Goal: Task Accomplishment & Management: Complete application form

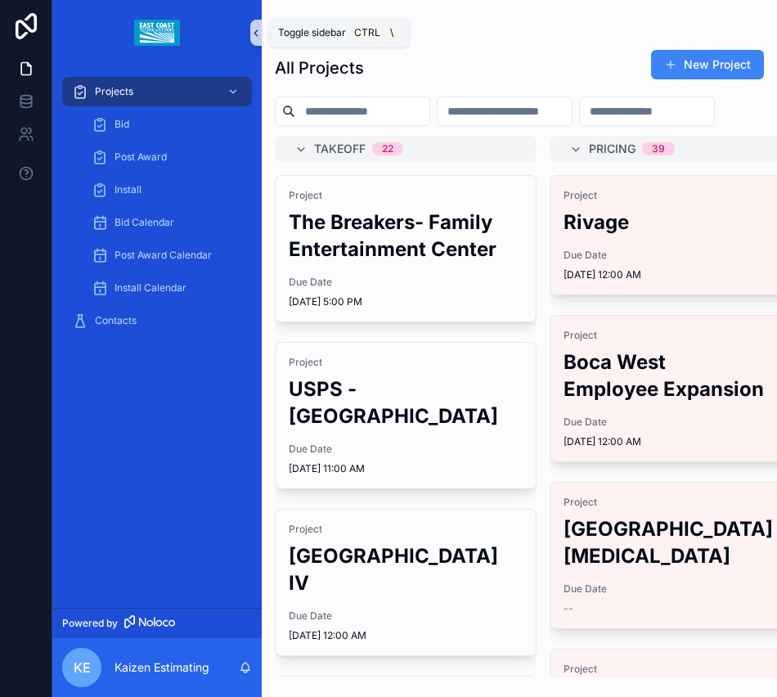
click at [252, 34] on icon "scrollable content" at bounding box center [255, 33] width 11 height 12
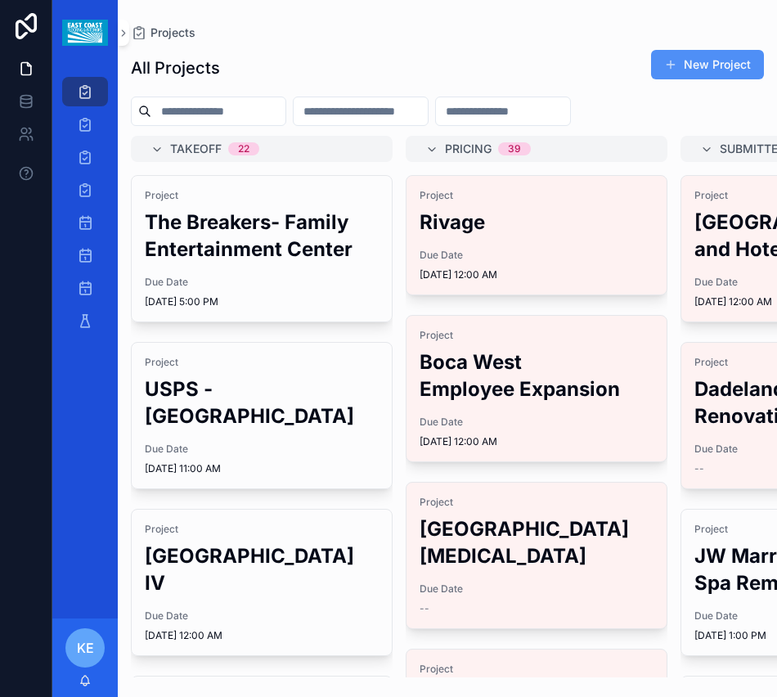
click at [687, 60] on button "New Project" at bounding box center [707, 64] width 113 height 29
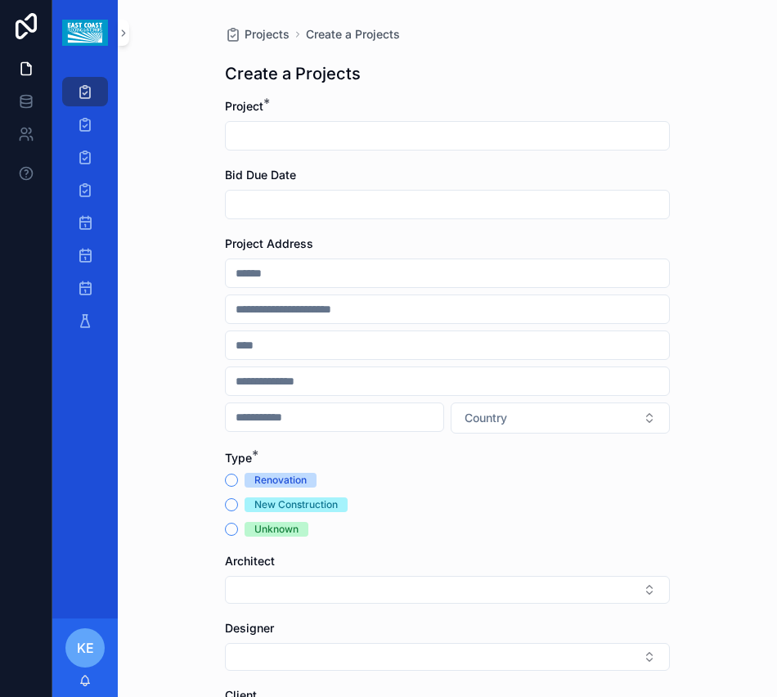
click at [236, 119] on div "Project *" at bounding box center [447, 124] width 445 height 52
click at [245, 137] on input "scrollable content" at bounding box center [447, 135] width 443 height 23
paste input "**********"
type input "**********"
click at [270, 196] on input "scrollable content" at bounding box center [447, 204] width 443 height 23
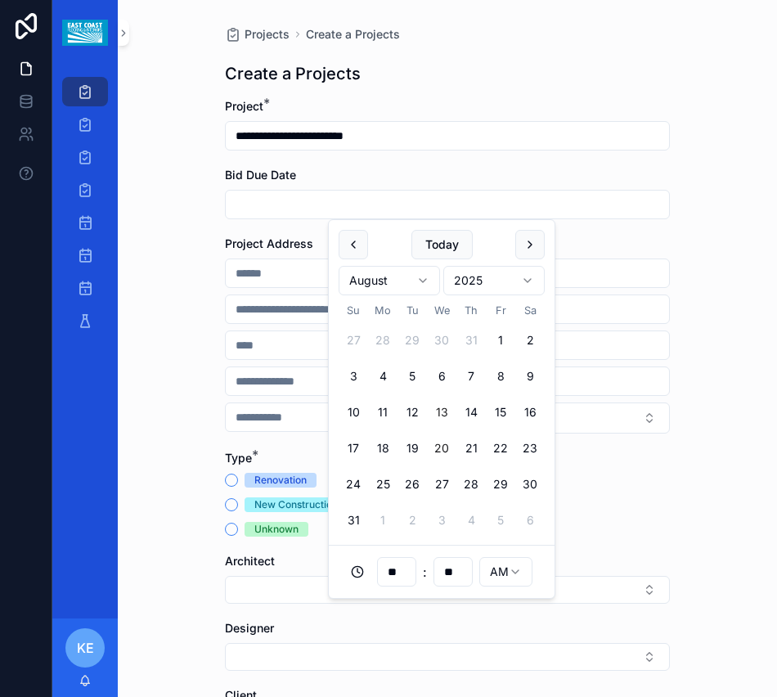
click at [446, 449] on button "20" at bounding box center [441, 447] width 29 height 29
click at [630, 222] on form "**********" at bounding box center [447, 498] width 445 height 800
drag, startPoint x: 351, startPoint y: 204, endPoint x: 285, endPoint y: 206, distance: 65.4
click at [285, 206] on input "**********" at bounding box center [447, 204] width 443 height 23
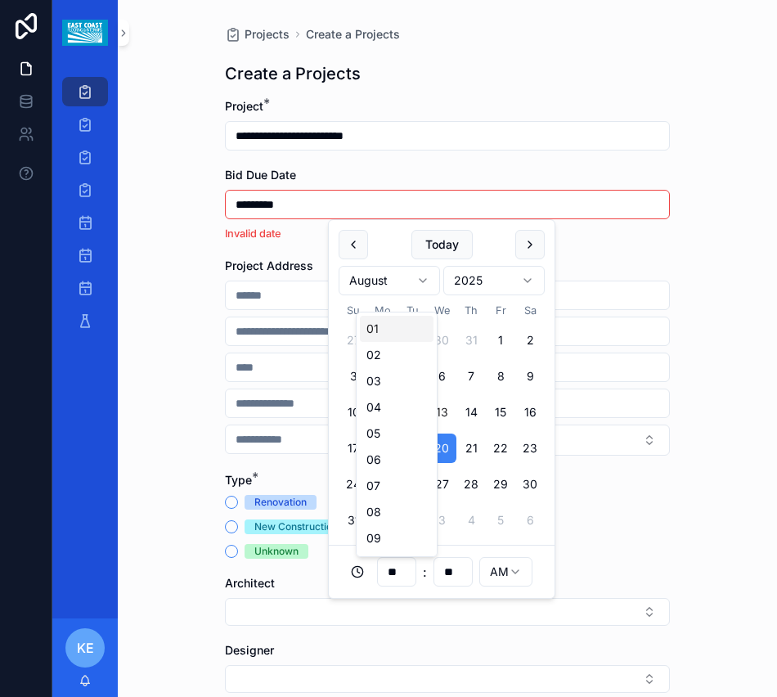
click at [399, 572] on input "**" at bounding box center [397, 571] width 38 height 23
click at [614, 540] on div "Renovation New Construction Unknown" at bounding box center [447, 527] width 445 height 64
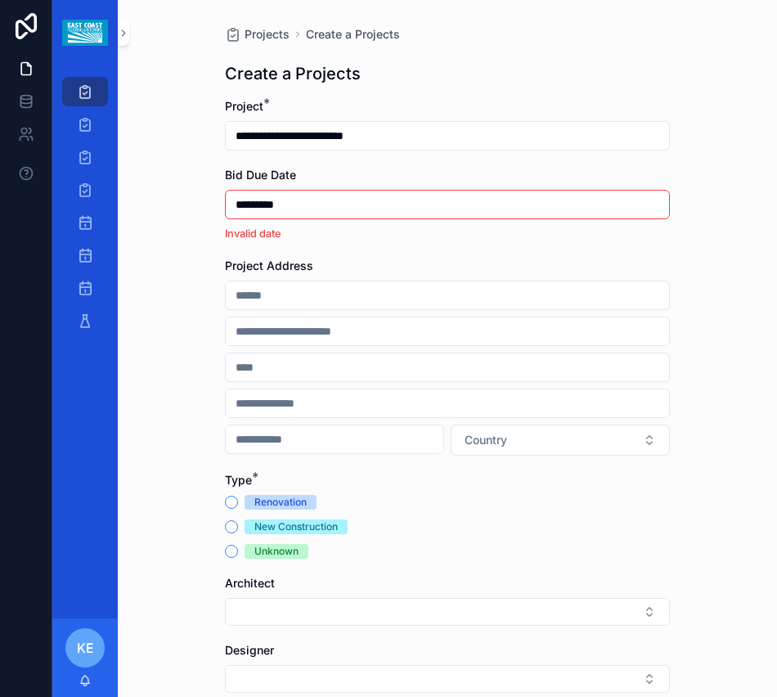
click at [316, 210] on input "*********" at bounding box center [447, 204] width 443 height 23
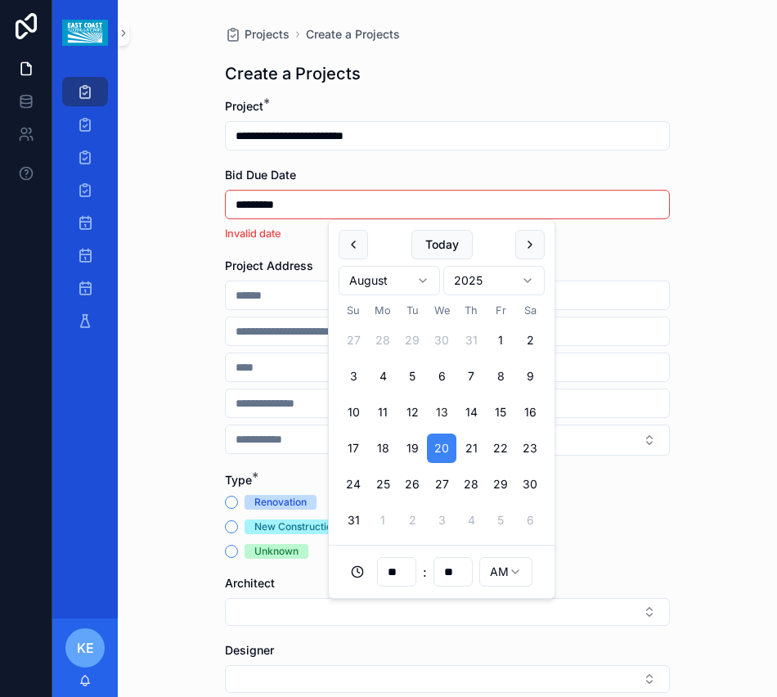
click at [395, 578] on input "**" at bounding box center [397, 571] width 38 height 23
click at [387, 545] on div "12" at bounding box center [397, 540] width 74 height 26
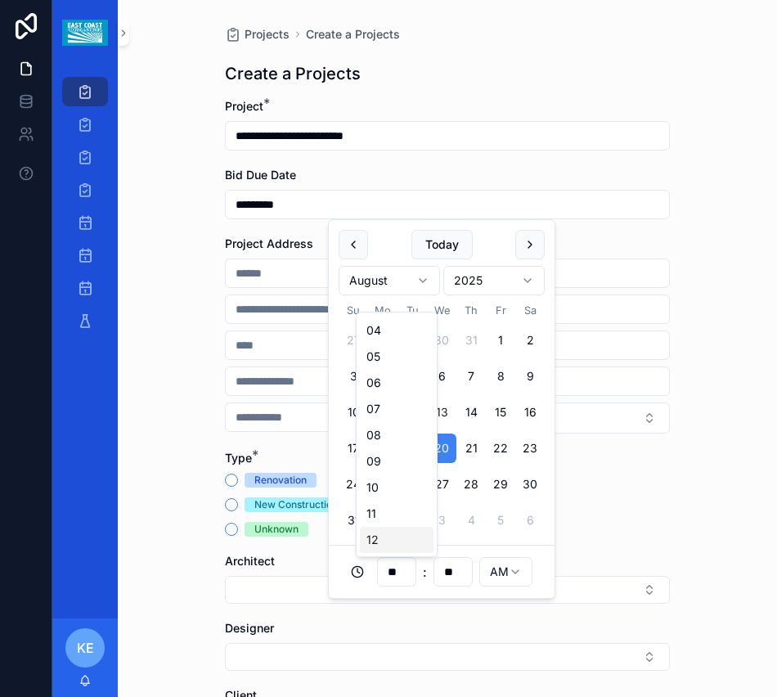
type input "**********"
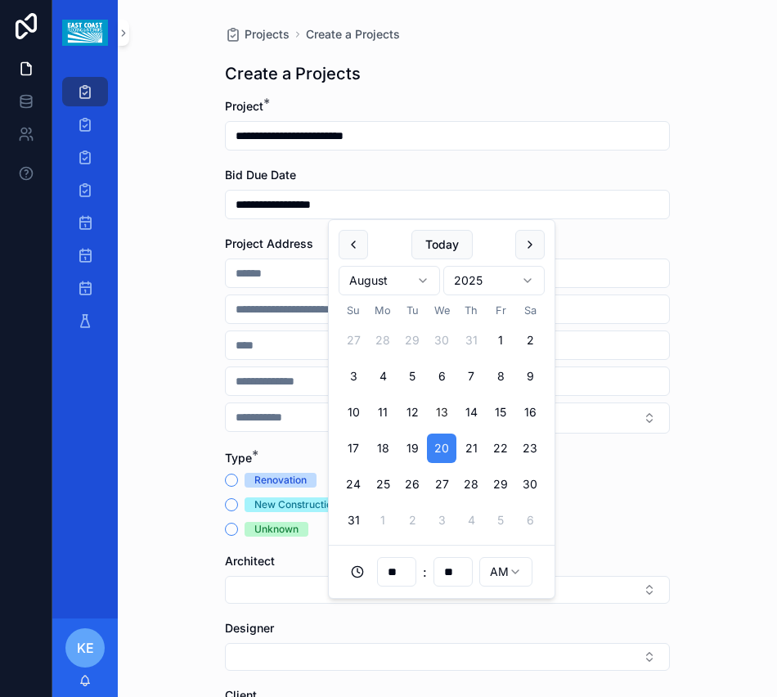
click at [257, 276] on input "scrollable content" at bounding box center [447, 273] width 443 height 23
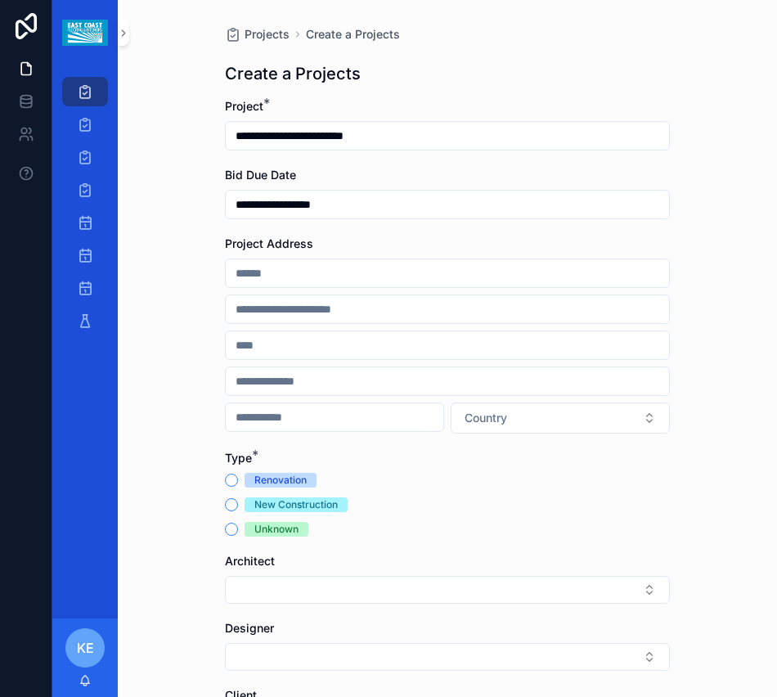
click at [314, 264] on input "scrollable content" at bounding box center [447, 273] width 443 height 23
paste input "**********"
type input "**********"
click at [243, 303] on input "scrollable content" at bounding box center [447, 309] width 443 height 23
paste input "**********"
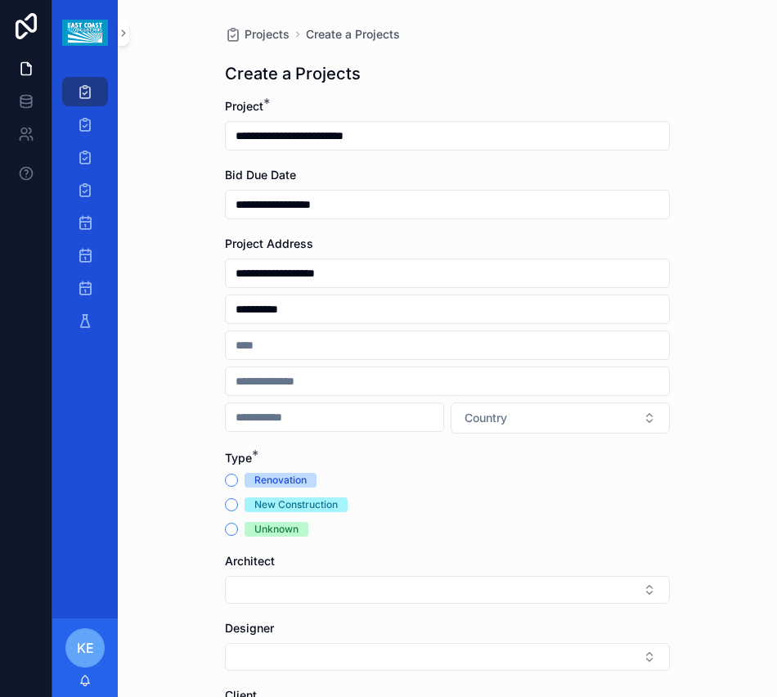
type input "**********"
click at [315, 337] on input "scrollable content" at bounding box center [447, 345] width 443 height 23
paste input "**********"
type input "**********"
click at [401, 379] on input "scrollable content" at bounding box center [447, 381] width 443 height 23
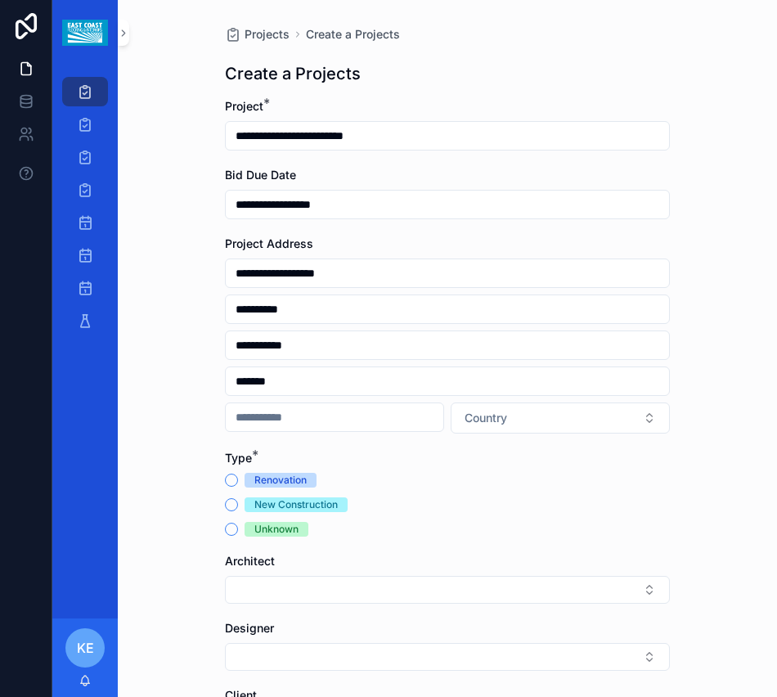
type input "*******"
click at [278, 425] on input "scrollable content" at bounding box center [335, 417] width 218 height 23
type input "*****"
click at [481, 429] on button "Country" at bounding box center [560, 417] width 219 height 31
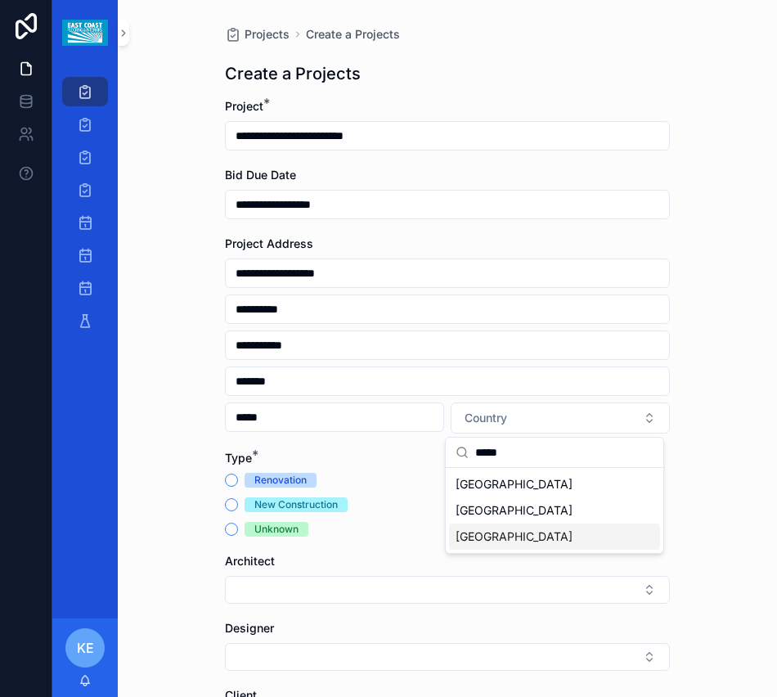
type input "*****"
click at [509, 540] on div "[GEOGRAPHIC_DATA]" at bounding box center [554, 536] width 211 height 26
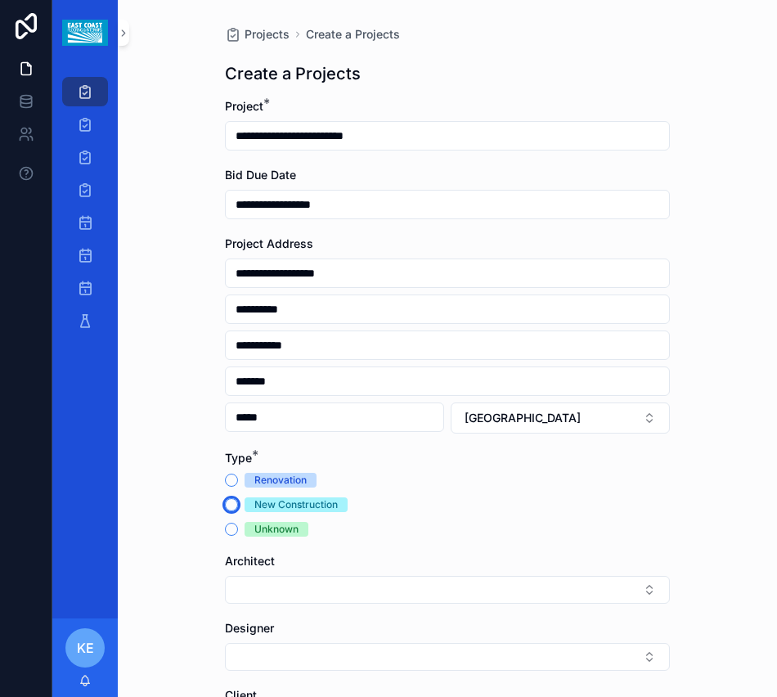
click at [228, 505] on button "New Construction" at bounding box center [231, 504] width 13 height 13
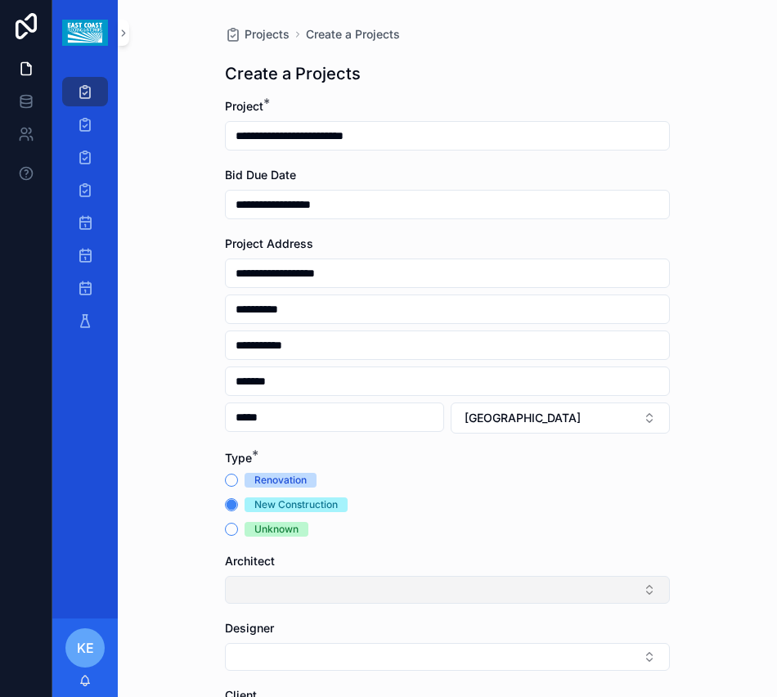
click at [325, 588] on button "Select Button" at bounding box center [447, 590] width 445 height 28
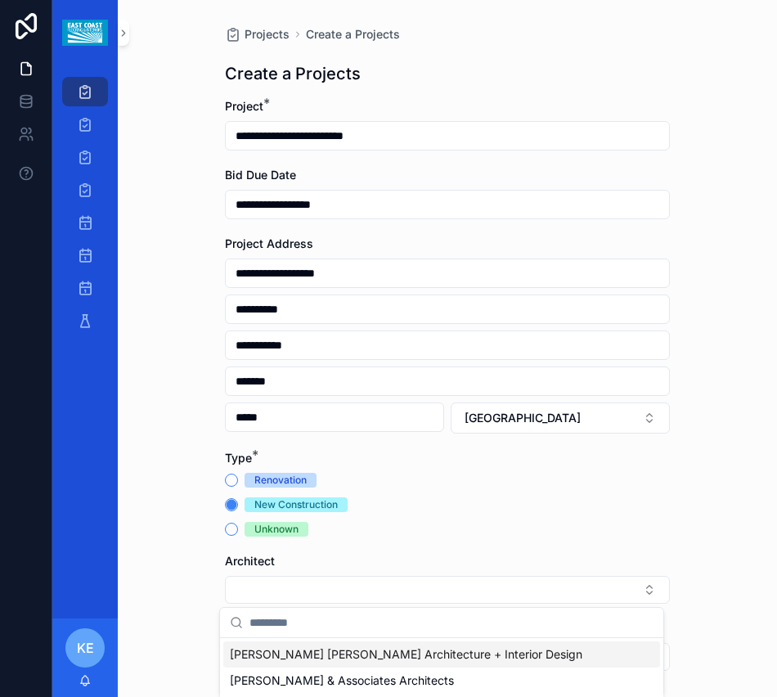
click at [295, 629] on input "scrollable content" at bounding box center [451, 622] width 404 height 29
type input "****"
click at [348, 662] on span "Atmosphere Design & Architecture, PLLC" at bounding box center [340, 654] width 221 height 16
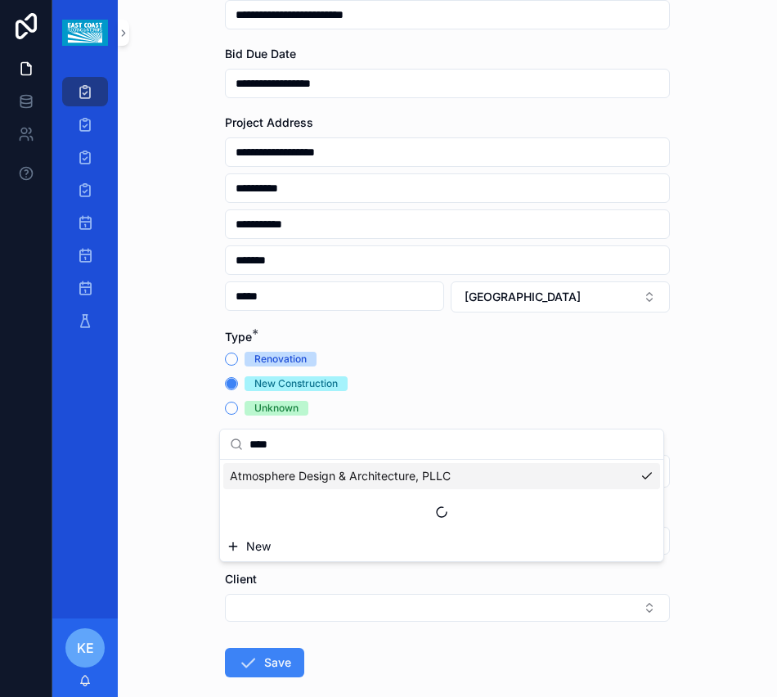
scroll to position [206, 0]
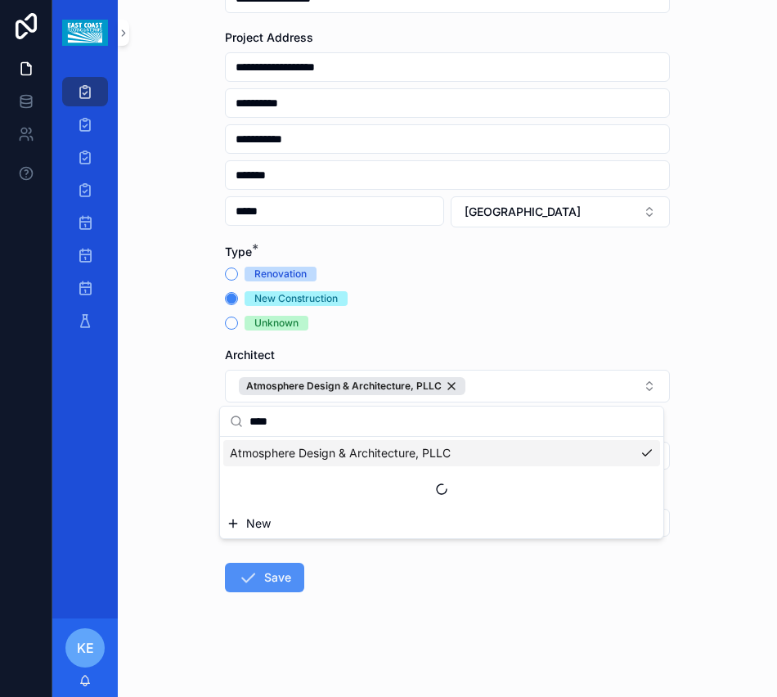
click at [258, 572] on button "Save" at bounding box center [264, 577] width 79 height 29
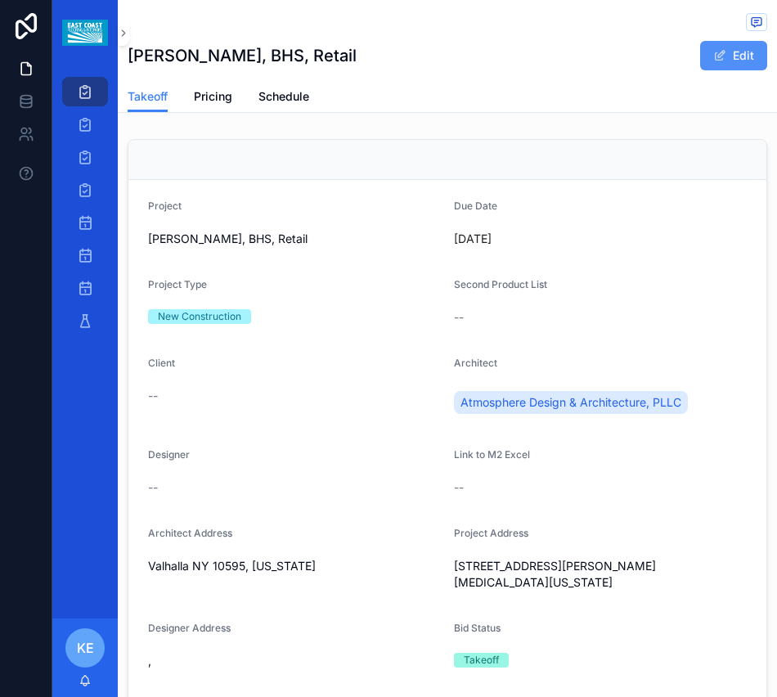
click at [726, 47] on button "Edit" at bounding box center [733, 55] width 67 height 29
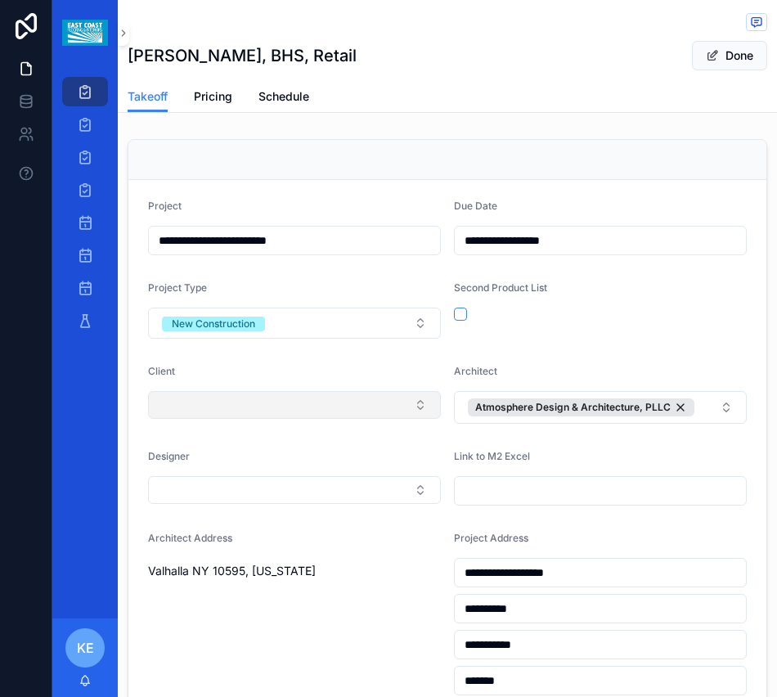
click at [400, 395] on button "Select Button" at bounding box center [294, 405] width 293 height 28
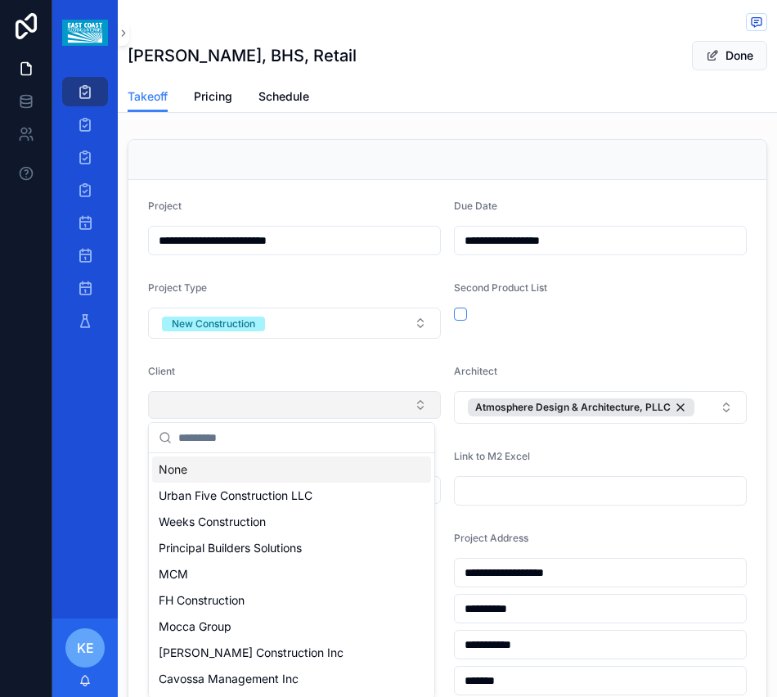
click at [270, 411] on button "Select Button" at bounding box center [294, 405] width 293 height 28
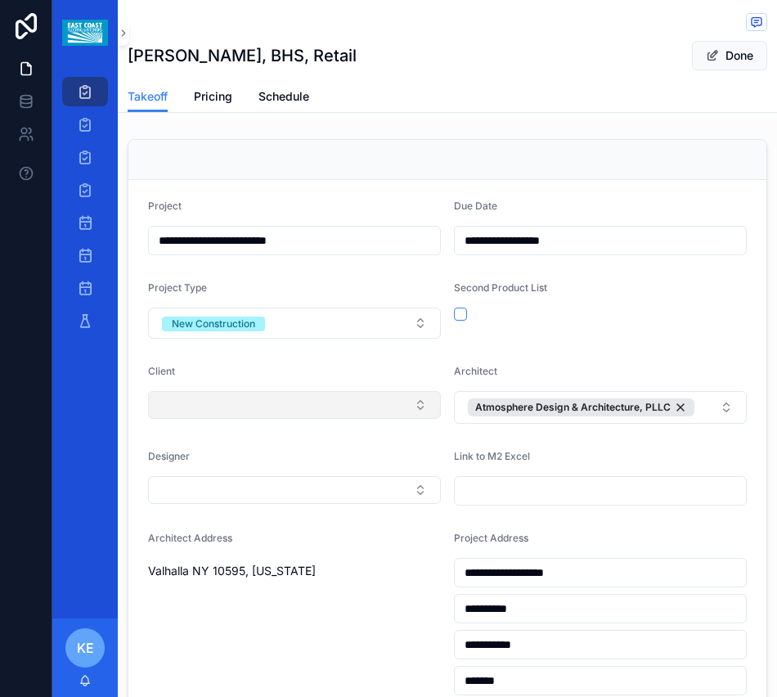
click at [270, 411] on button "Select Button" at bounding box center [294, 405] width 293 height 28
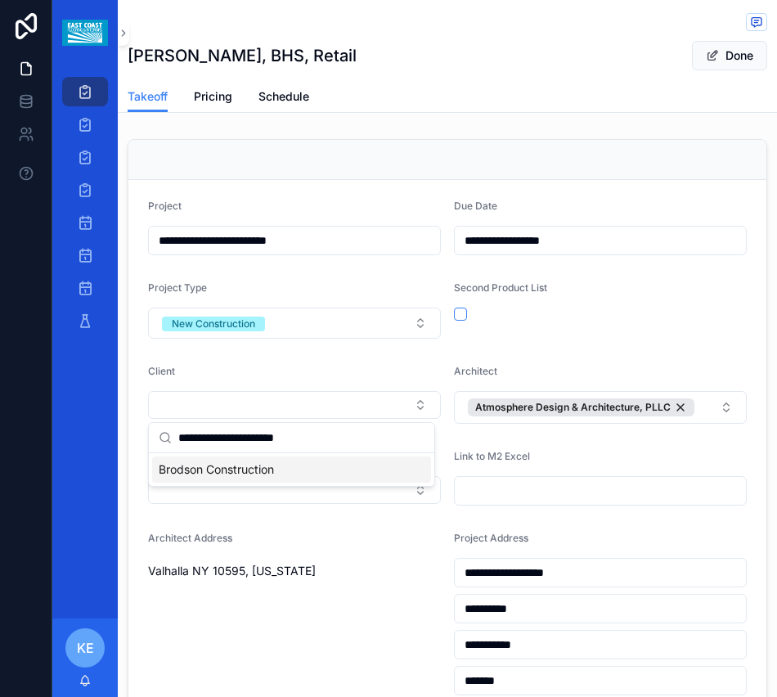
type input "**********"
click at [271, 469] on span "Brodson Construction" at bounding box center [216, 469] width 115 height 16
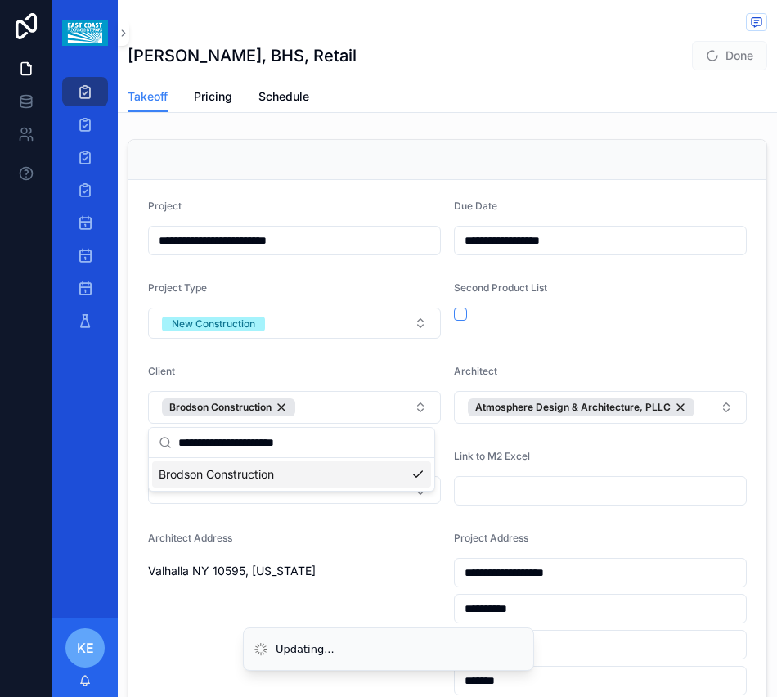
click at [375, 608] on div "Architect Address [GEOGRAPHIC_DATA][US_STATE]" at bounding box center [294, 632] width 293 height 201
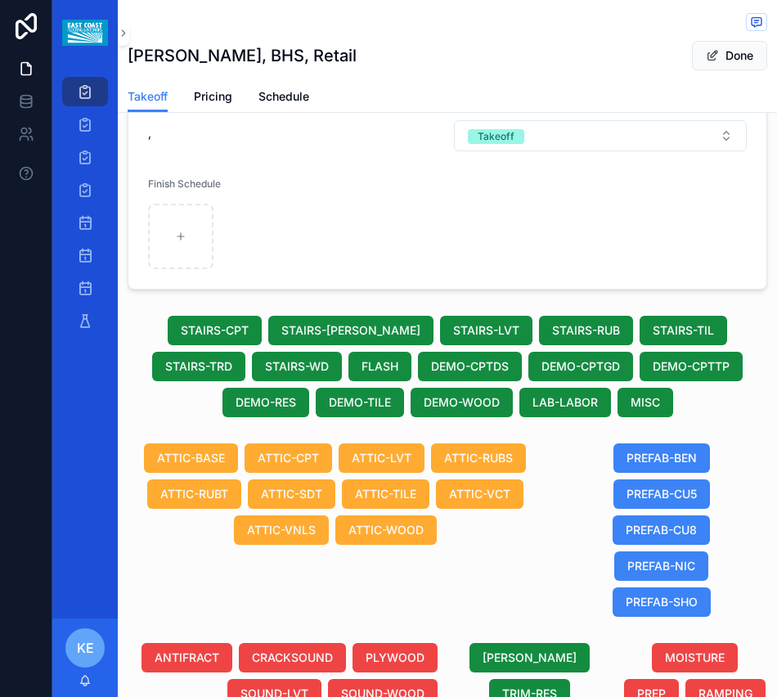
scroll to position [818, 0]
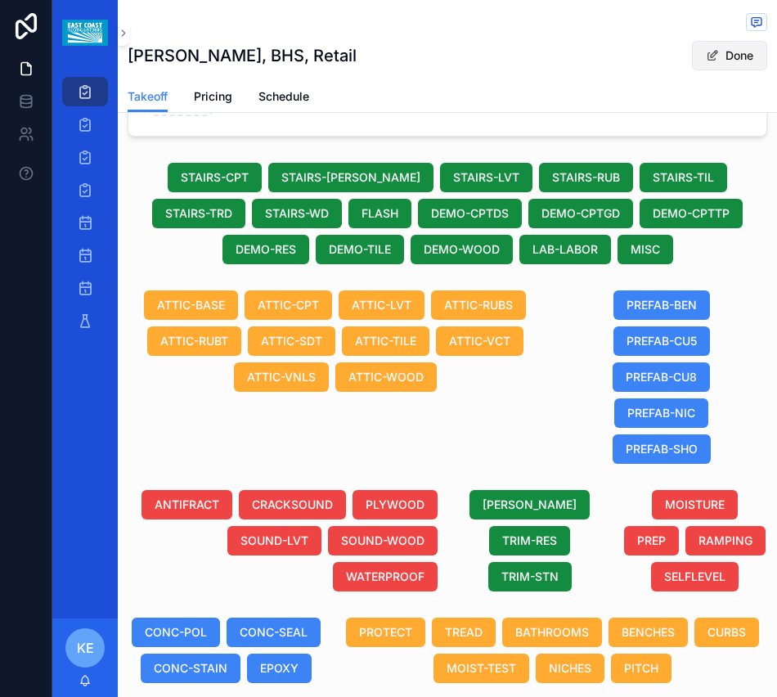
click at [716, 59] on button "Done" at bounding box center [729, 55] width 75 height 29
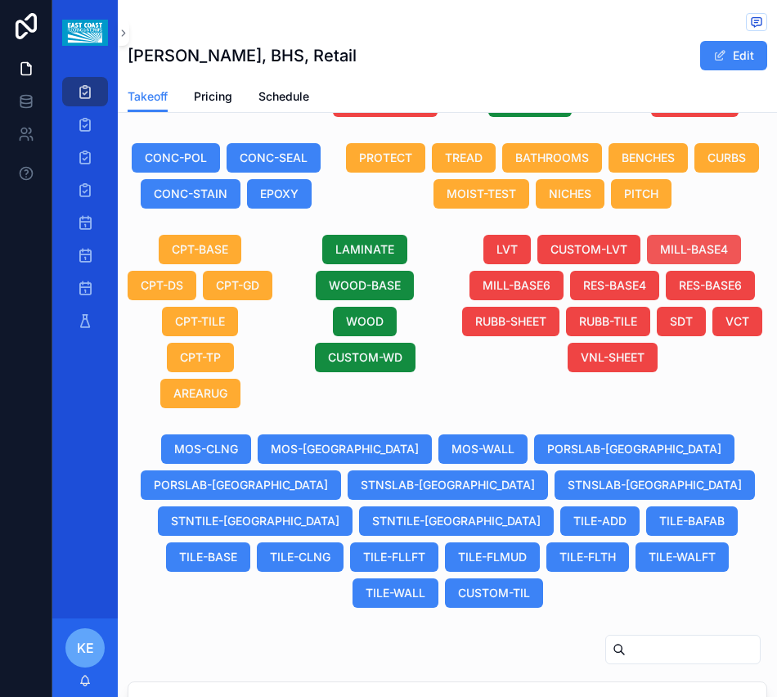
scroll to position [1126, 0]
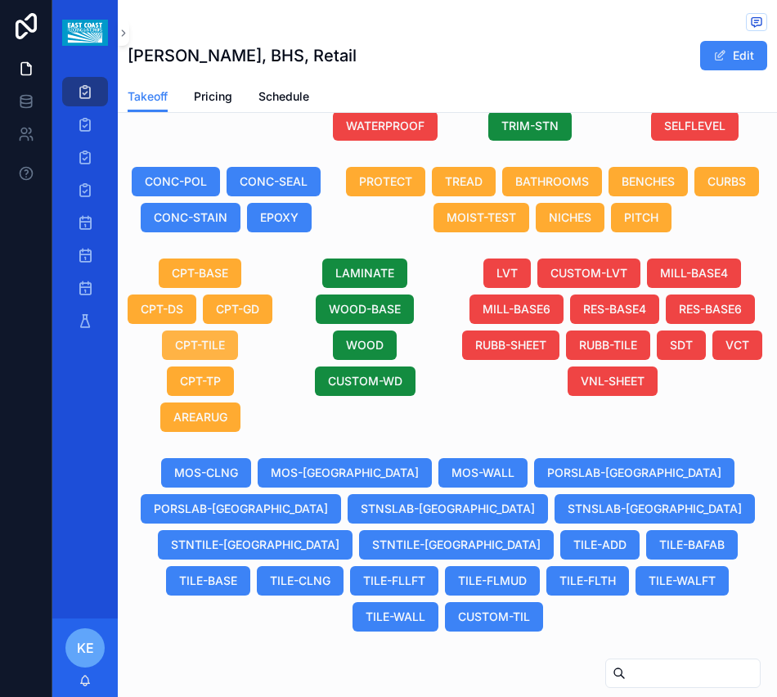
click at [186, 353] on span "CPT-TILE" at bounding box center [200, 345] width 50 height 16
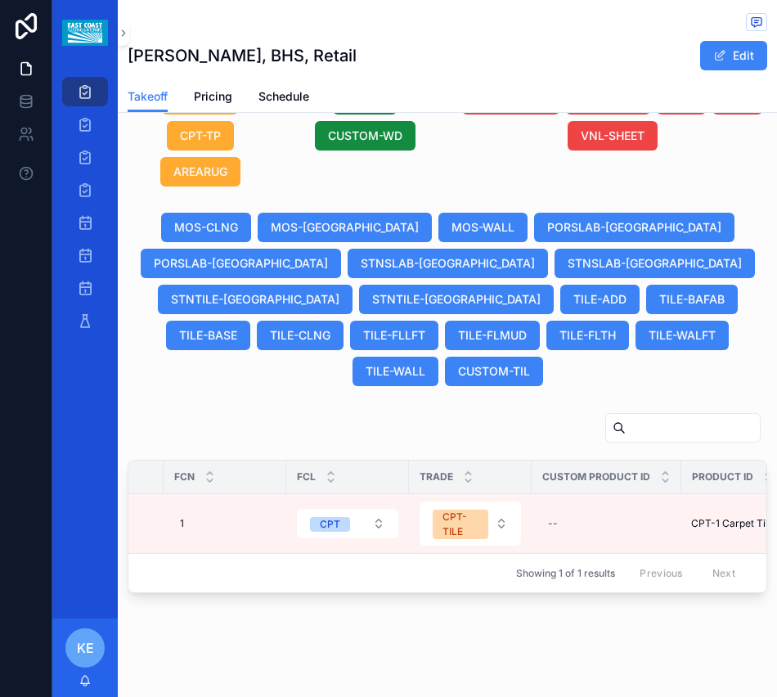
scroll to position [0, 110]
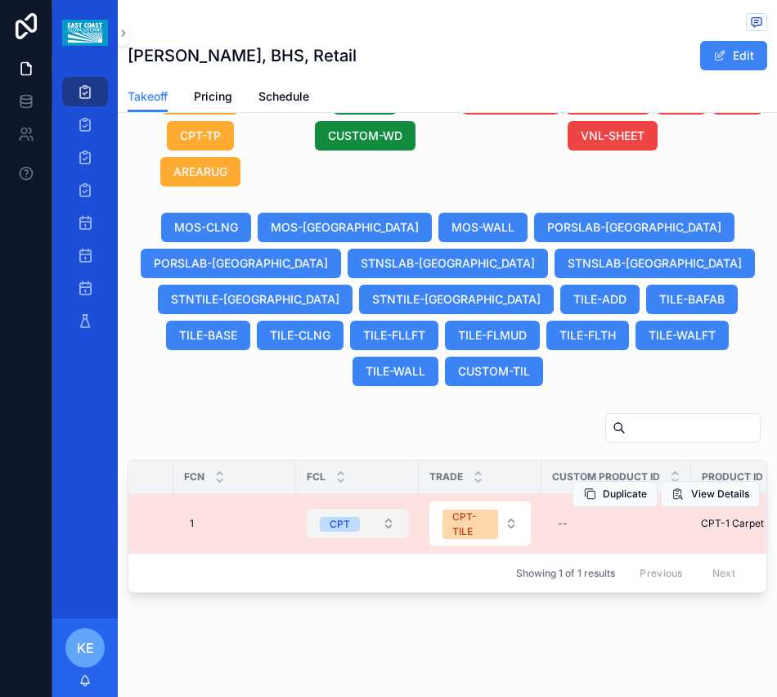
click at [393, 517] on button "CPT" at bounding box center [357, 523] width 101 height 29
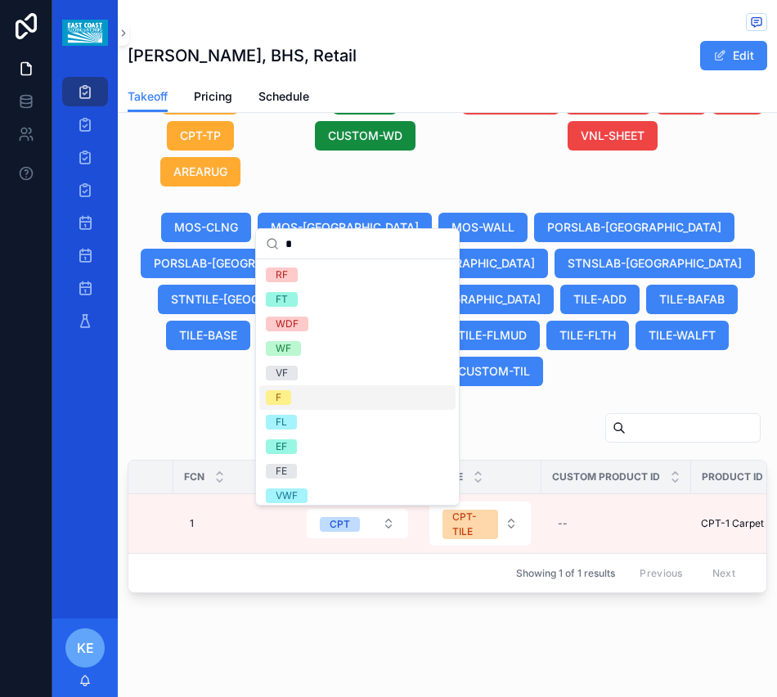
type input "*"
click at [276, 401] on div "F" at bounding box center [279, 397] width 6 height 15
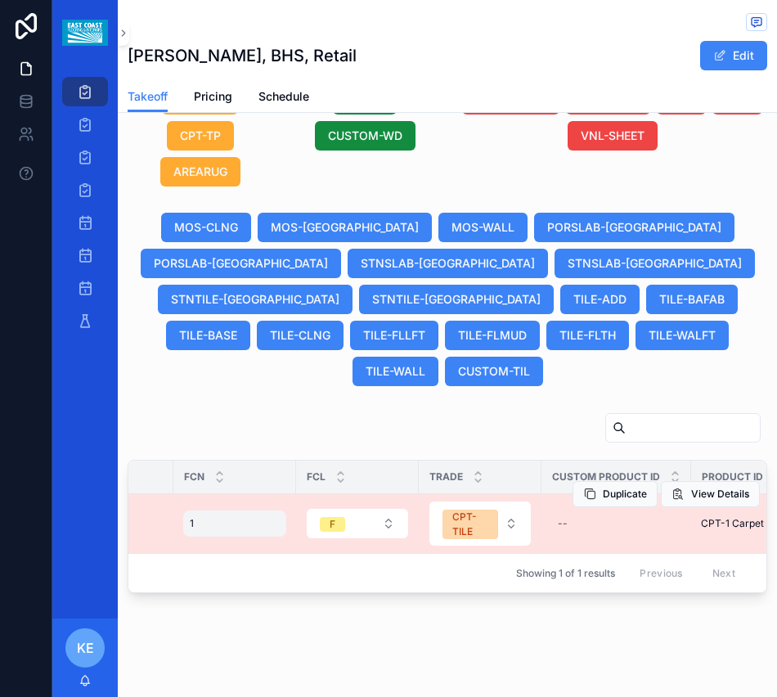
click at [205, 510] on div "1 1" at bounding box center [234, 523] width 103 height 26
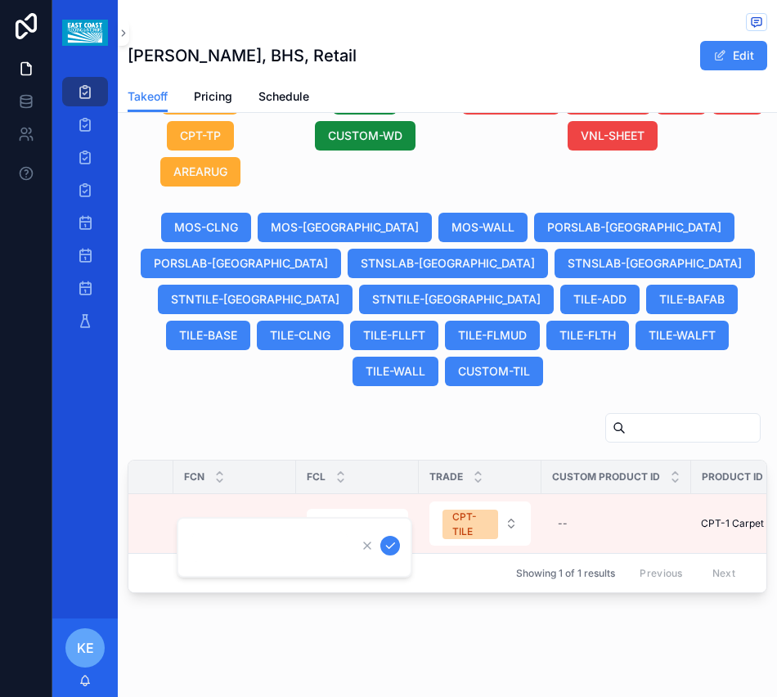
type input "*"
click button "scrollable content" at bounding box center [390, 546] width 20 height 20
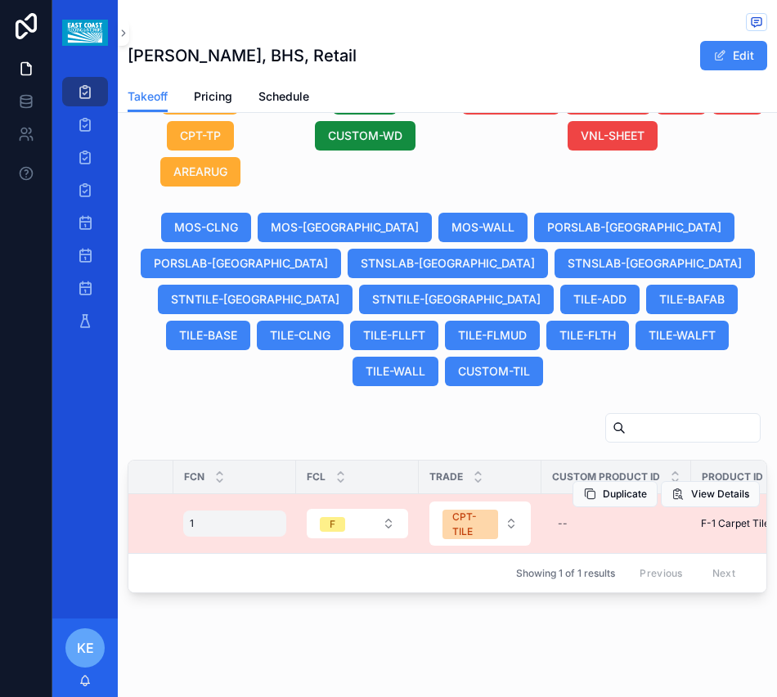
click at [201, 527] on div "1 1" at bounding box center [234, 523] width 103 height 26
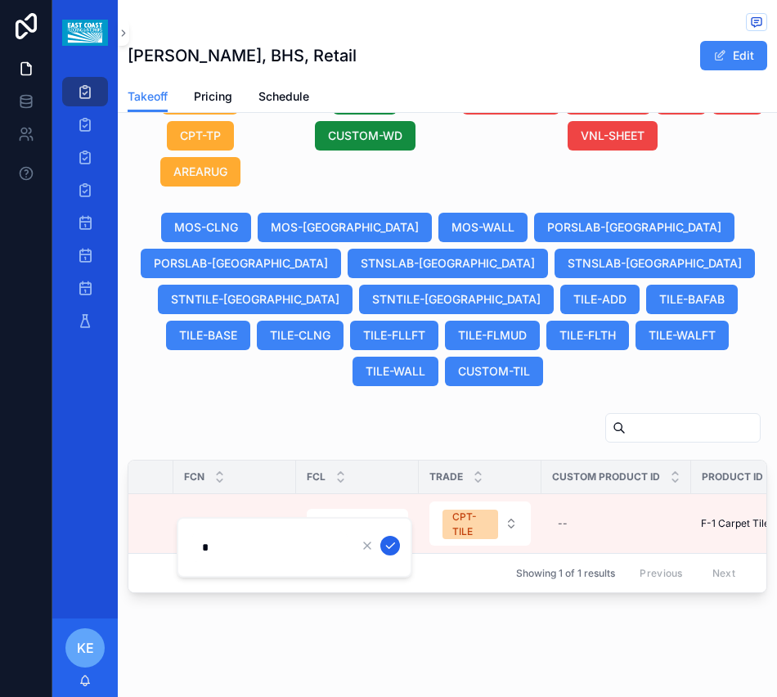
click at [386, 545] on icon "scrollable content" at bounding box center [390, 545] width 13 height 13
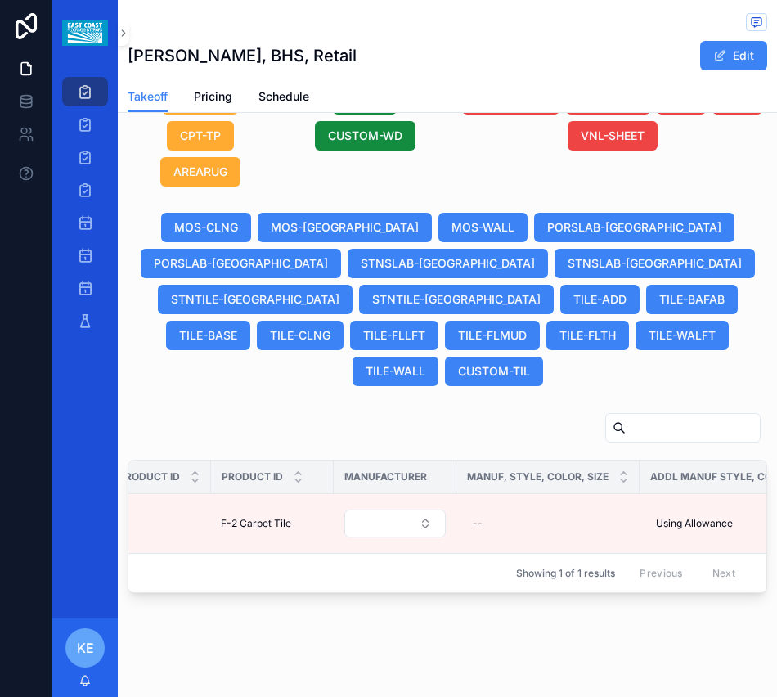
scroll to position [0, 594]
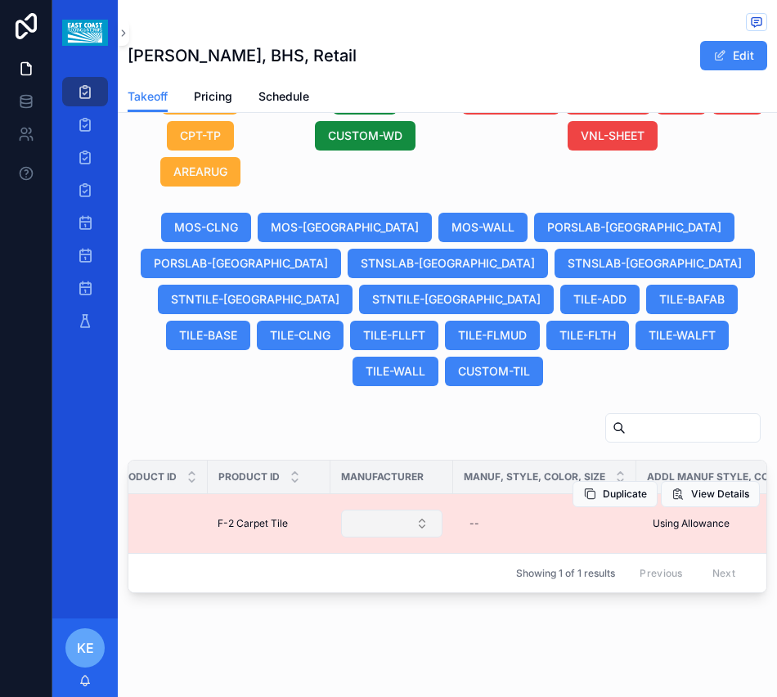
click at [404, 524] on button "Select Button" at bounding box center [391, 523] width 101 height 28
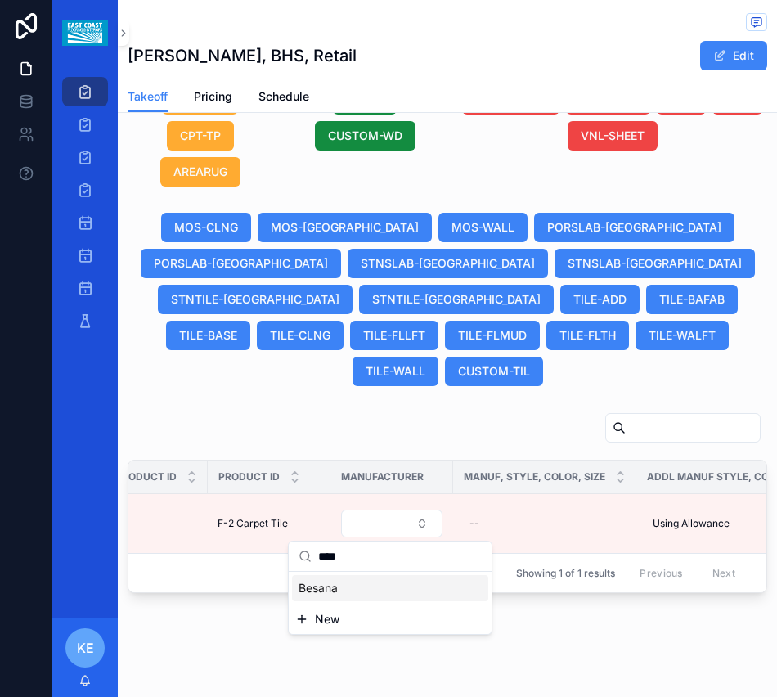
type input "****"
click at [372, 590] on div "Besana" at bounding box center [390, 588] width 196 height 26
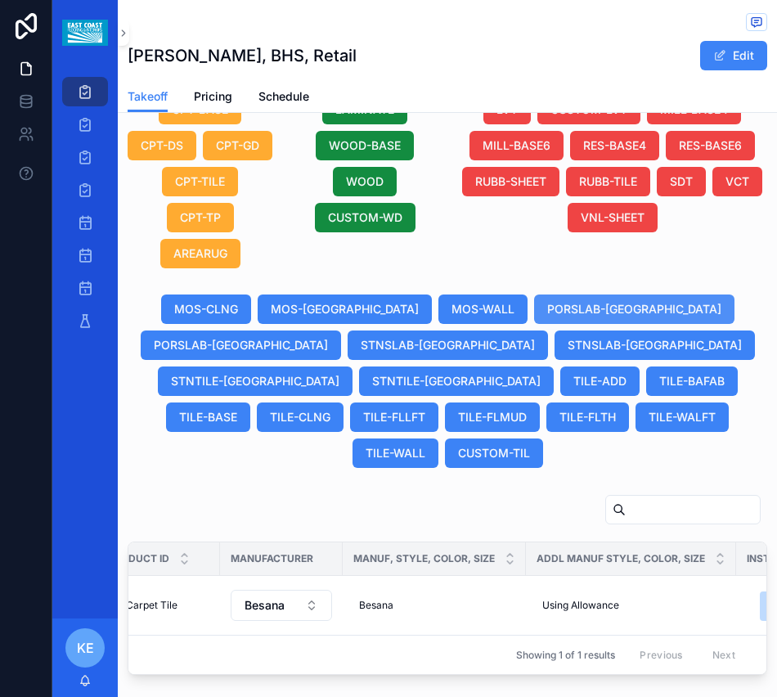
scroll to position [992, 0]
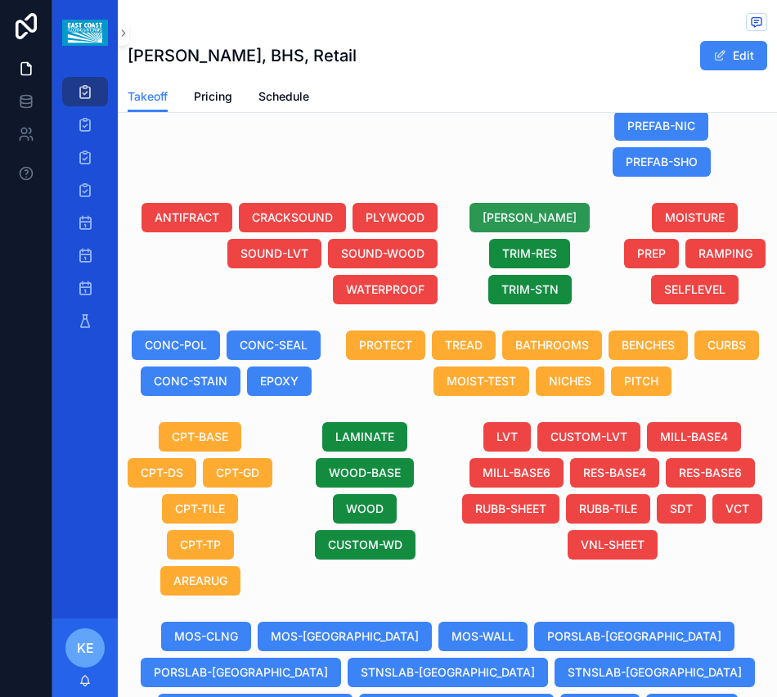
click at [523, 220] on span "[PERSON_NAME]" at bounding box center [529, 217] width 94 height 16
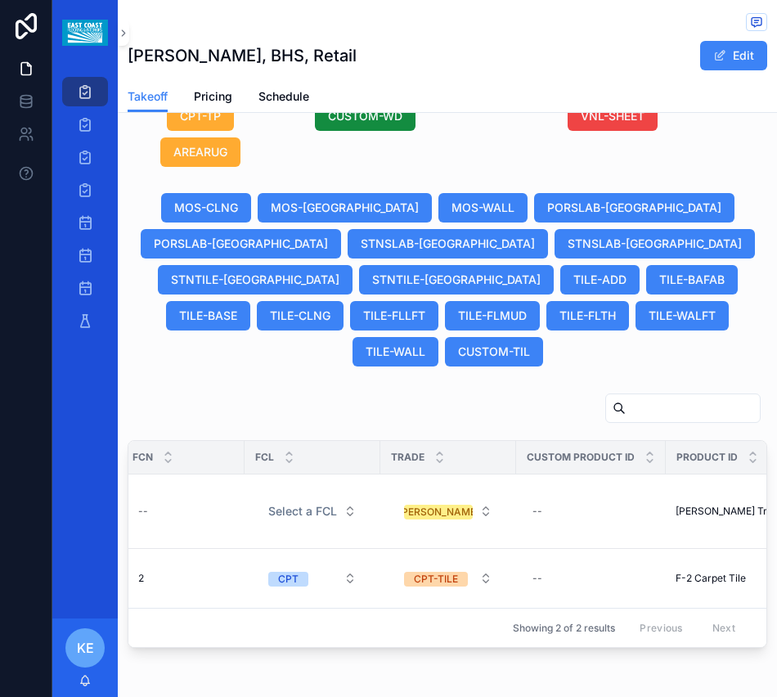
scroll to position [0, 158]
drag, startPoint x: 267, startPoint y: 645, endPoint x: 306, endPoint y: 649, distance: 38.7
click at [306, 647] on div "Excel FCN FCL Trade Custom Product ID Product ID Manufacturer Manuf, Style, Col…" at bounding box center [447, 544] width 638 height 206
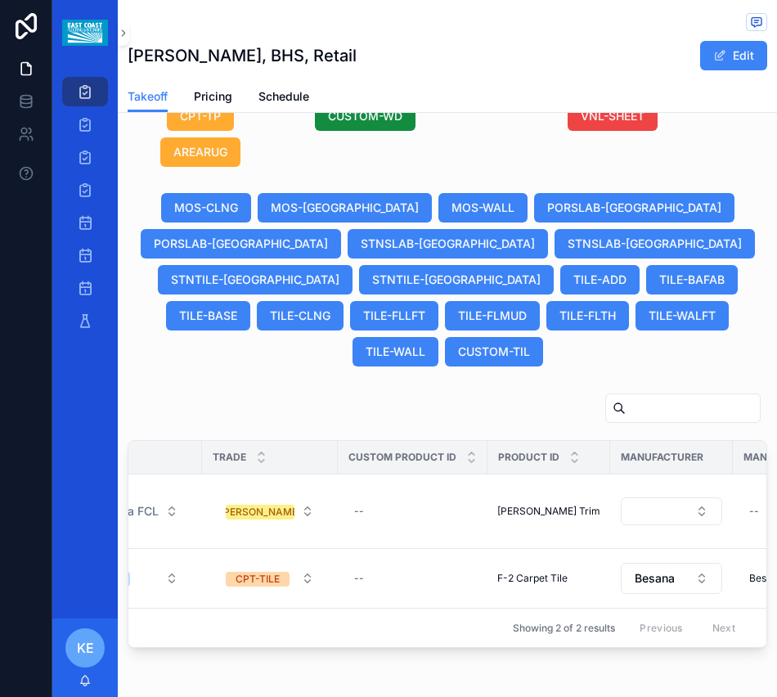
scroll to position [0, 357]
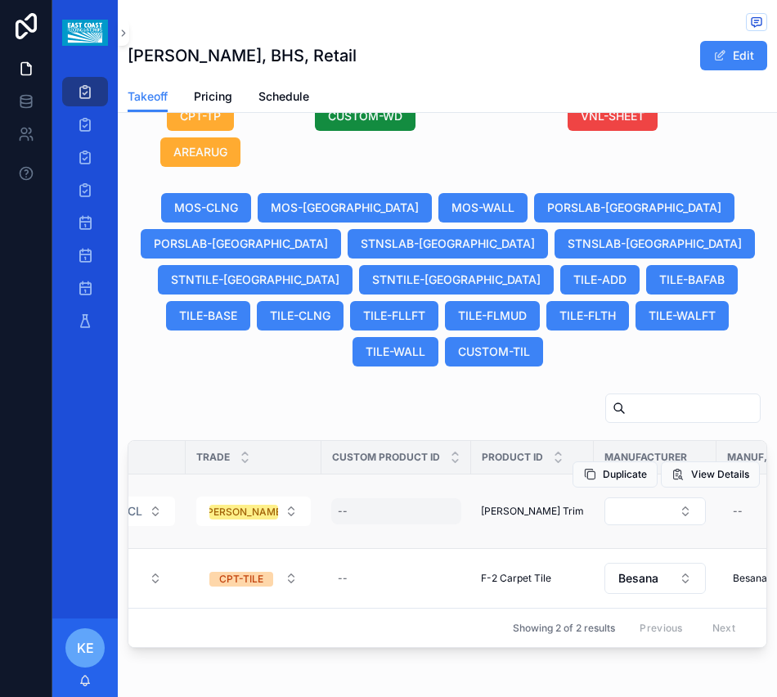
click at [380, 516] on div "--" at bounding box center [396, 511] width 130 height 26
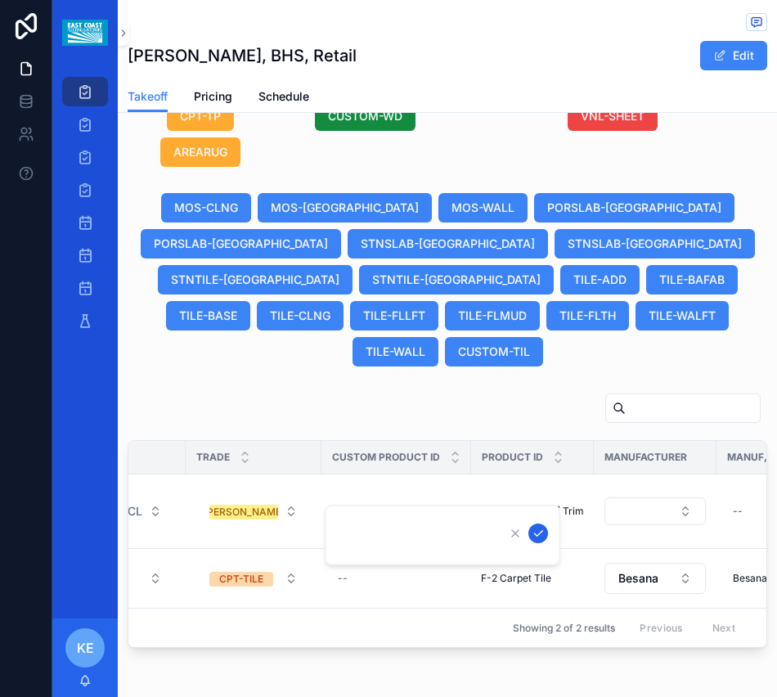
click at [541, 536] on icon "scrollable content" at bounding box center [538, 533] width 13 height 13
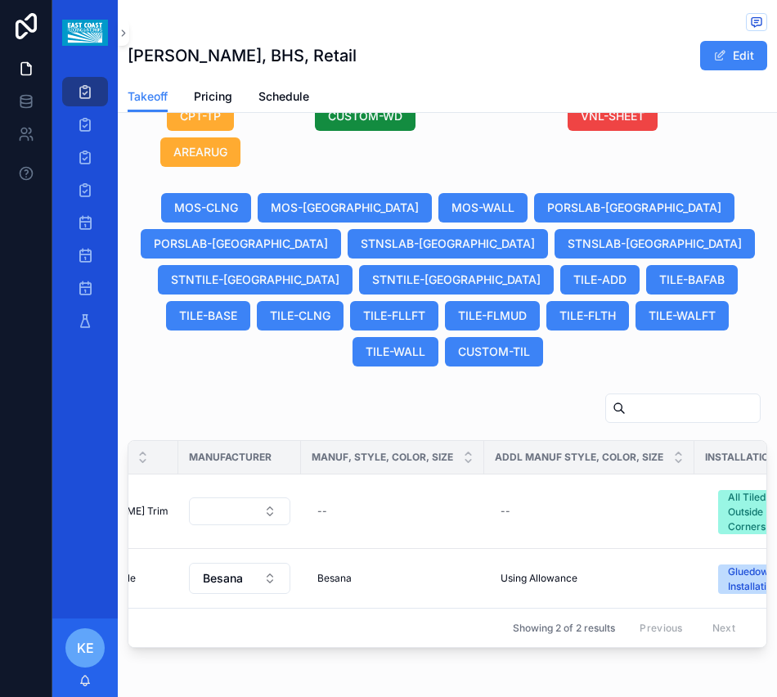
scroll to position [0, 762]
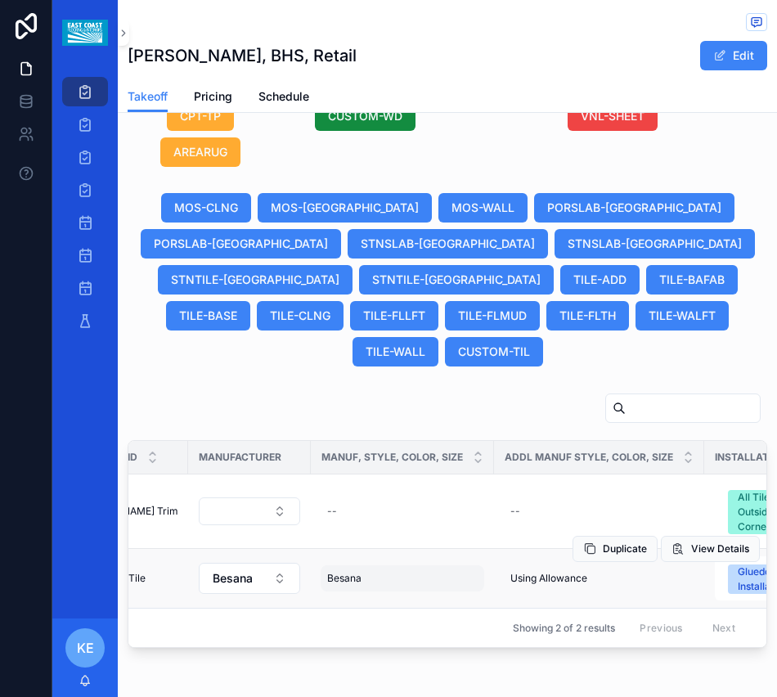
click at [361, 582] on div "[PERSON_NAME] [PERSON_NAME]" at bounding box center [403, 578] width 164 height 26
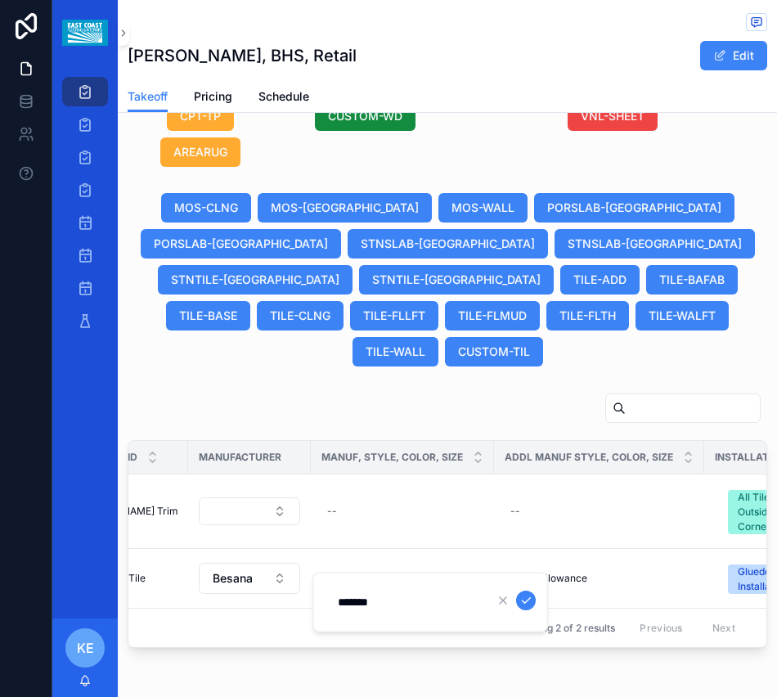
click at [382, 604] on input "******" at bounding box center [405, 601] width 155 height 23
type input "**********"
click button "scrollable content" at bounding box center [526, 600] width 20 height 20
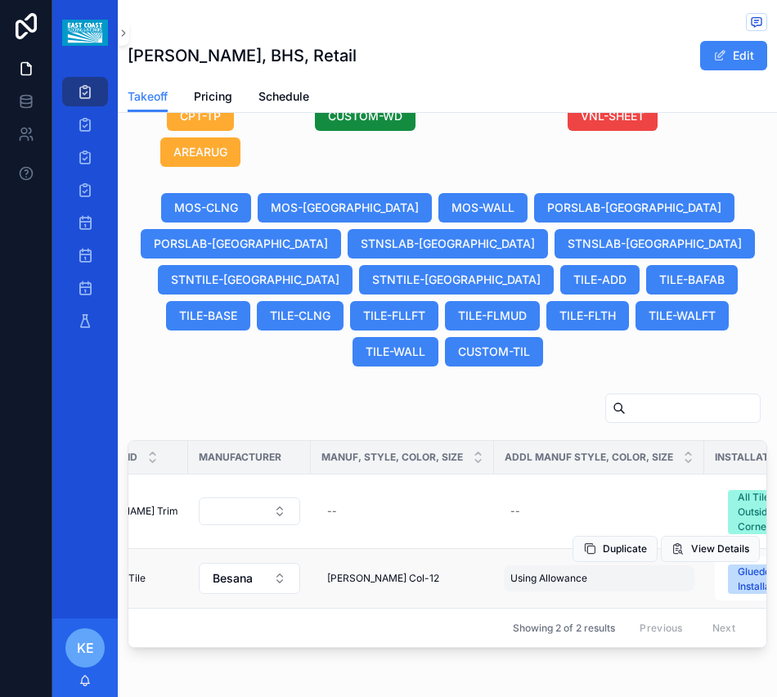
click at [590, 579] on div "Using Allowance Using Allowance" at bounding box center [599, 578] width 191 height 26
type input "*"
type input "*******"
click button "scrollable content" at bounding box center [708, 600] width 20 height 20
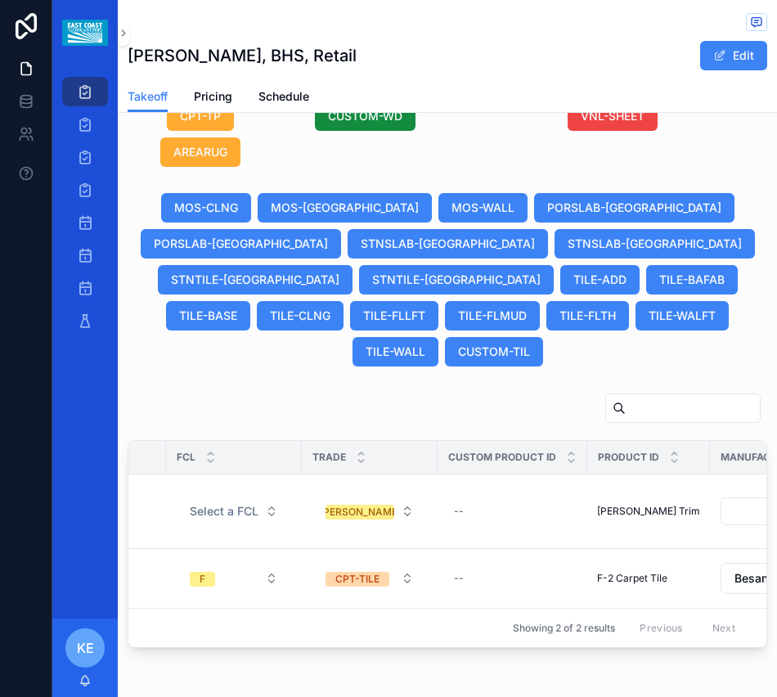
scroll to position [0, 396]
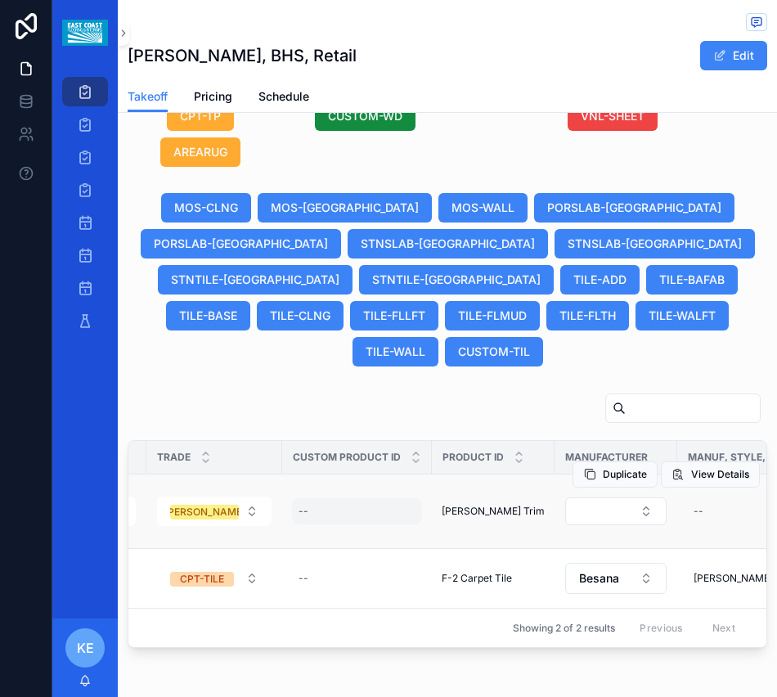
click at [308, 508] on div "--" at bounding box center [357, 511] width 130 height 26
type input "**********"
click button "scrollable content" at bounding box center [499, 533] width 20 height 20
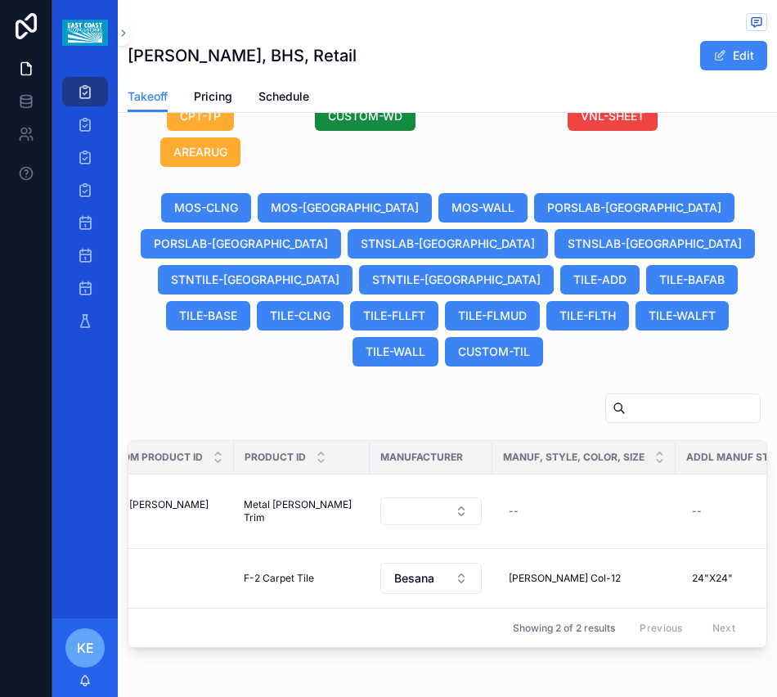
scroll to position [0, 660]
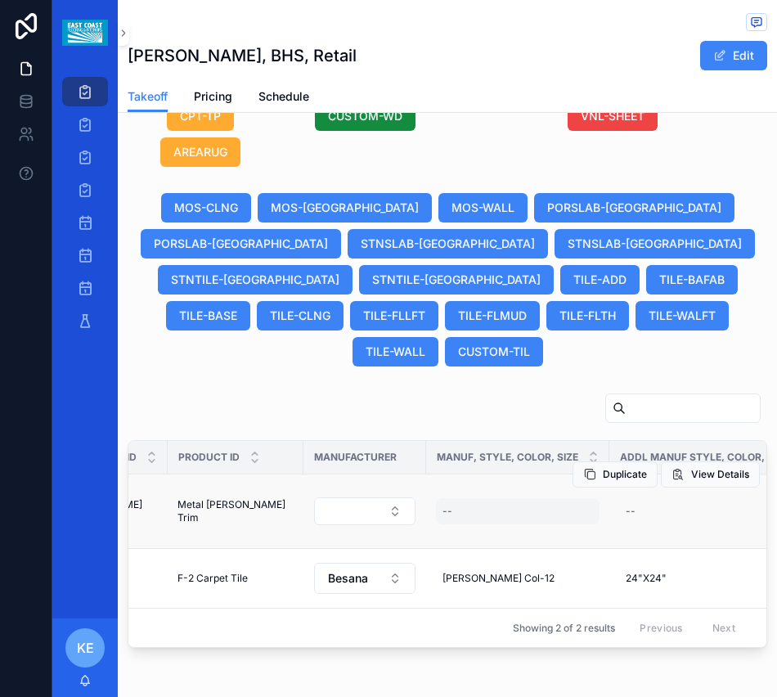
click at [444, 513] on div "--" at bounding box center [518, 511] width 164 height 26
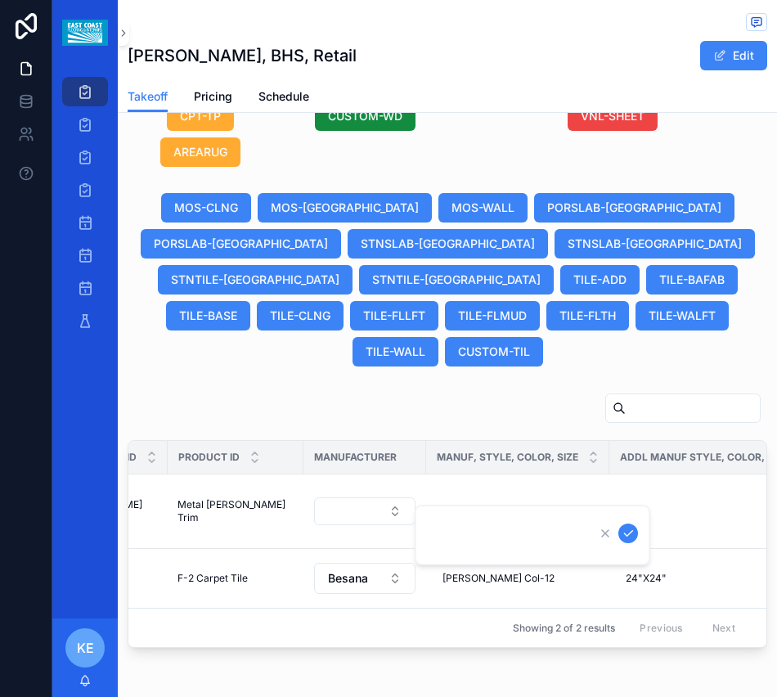
click at [428, 529] on div "scrollable content" at bounding box center [533, 535] width 236 height 61
click at [450, 539] on input "scrollable content" at bounding box center [507, 534] width 155 height 23
type input "**********"
click button "scrollable content" at bounding box center [628, 533] width 20 height 20
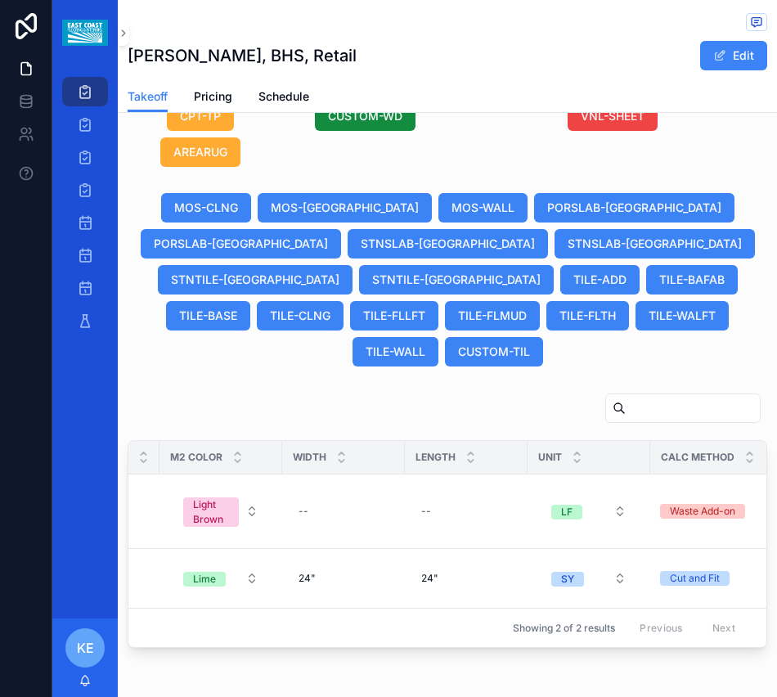
scroll to position [0, 1583]
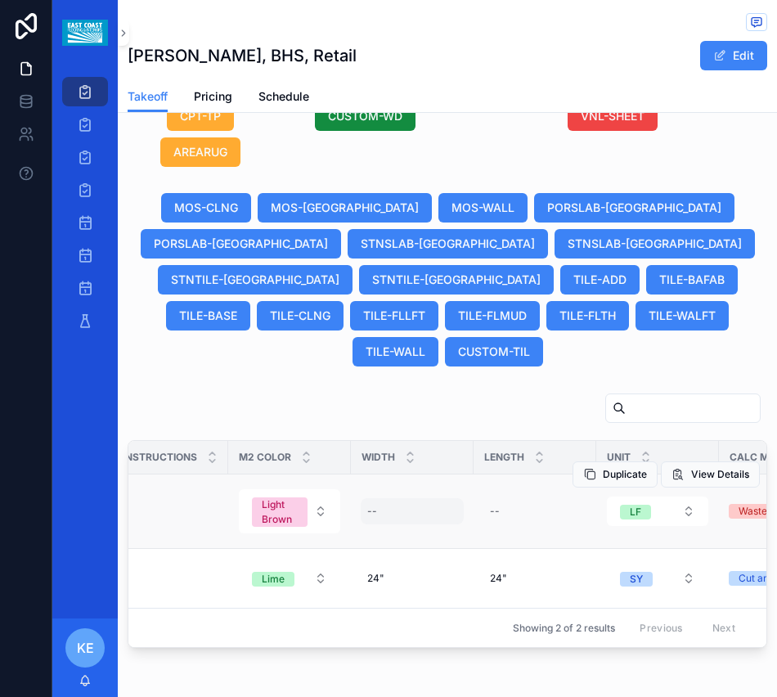
click at [367, 506] on div "--" at bounding box center [372, 511] width 10 height 13
type input "**"
click button "scrollable content" at bounding box center [551, 533] width 20 height 20
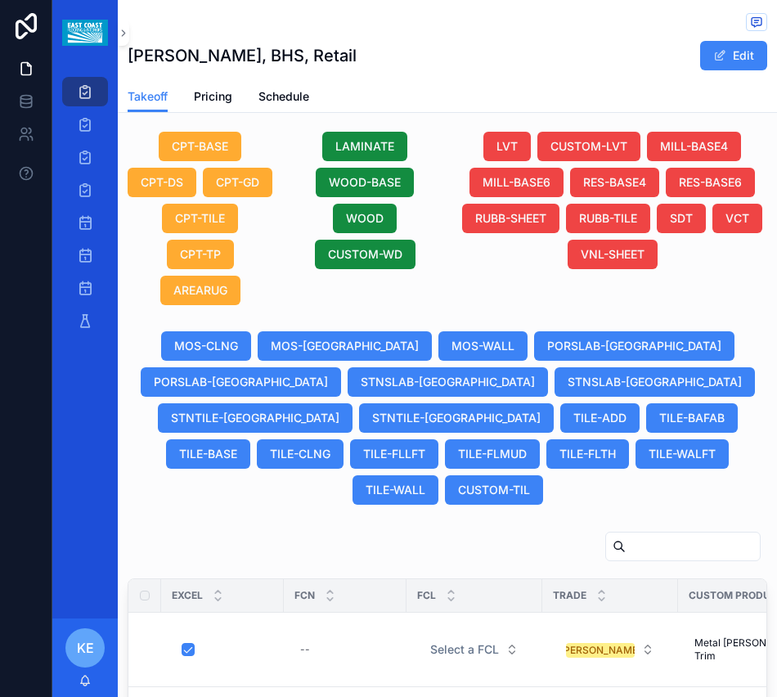
scroll to position [1257, 0]
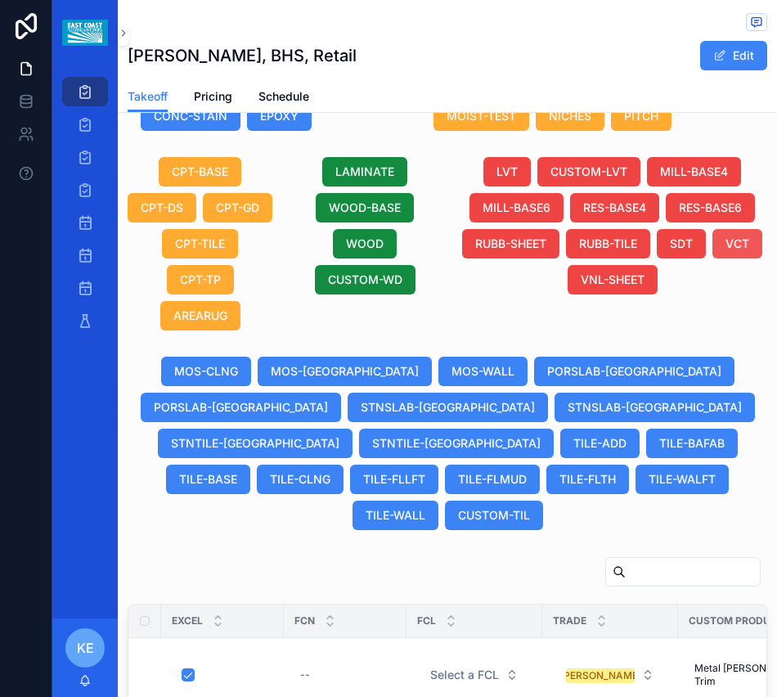
click at [730, 249] on span "VCT" at bounding box center [737, 244] width 24 height 16
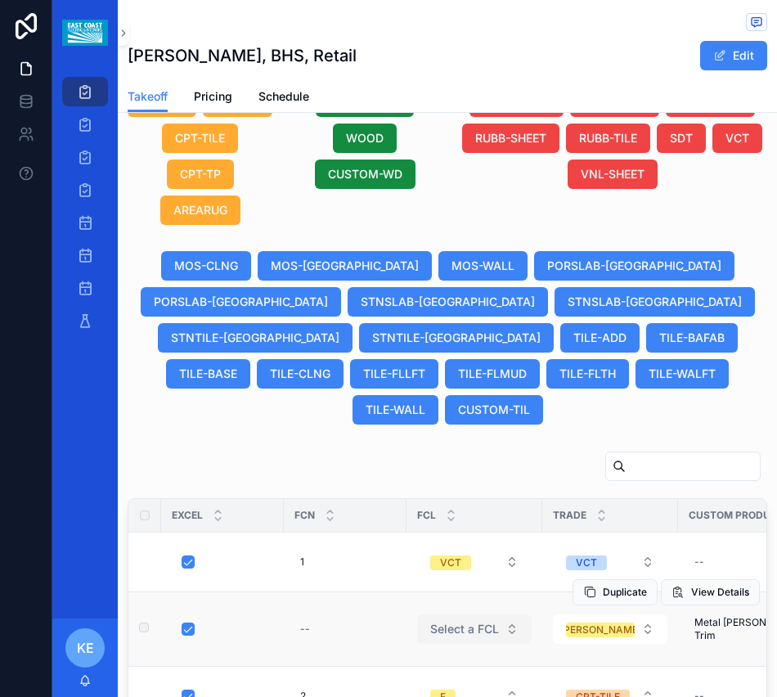
scroll to position [1502, 0]
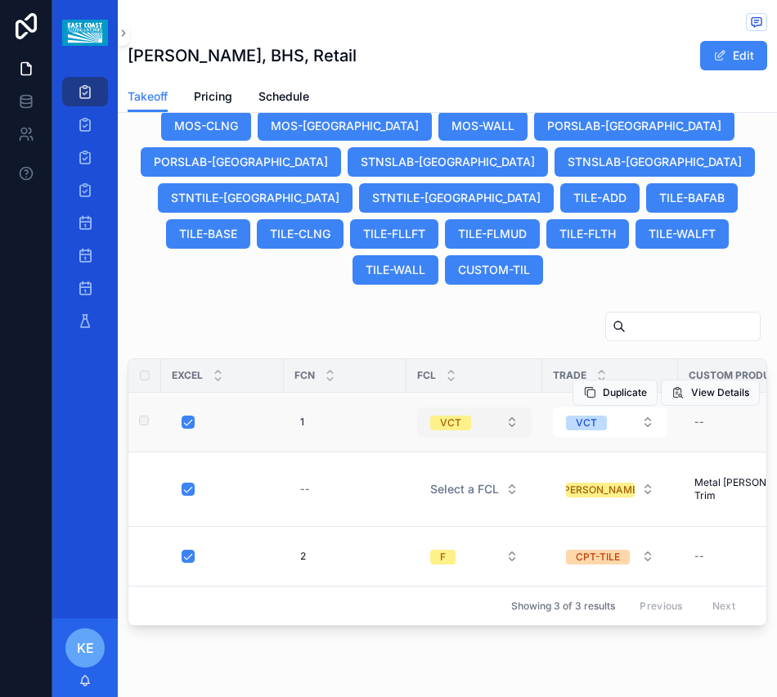
click at [493, 424] on button "VCT" at bounding box center [474, 421] width 114 height 29
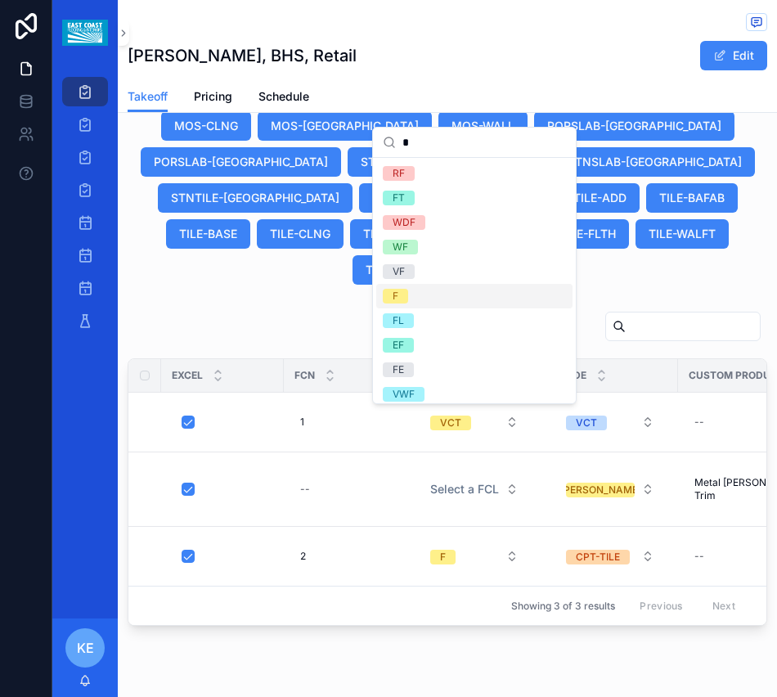
type input "*"
click at [403, 298] on span "F" at bounding box center [395, 296] width 25 height 15
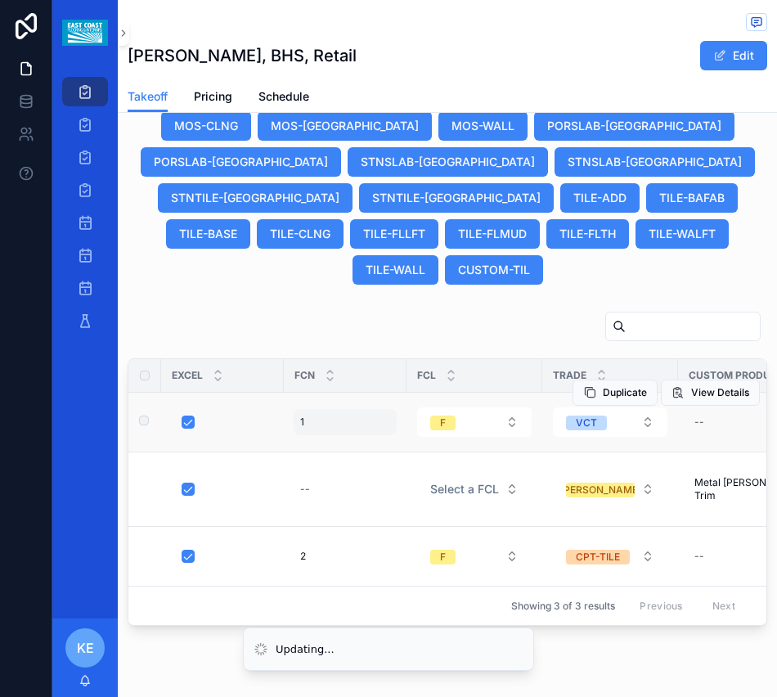
click at [321, 424] on div "1 1" at bounding box center [345, 422] width 103 height 26
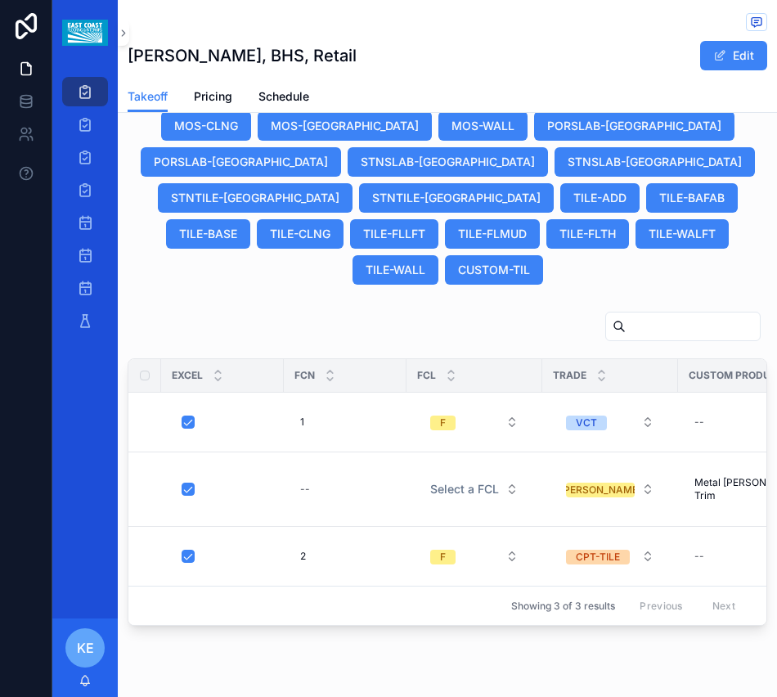
click at [321, 424] on div "1 1" at bounding box center [345, 422] width 103 height 26
type input "*"
click button "scrollable content" at bounding box center [501, 444] width 20 height 20
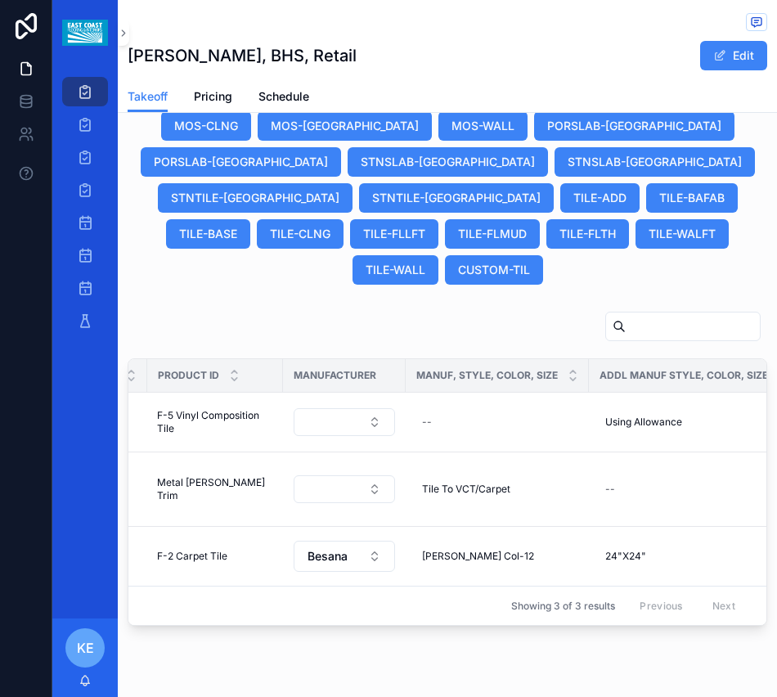
scroll to position [0, 716]
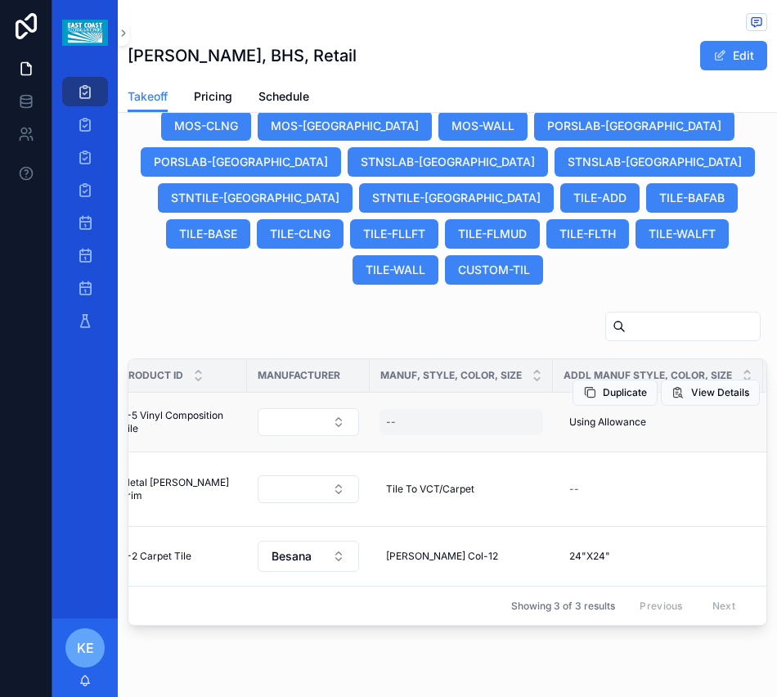
click at [388, 420] on div "--" at bounding box center [391, 421] width 10 height 13
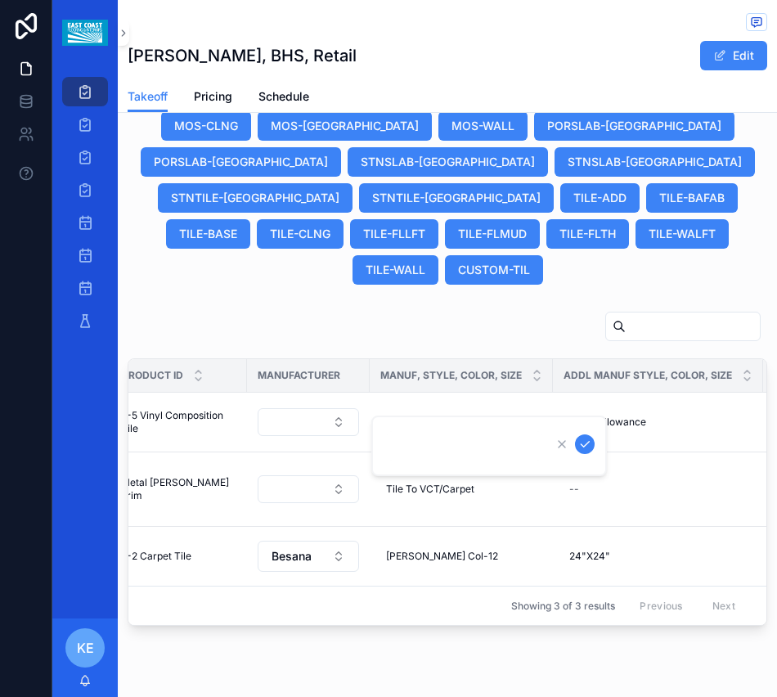
click at [420, 429] on div "scrollable content" at bounding box center [489, 445] width 236 height 61
click at [418, 439] on input "scrollable content" at bounding box center [464, 445] width 155 height 23
type input "*******"
click button "scrollable content" at bounding box center [585, 444] width 20 height 20
click at [636, 417] on div "Duplicate View Details" at bounding box center [665, 452] width 187 height 74
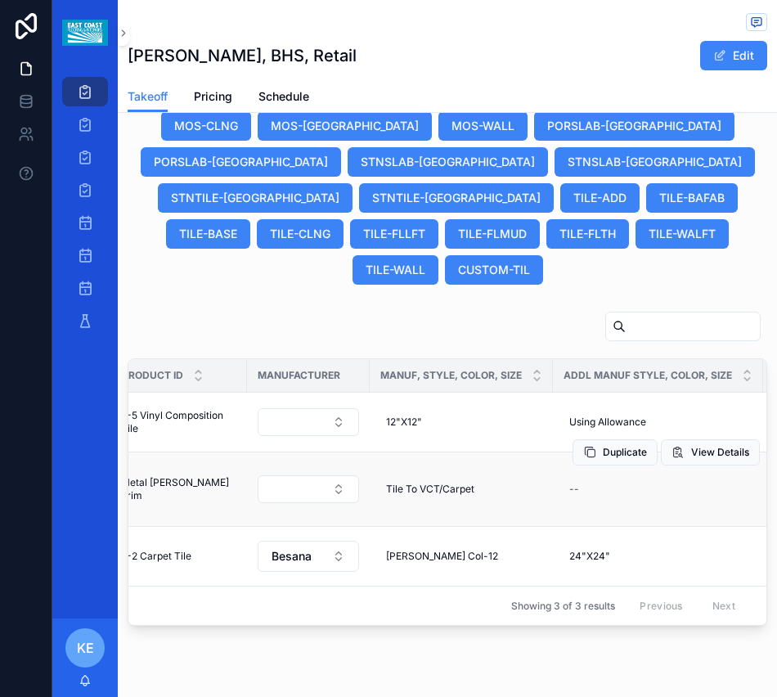
click at [644, 430] on div "Duplicate View Details" at bounding box center [665, 452] width 187 height 74
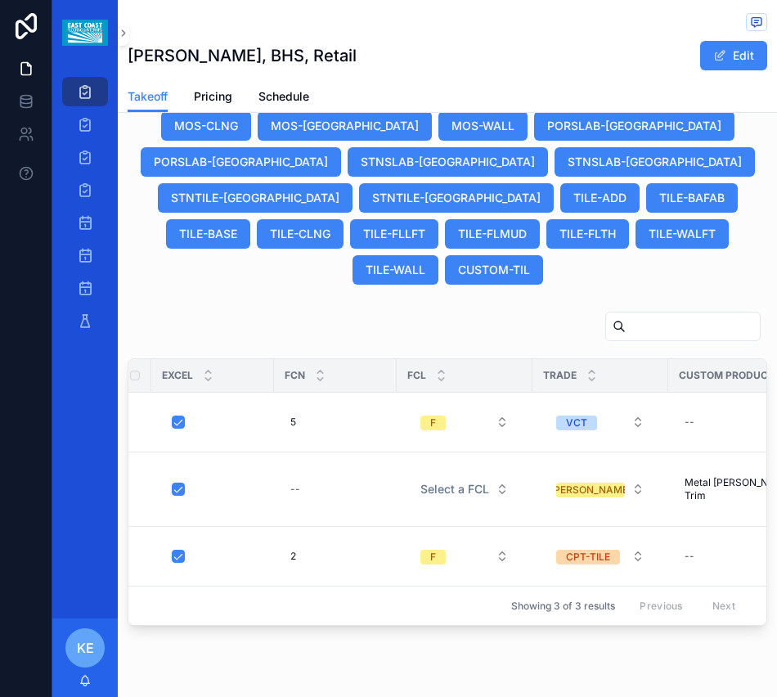
scroll to position [0, 0]
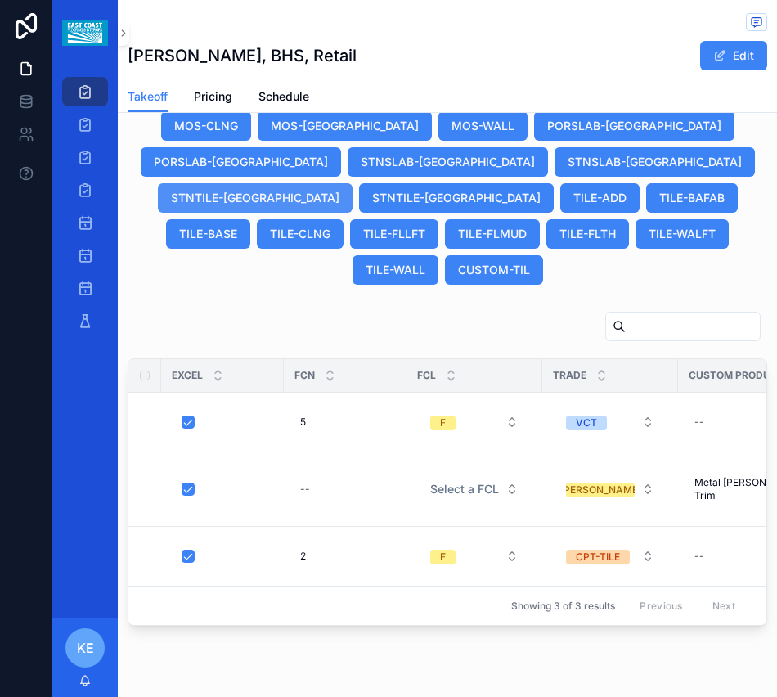
click at [307, 199] on span "STNTILE-[GEOGRAPHIC_DATA]" at bounding box center [255, 198] width 168 height 16
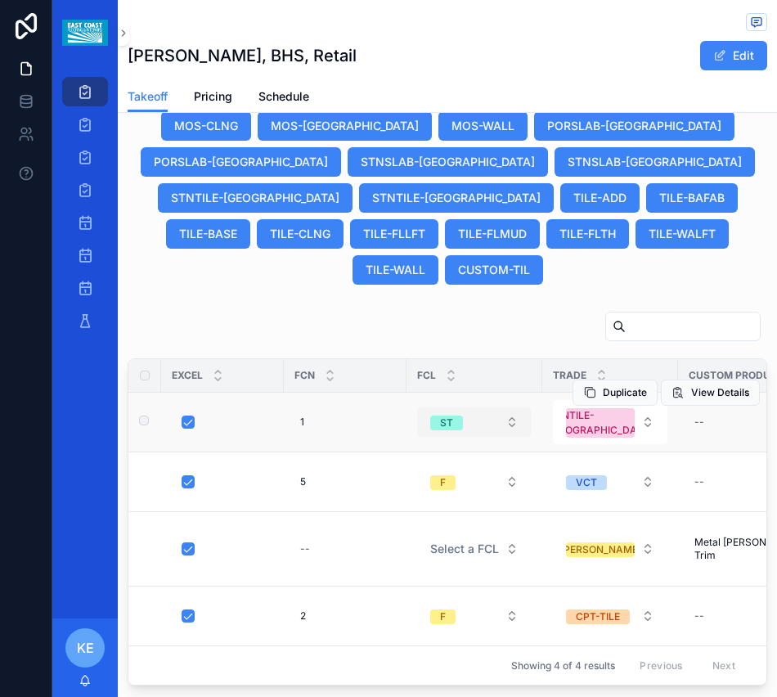
click at [477, 427] on button "ST" at bounding box center [474, 421] width 114 height 29
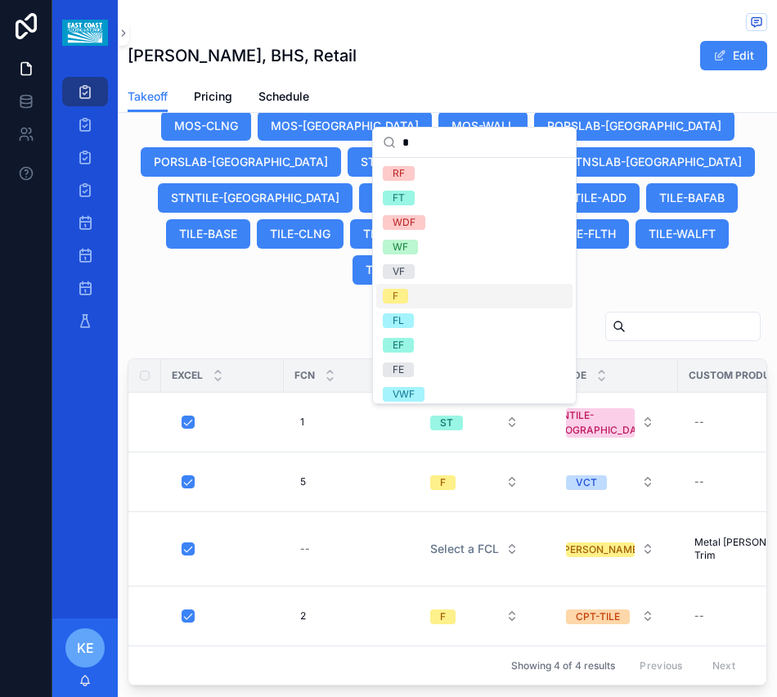
type input "*"
click at [388, 293] on span "F" at bounding box center [395, 296] width 25 height 15
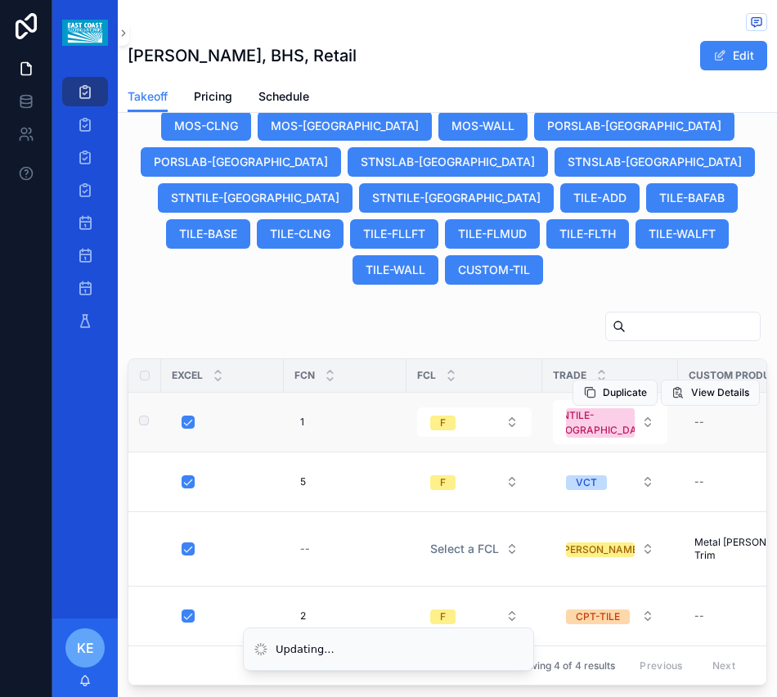
click at [339, 435] on td "1 1" at bounding box center [345, 423] width 123 height 60
click at [340, 423] on div "1 1" at bounding box center [345, 422] width 103 height 26
click at [339, 428] on div "1 1" at bounding box center [345, 422] width 103 height 26
type input "*"
click button "scrollable content" at bounding box center [501, 444] width 20 height 20
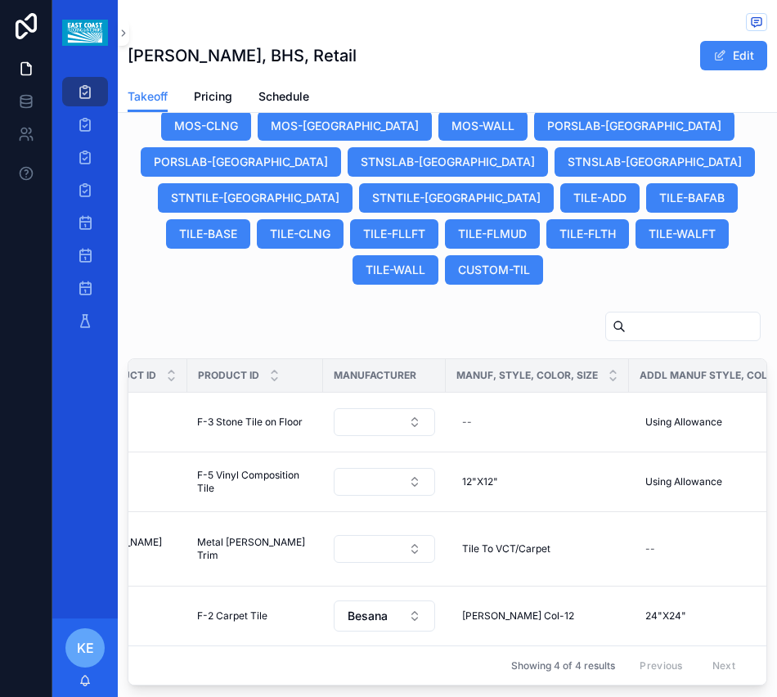
scroll to position [0, 680]
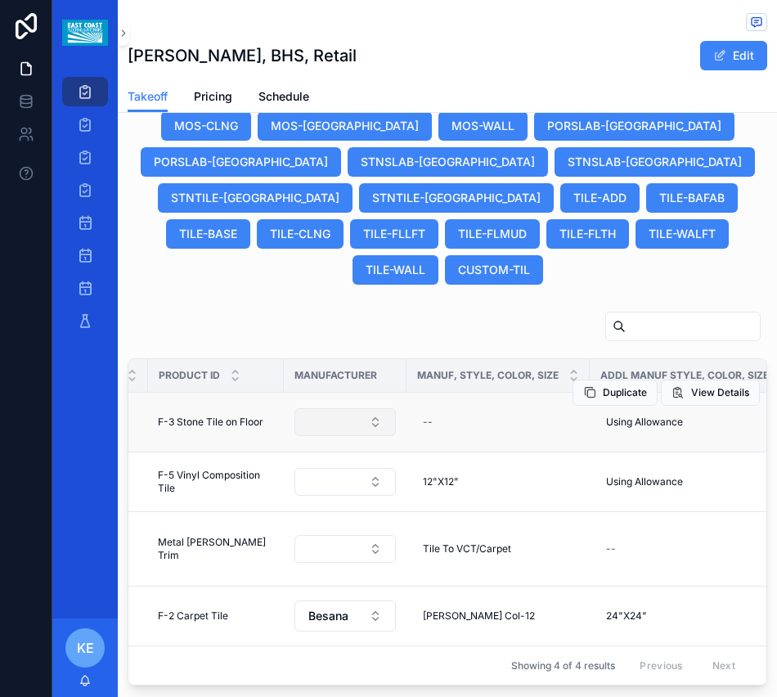
click at [354, 421] on button "Select Button" at bounding box center [344, 422] width 101 height 28
type input "*"
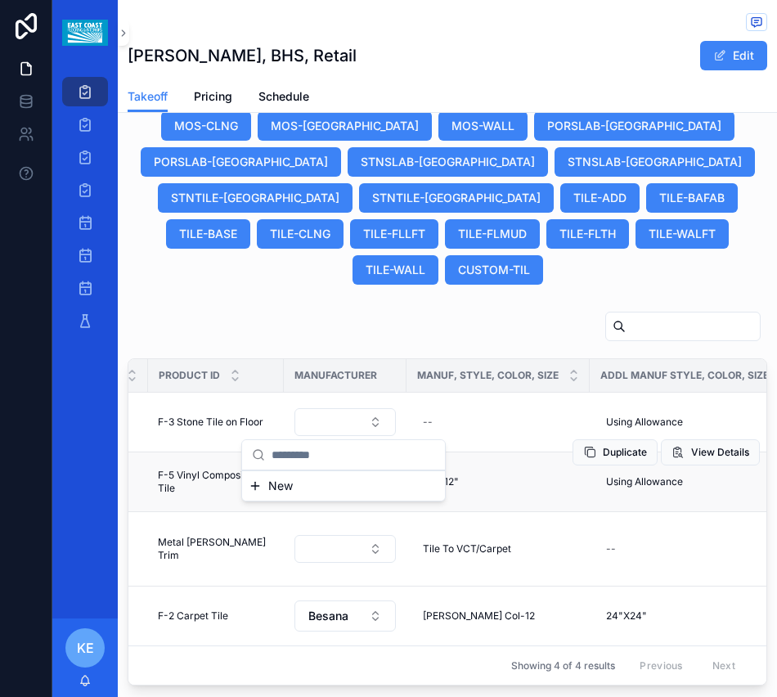
click at [494, 504] on td "12"X12" 12"X12"" at bounding box center [497, 482] width 183 height 60
click at [461, 482] on div "12"X12" 12"X12"" at bounding box center [498, 482] width 164 height 26
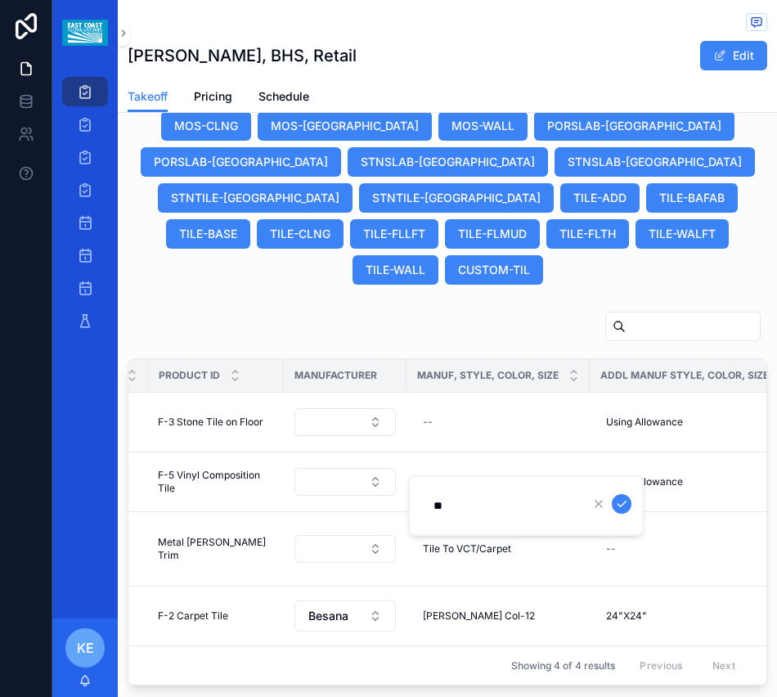
type input "*"
click button "scrollable content" at bounding box center [622, 504] width 20 height 20
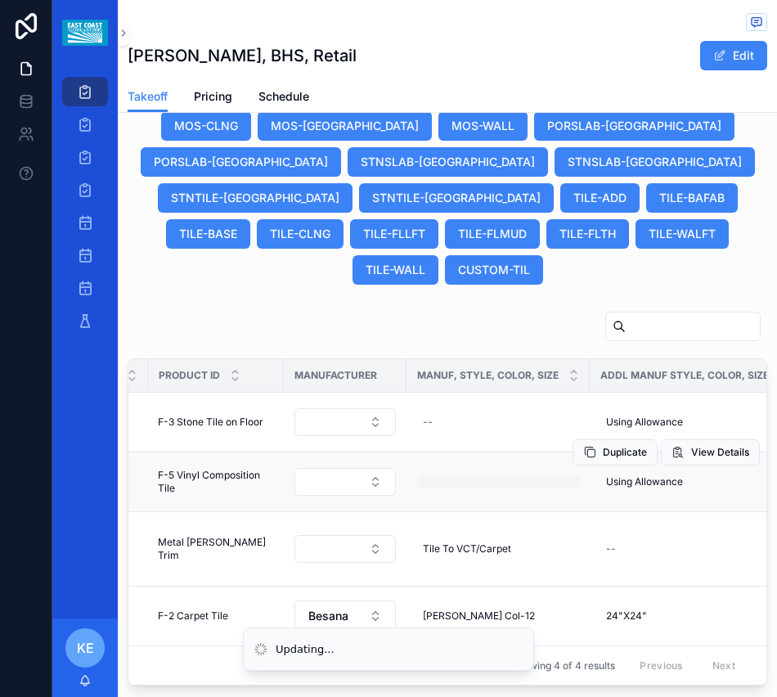
click at [443, 482] on div "scrollable content" at bounding box center [498, 481] width 164 height 13
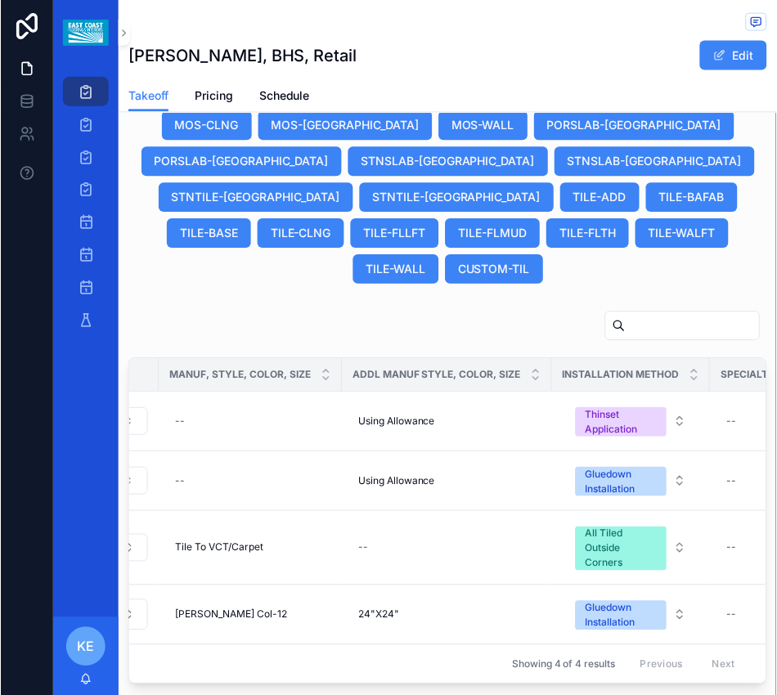
scroll to position [0, 949]
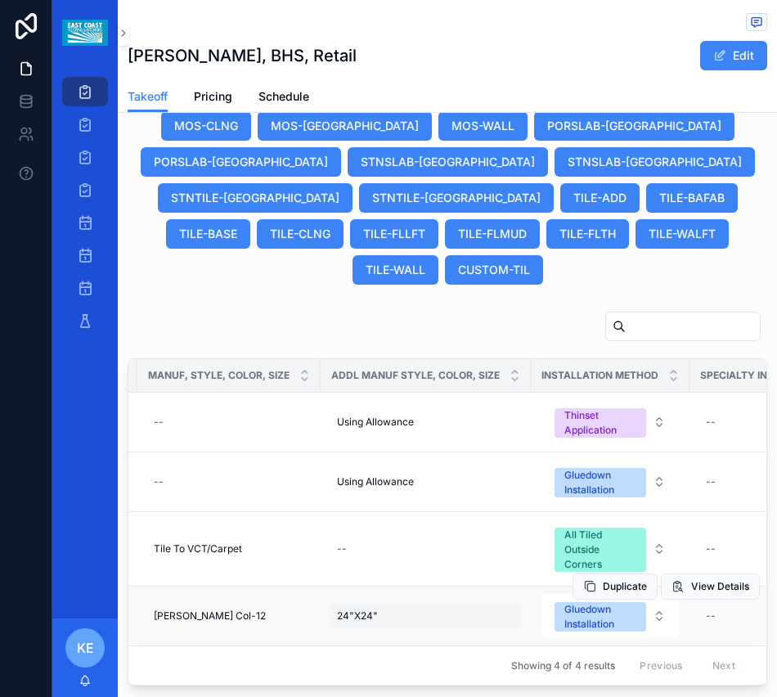
click at [375, 615] on div "24"X24" 24"X24"" at bounding box center [425, 616] width 191 height 26
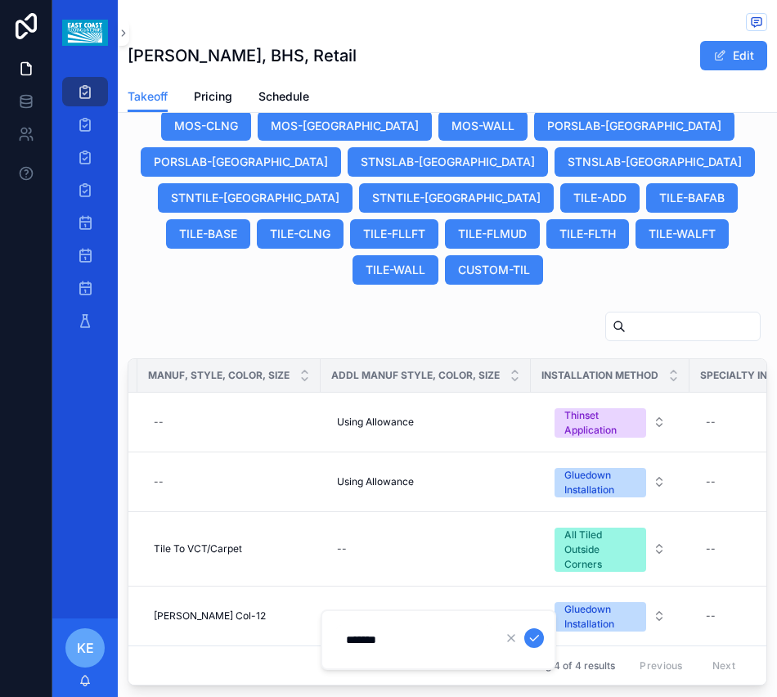
drag, startPoint x: 400, startPoint y: 638, endPoint x: 338, endPoint y: 639, distance: 62.2
click at [338, 639] on input "*******" at bounding box center [413, 639] width 155 height 23
click button "scrollable content" at bounding box center [534, 638] width 20 height 20
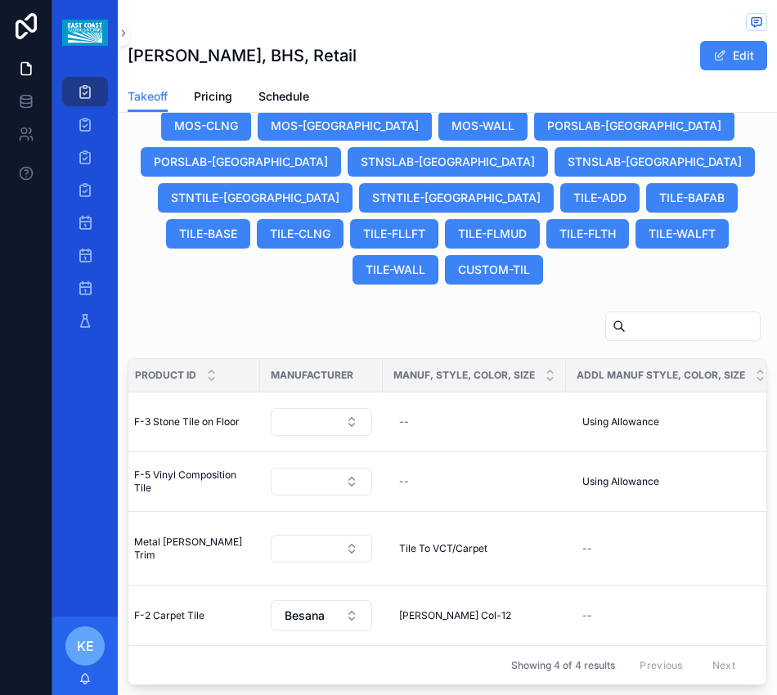
scroll to position [0, 699]
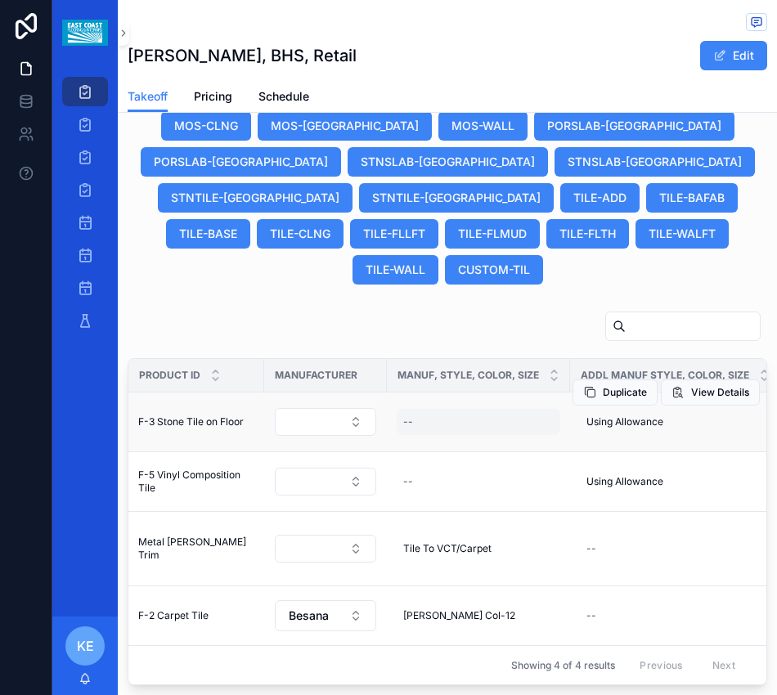
click at [426, 430] on div "--" at bounding box center [479, 422] width 164 height 26
type input "**********"
click button "scrollable content" at bounding box center [602, 444] width 20 height 20
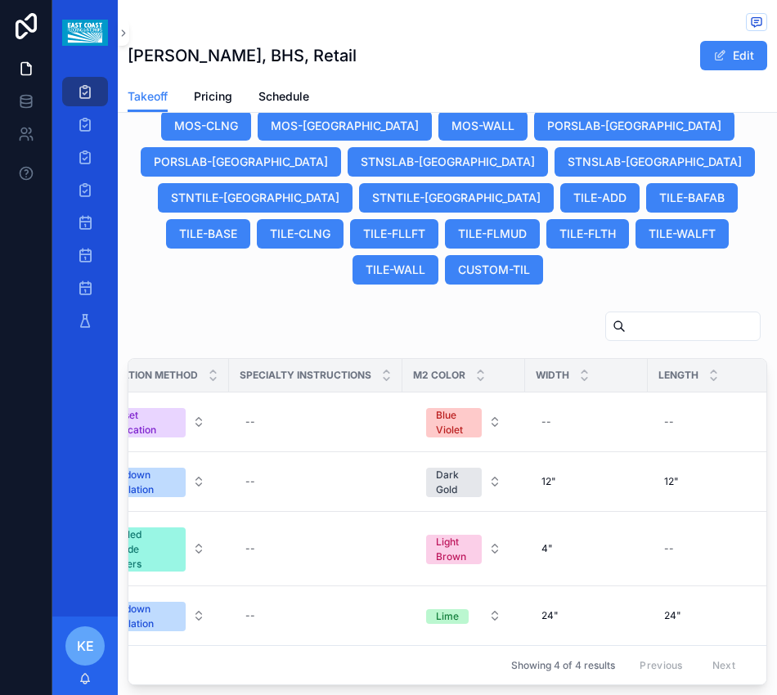
scroll to position [0, 1492]
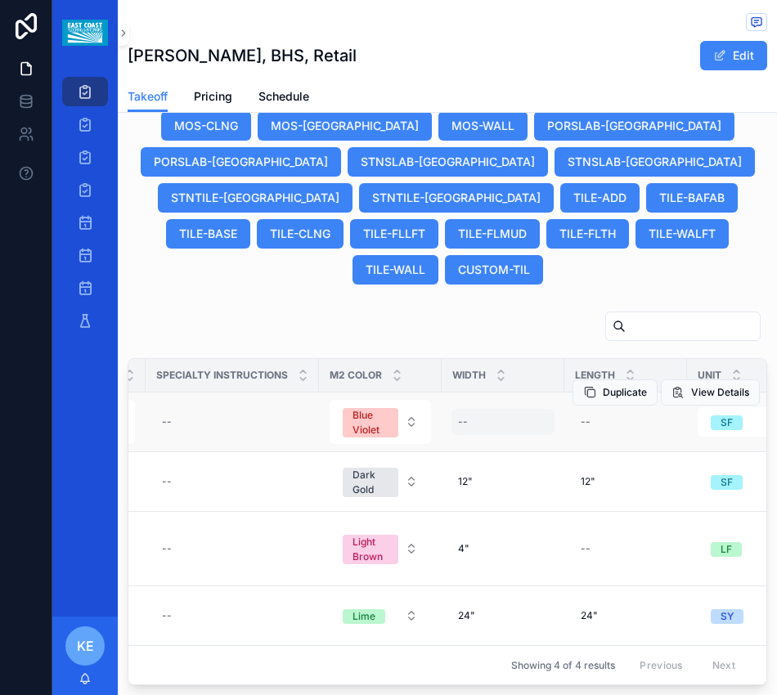
click at [480, 423] on div "--" at bounding box center [502, 422] width 103 height 26
type input "***"
click button "scrollable content" at bounding box center [654, 444] width 20 height 20
click at [609, 423] on div "--" at bounding box center [625, 422] width 103 height 26
type input "***"
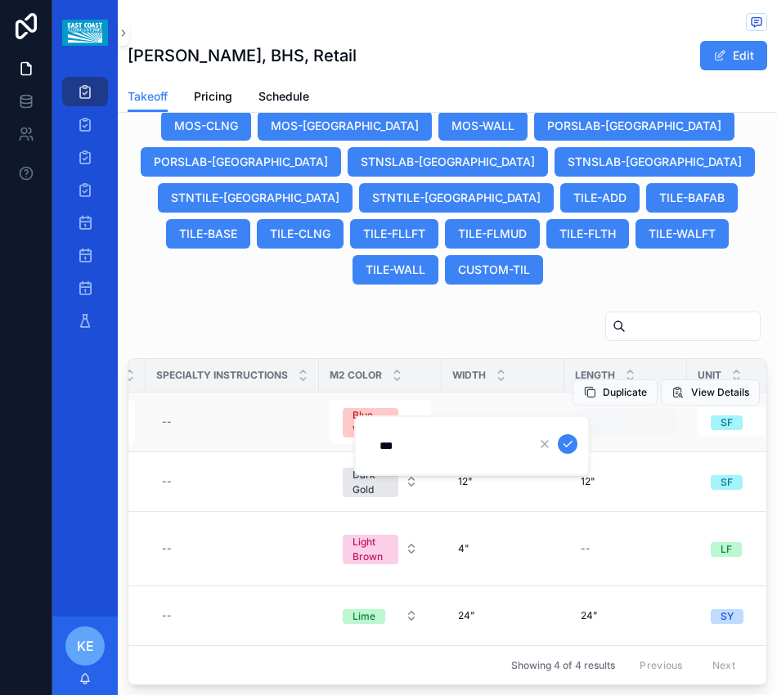
click button "scrollable content" at bounding box center [568, 444] width 20 height 20
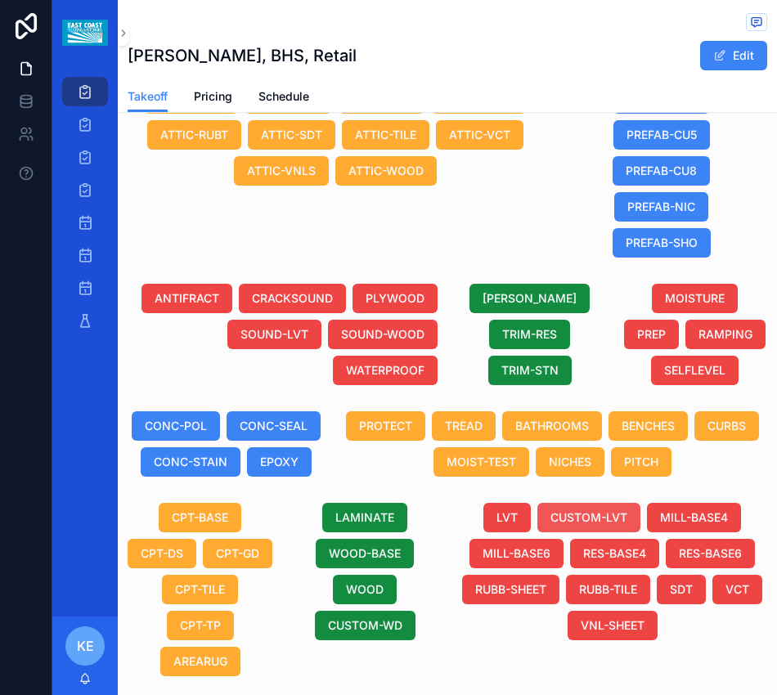
scroll to position [1012, 0]
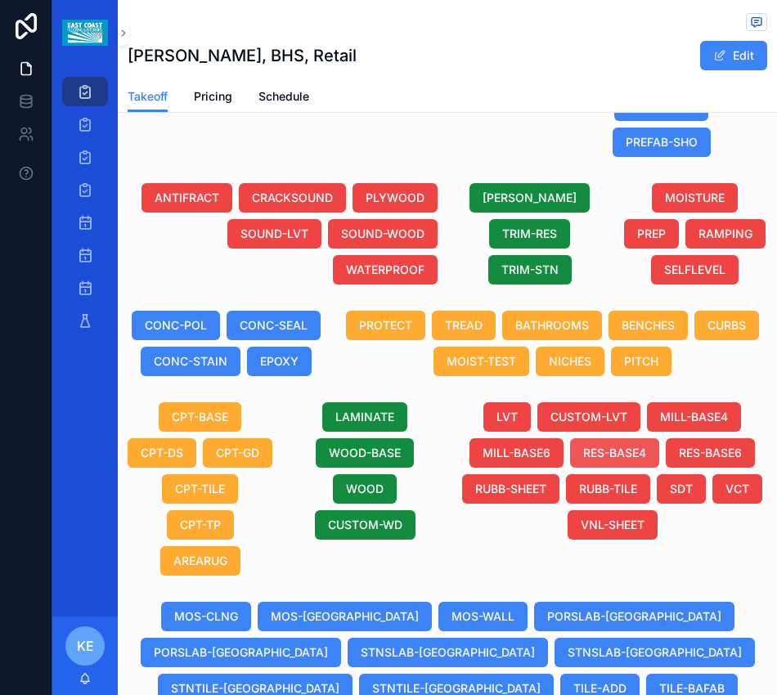
click at [607, 447] on span "RES-BASE4" at bounding box center [614, 453] width 63 height 16
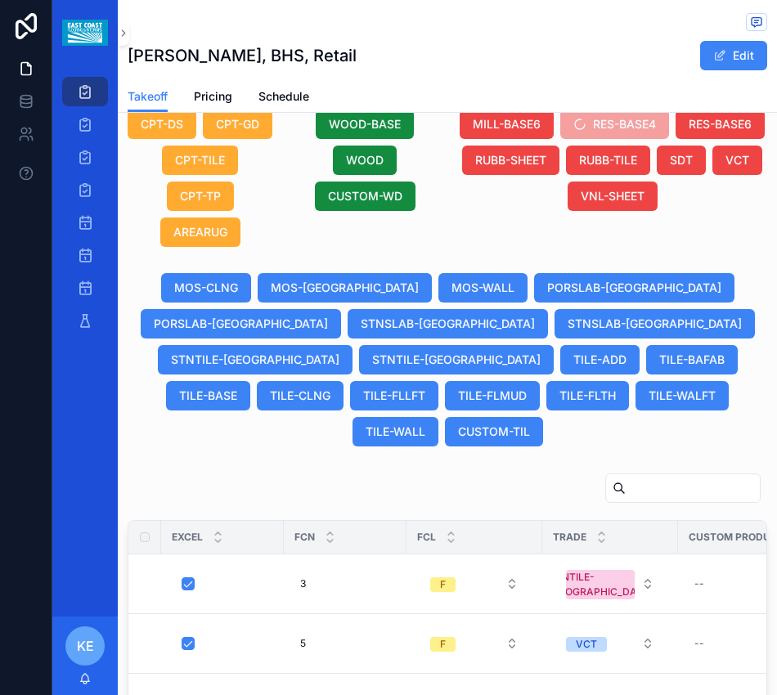
scroll to position [1502, 0]
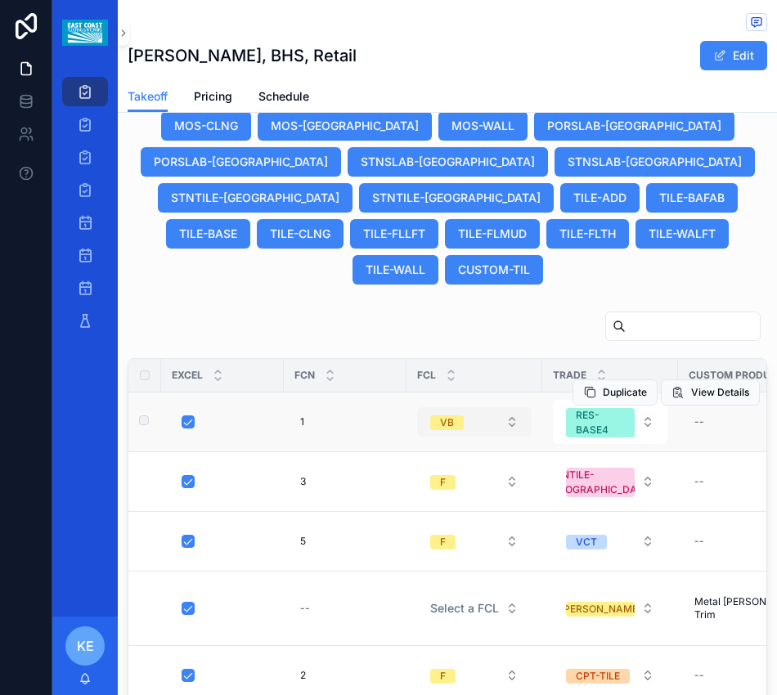
click at [473, 429] on button "VB" at bounding box center [474, 421] width 114 height 29
type input "*"
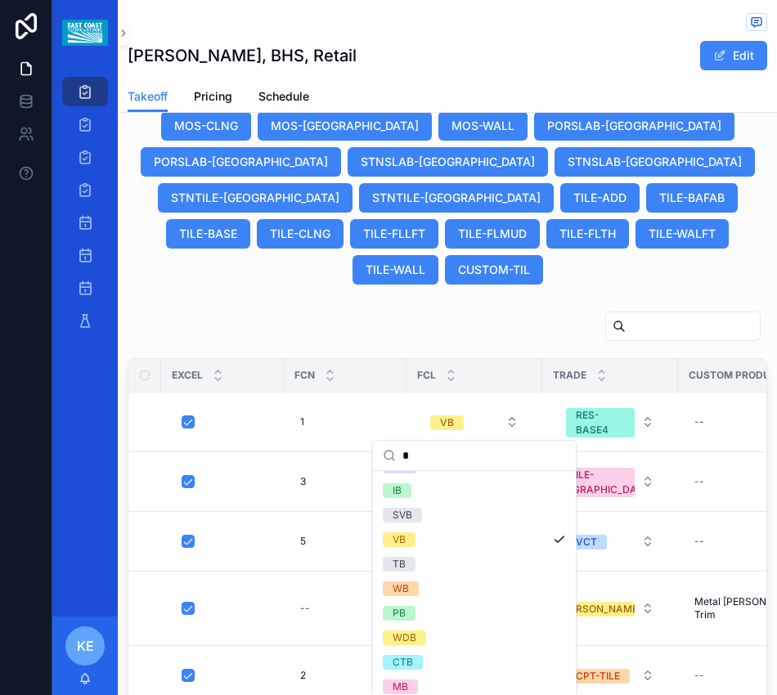
scroll to position [0, 0]
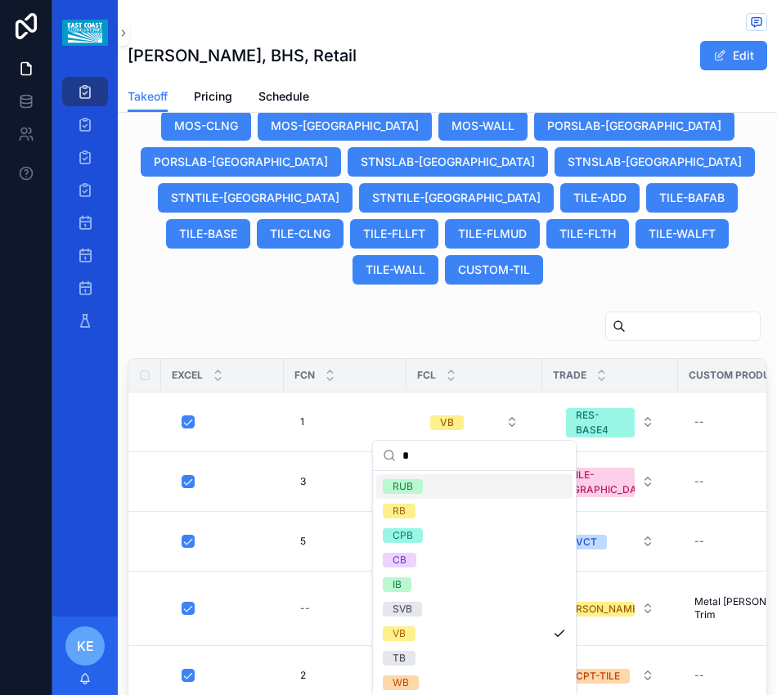
click at [425, 461] on input "*" at bounding box center [484, 455] width 164 height 29
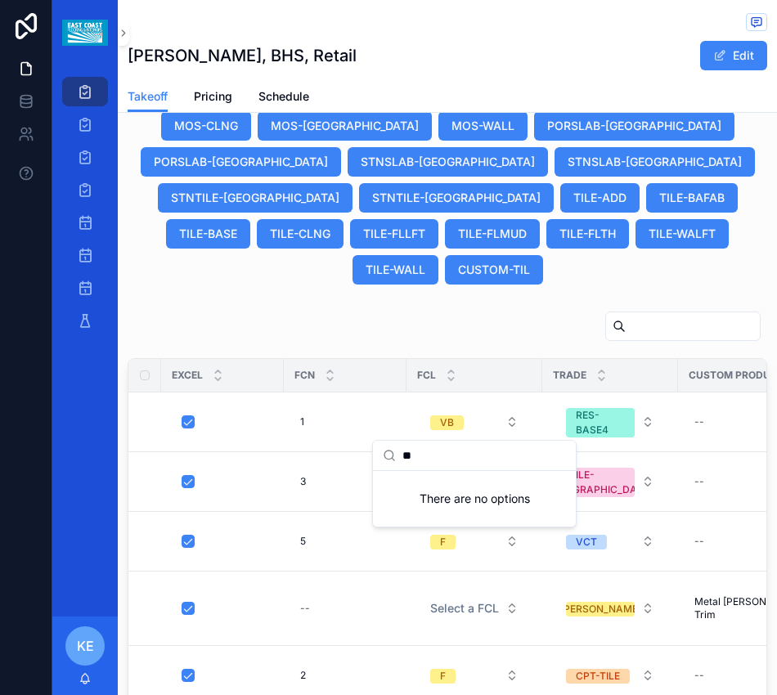
type input "*"
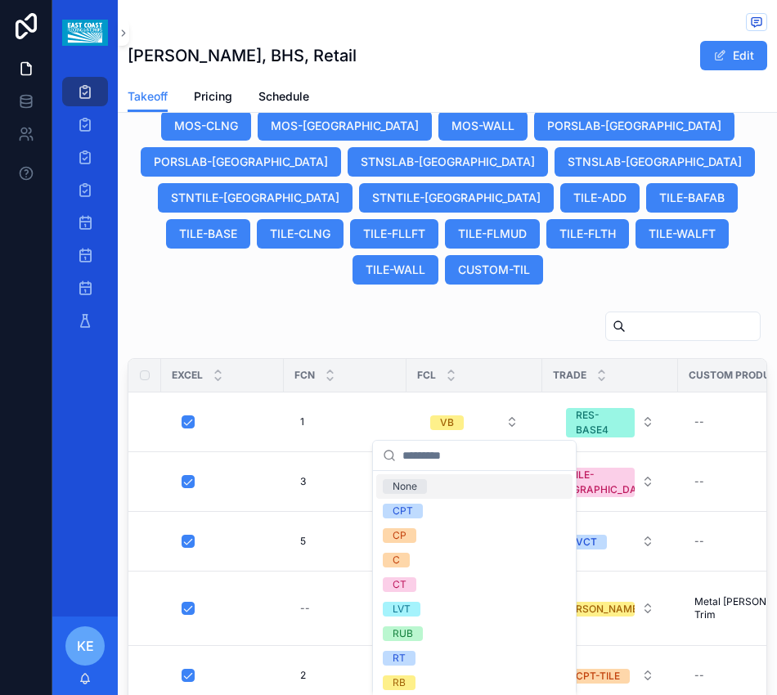
click at [420, 491] on span "None" at bounding box center [405, 486] width 44 height 15
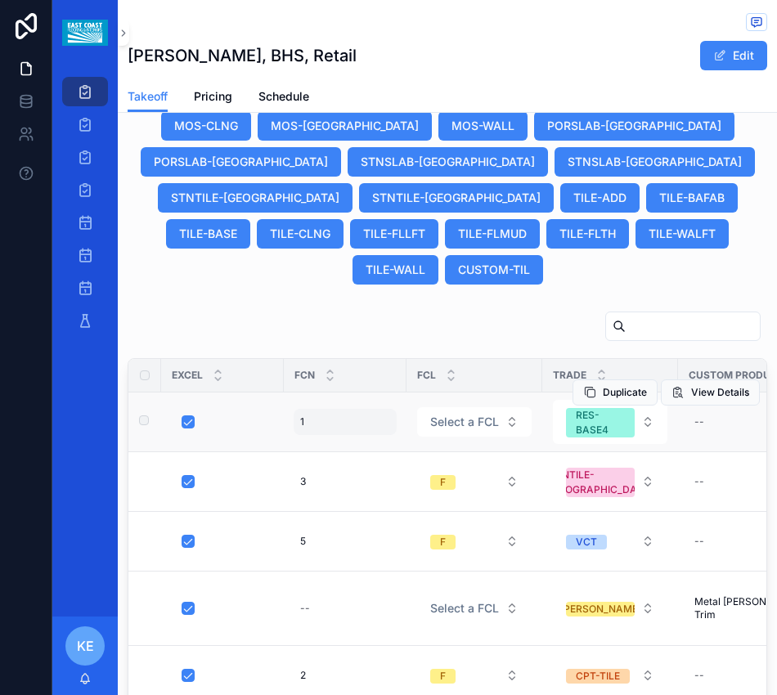
click at [300, 420] on div "1 1" at bounding box center [345, 422] width 103 height 26
type input "**"
click at [303, 429] on div "1 1" at bounding box center [345, 422] width 103 height 26
type input "****"
click button "scrollable content" at bounding box center [501, 444] width 20 height 20
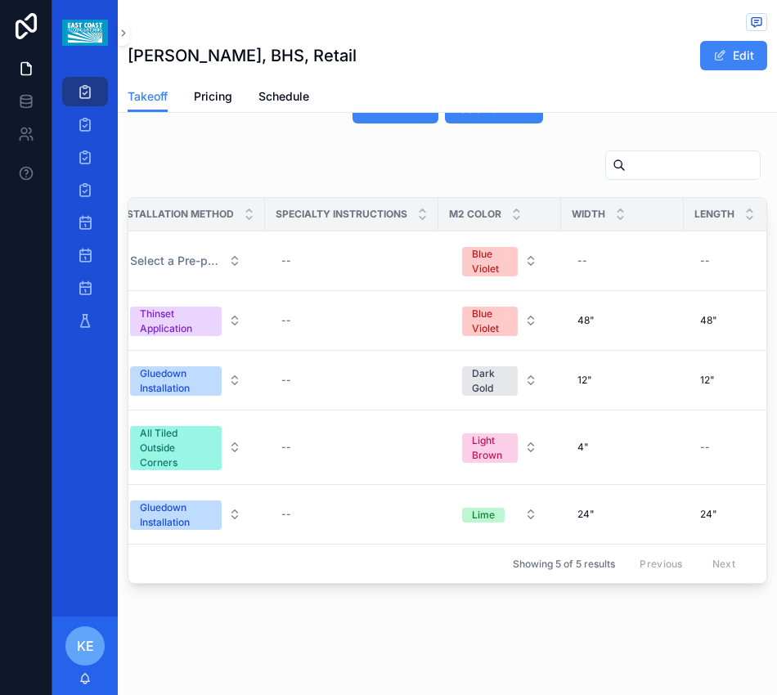
scroll to position [0, 1429]
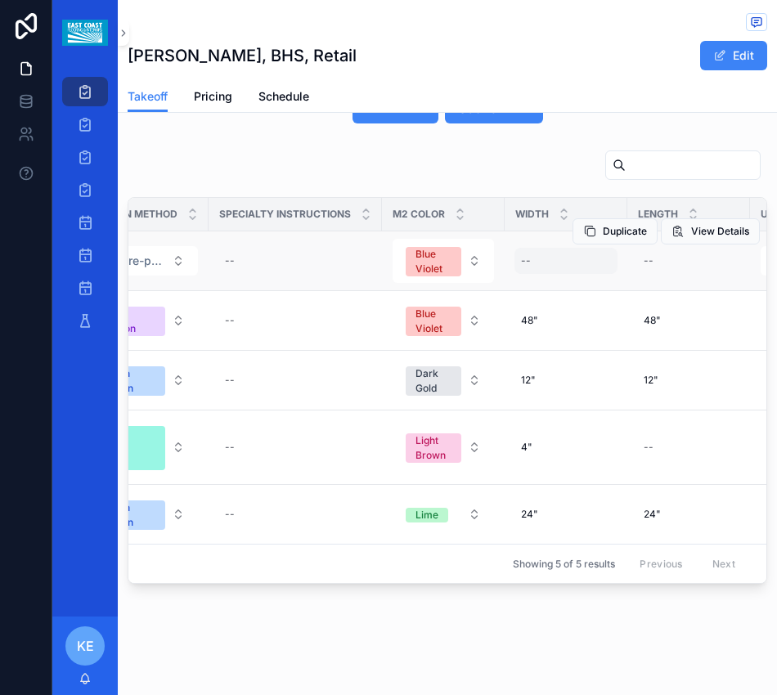
click at [534, 248] on div "--" at bounding box center [565, 261] width 103 height 26
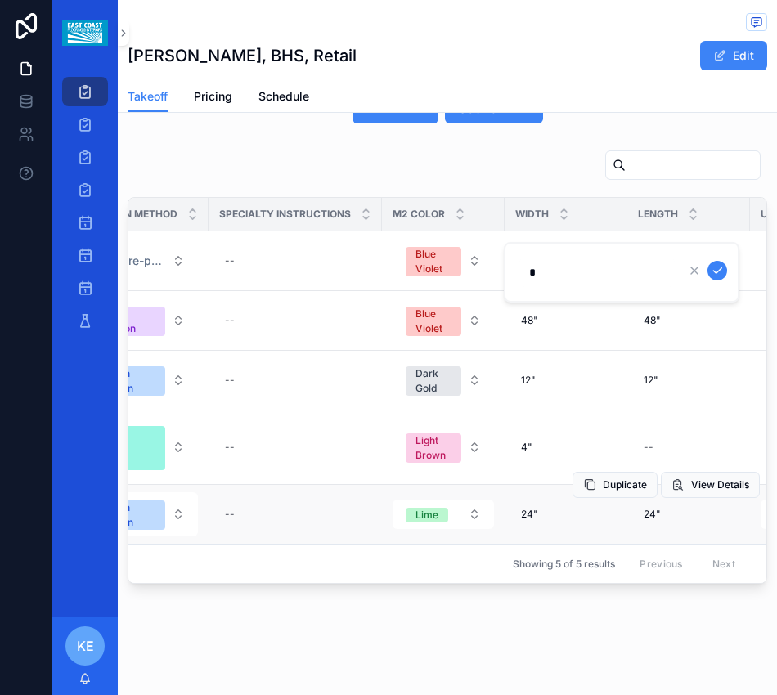
type input "**"
click button "scrollable content" at bounding box center [717, 271] width 20 height 20
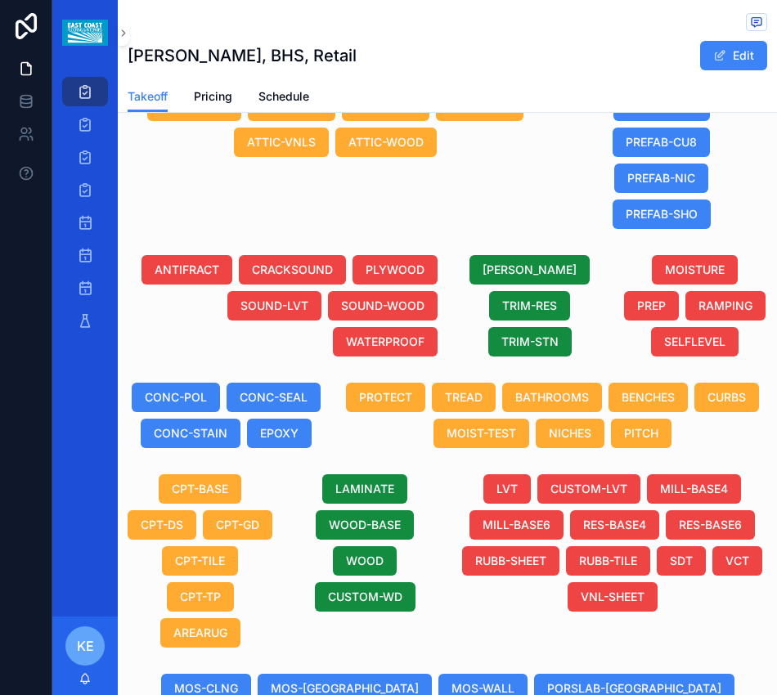
scroll to position [858, 0]
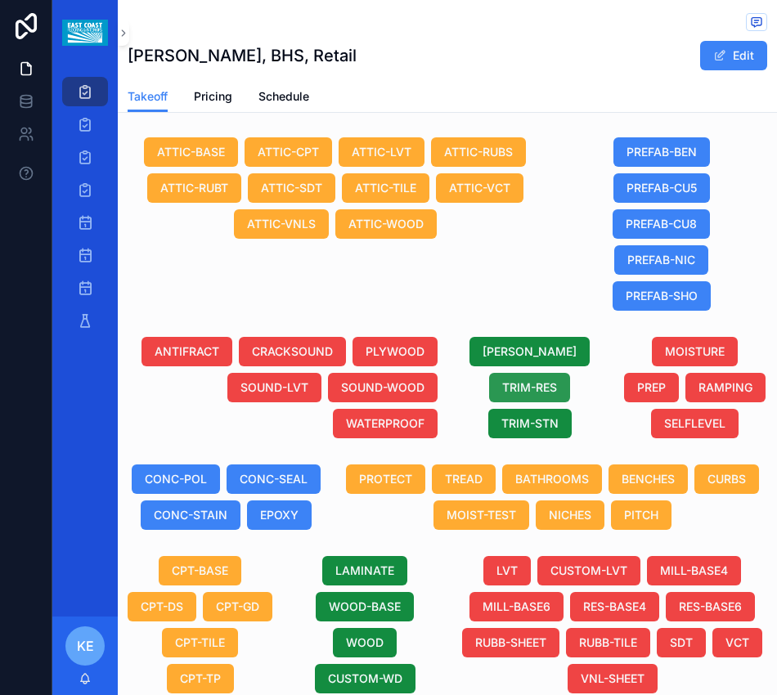
click at [508, 381] on span "TRIM-RES" at bounding box center [529, 387] width 55 height 16
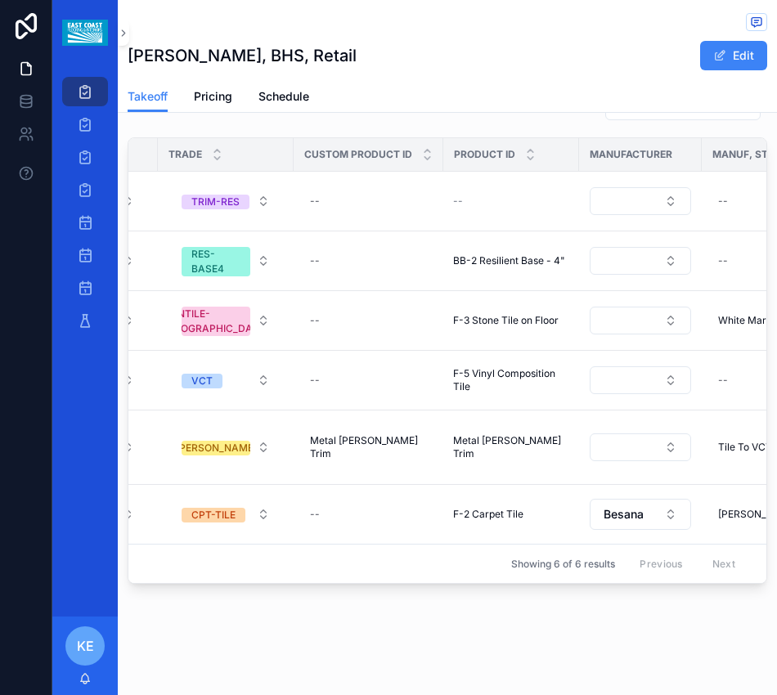
scroll to position [0, 361]
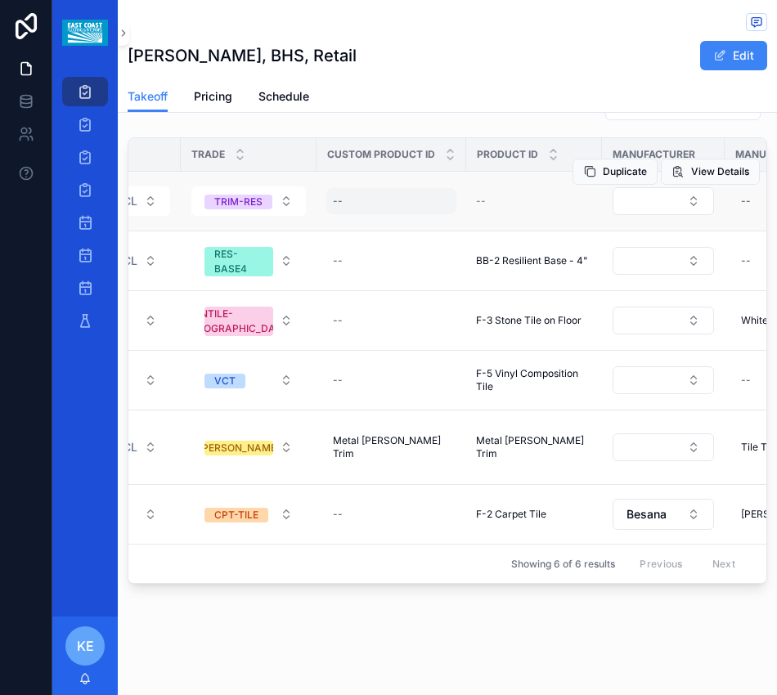
click at [358, 191] on div "--" at bounding box center [391, 201] width 130 height 26
type input "**"
click at [360, 191] on div "--" at bounding box center [391, 201] width 130 height 26
type input "*********"
click button "scrollable content" at bounding box center [533, 211] width 20 height 20
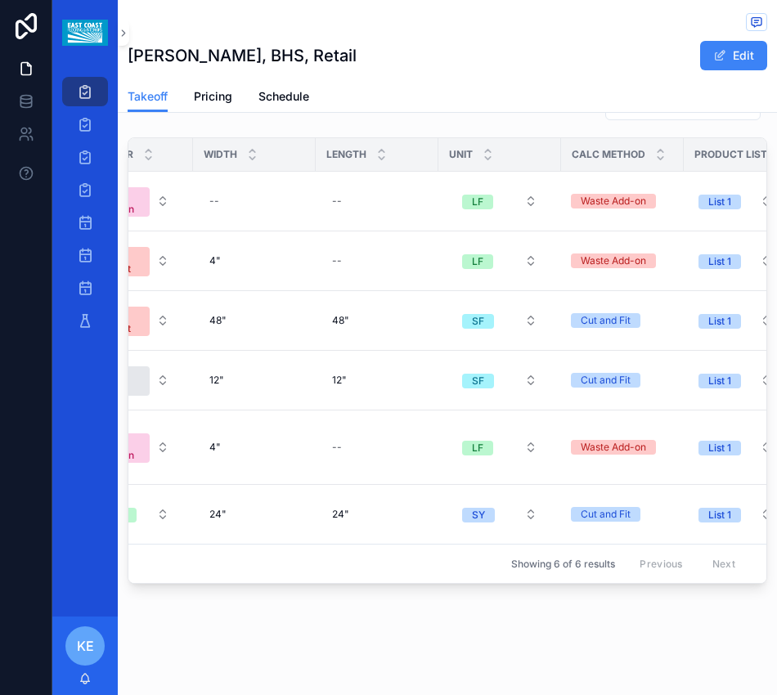
scroll to position [0, 1668]
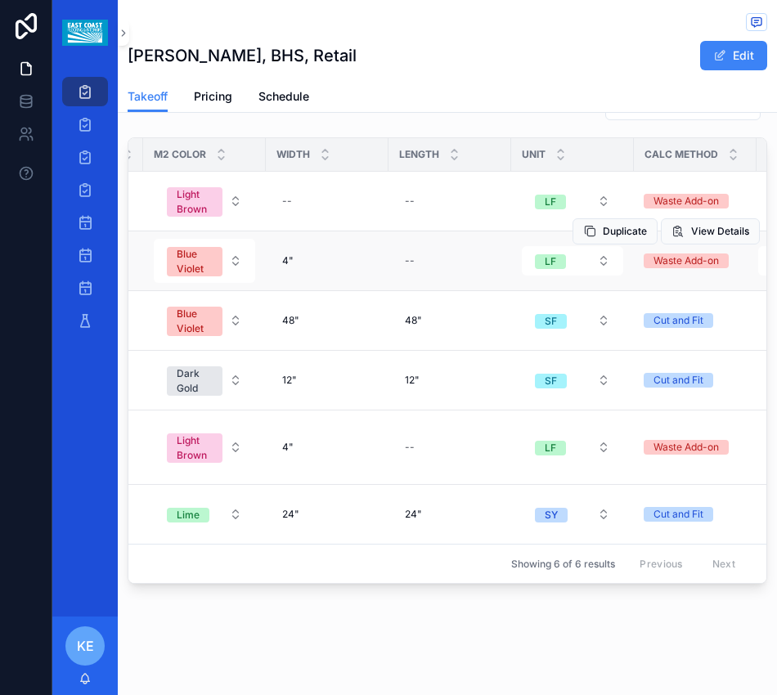
click at [597, 202] on div "Duplicate View Details" at bounding box center [665, 231] width 187 height 59
click at [599, 187] on div "Duplicate View Details" at bounding box center [665, 171] width 187 height 59
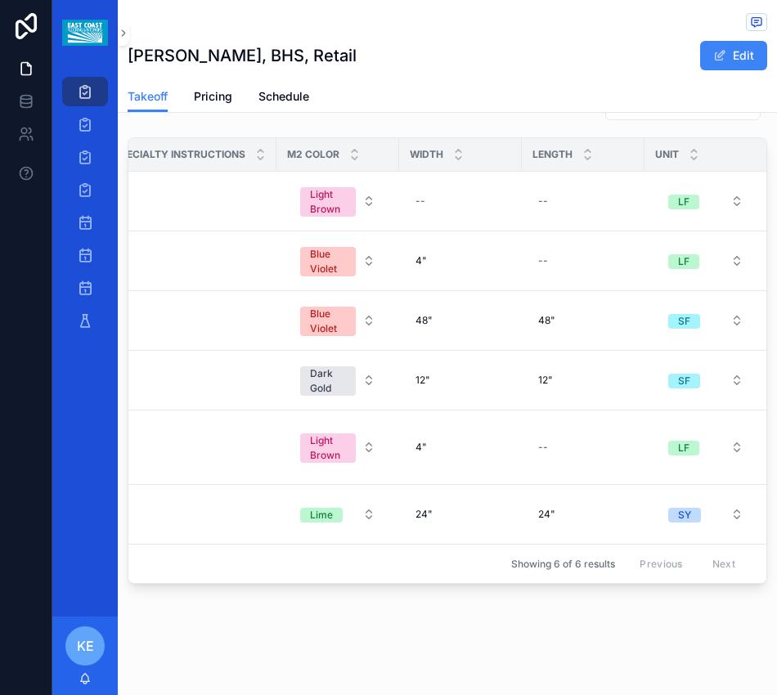
scroll to position [0, 1791]
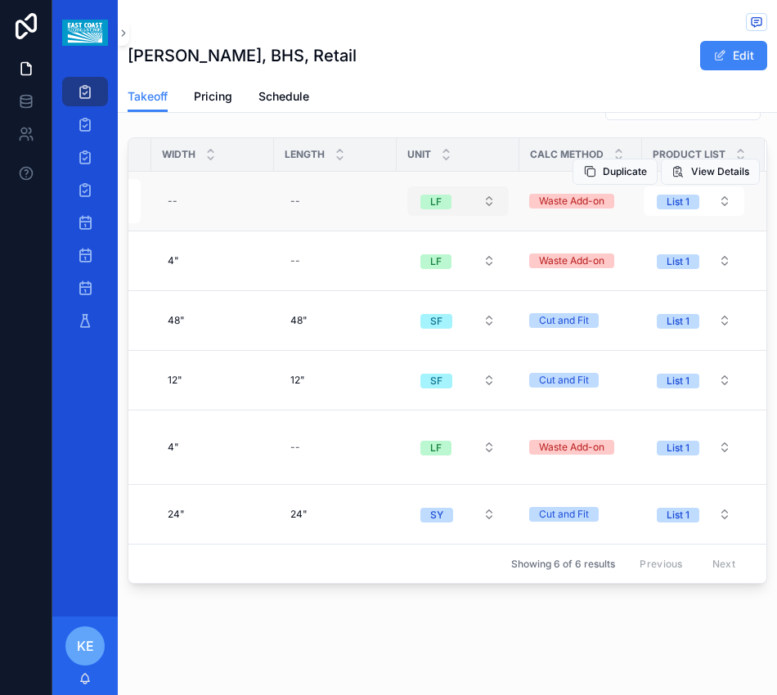
click at [469, 188] on button "LF" at bounding box center [457, 200] width 101 height 29
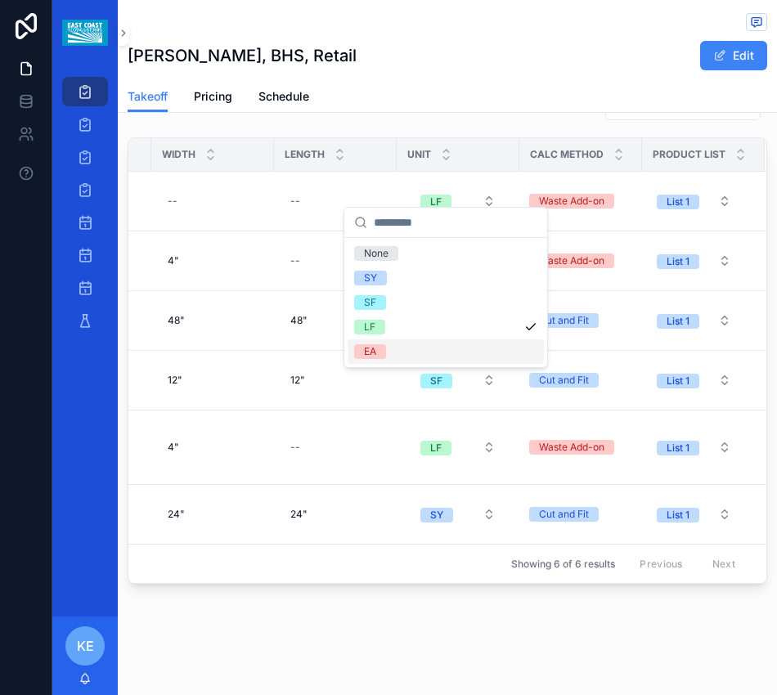
click at [360, 355] on span "EA" at bounding box center [370, 351] width 32 height 15
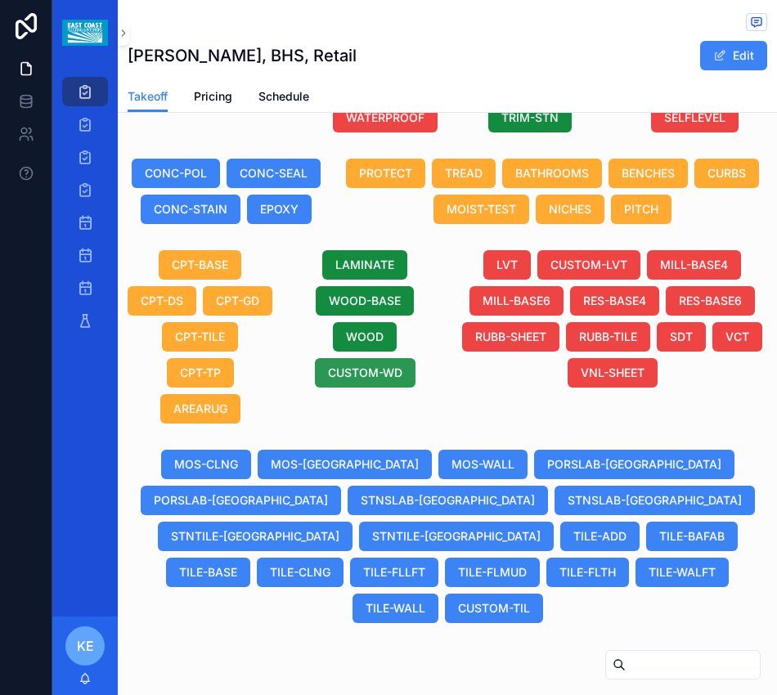
scroll to position [1163, 0]
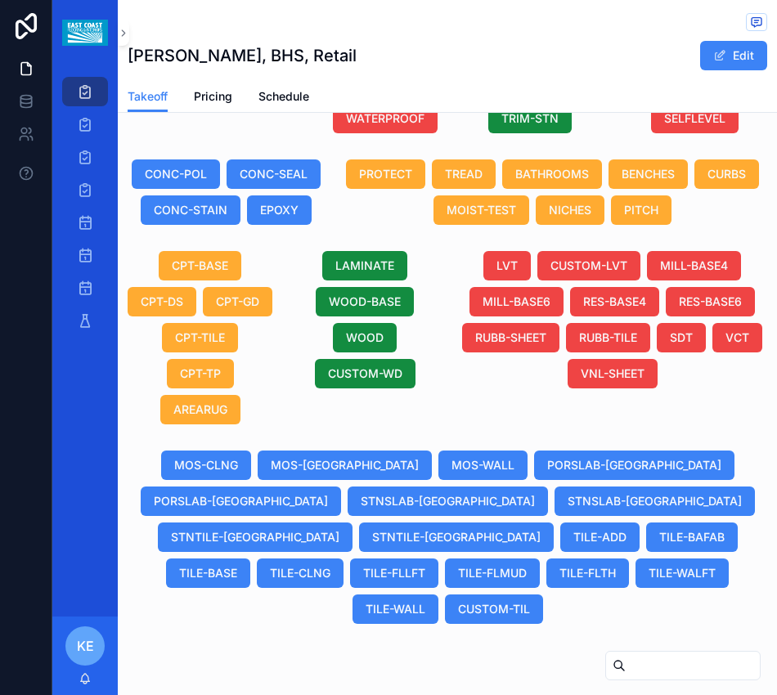
drag, startPoint x: 393, startPoint y: 124, endPoint x: 383, endPoint y: 159, distance: 35.7
click at [393, 124] on span "WATERPROOF" at bounding box center [385, 118] width 79 height 16
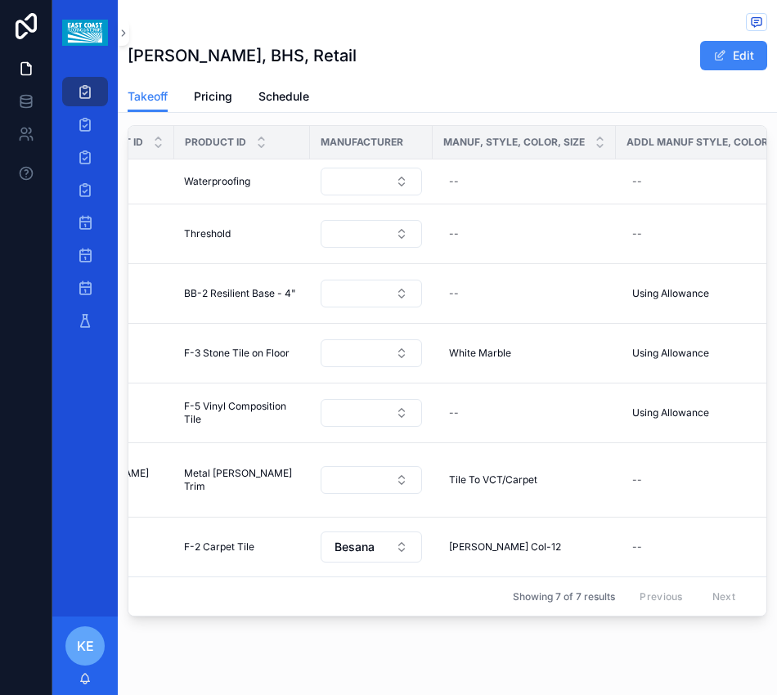
scroll to position [0, 660]
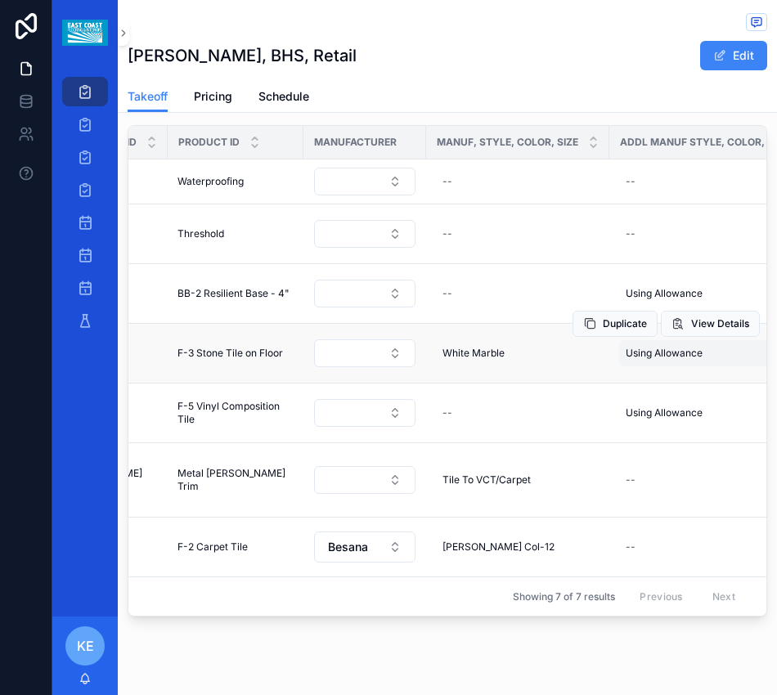
click at [675, 361] on div "Using Allowance Using Allowance" at bounding box center [714, 353] width 191 height 26
type input "*"
click button "scrollable content" at bounding box center [614, 376] width 20 height 20
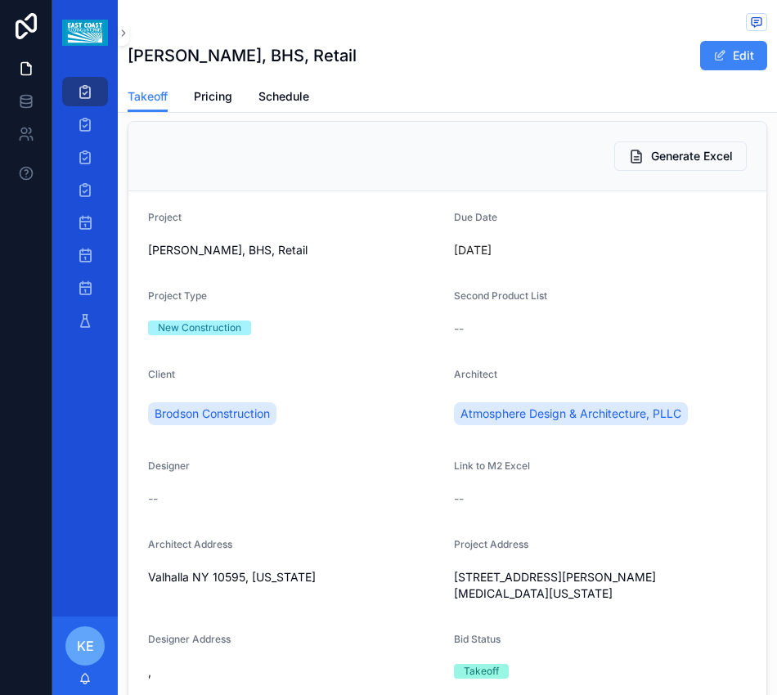
scroll to position [0, 0]
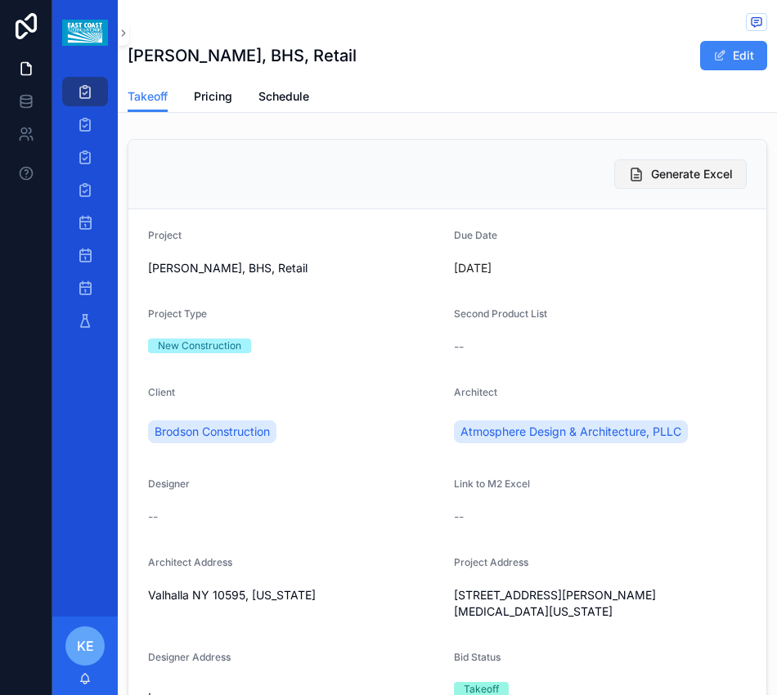
click at [657, 180] on span "Generate Excel" at bounding box center [692, 174] width 82 height 16
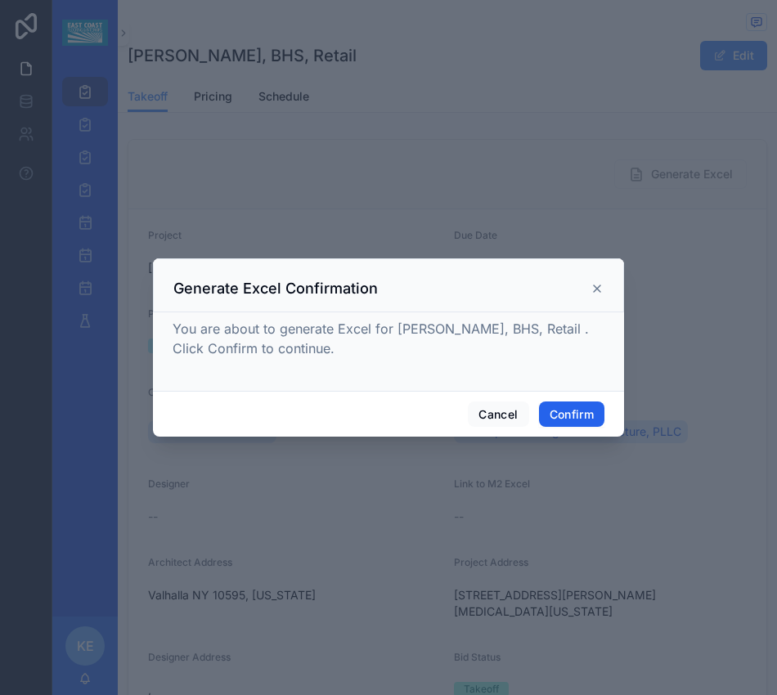
click at [580, 420] on button "Confirm" at bounding box center [571, 415] width 65 height 26
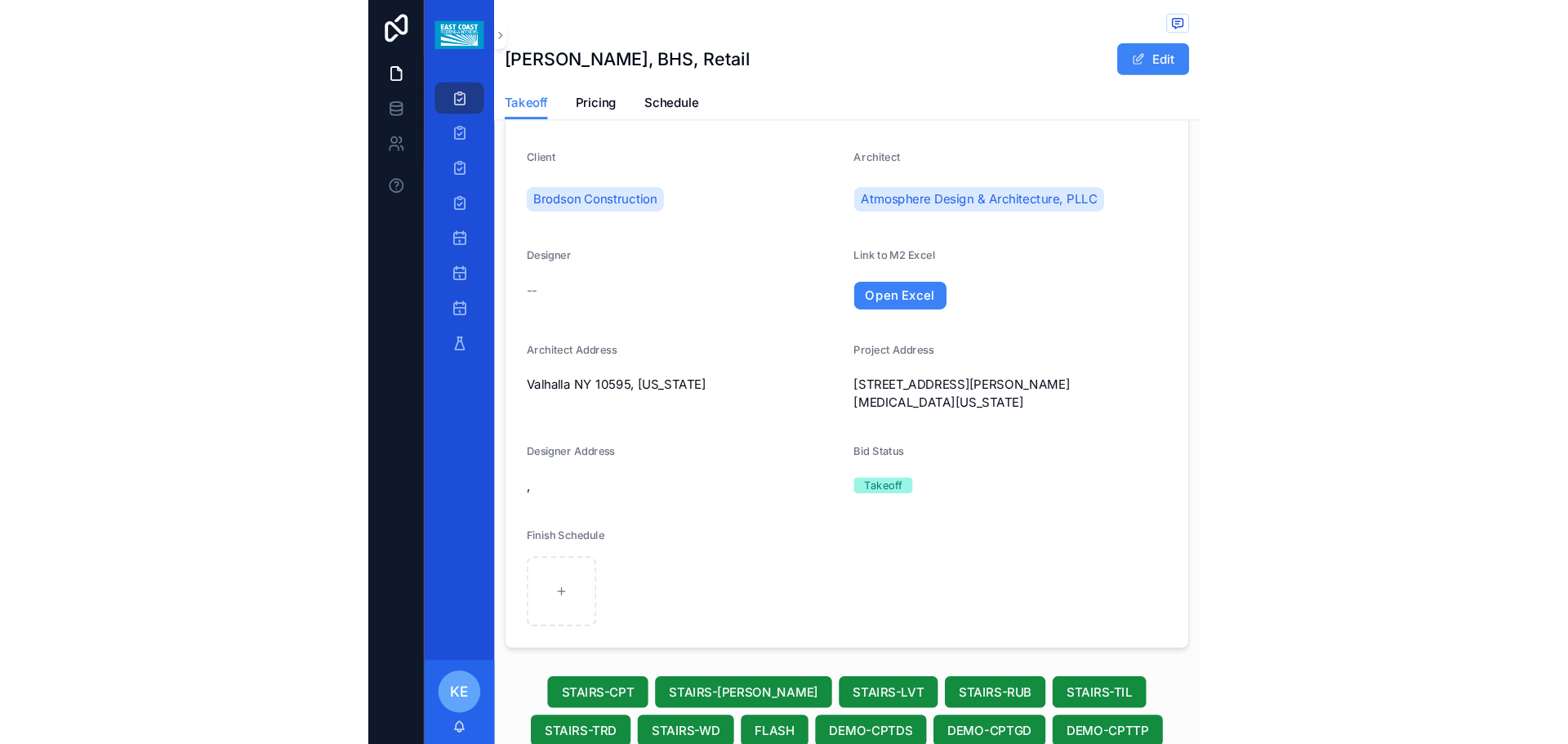
scroll to position [178, 0]
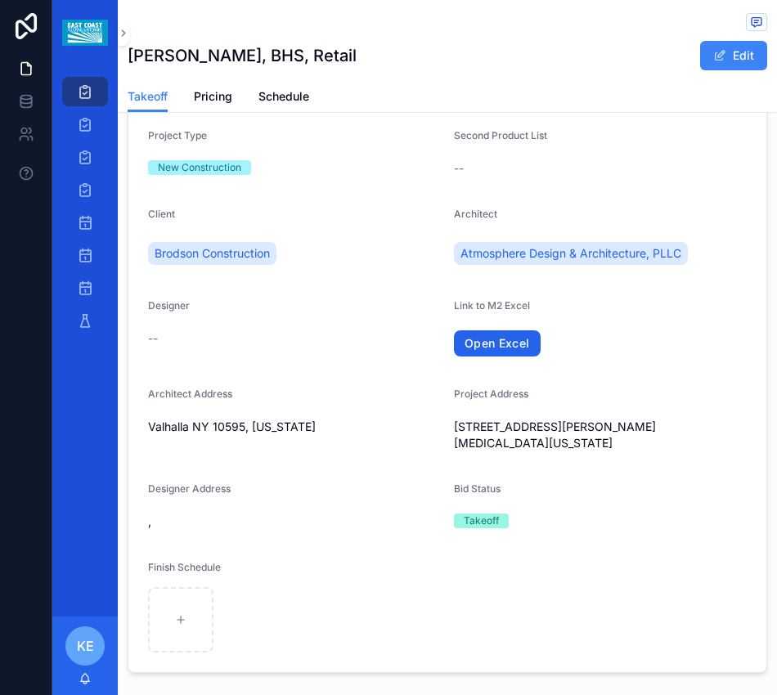
click at [484, 353] on link "Open Excel" at bounding box center [497, 343] width 87 height 26
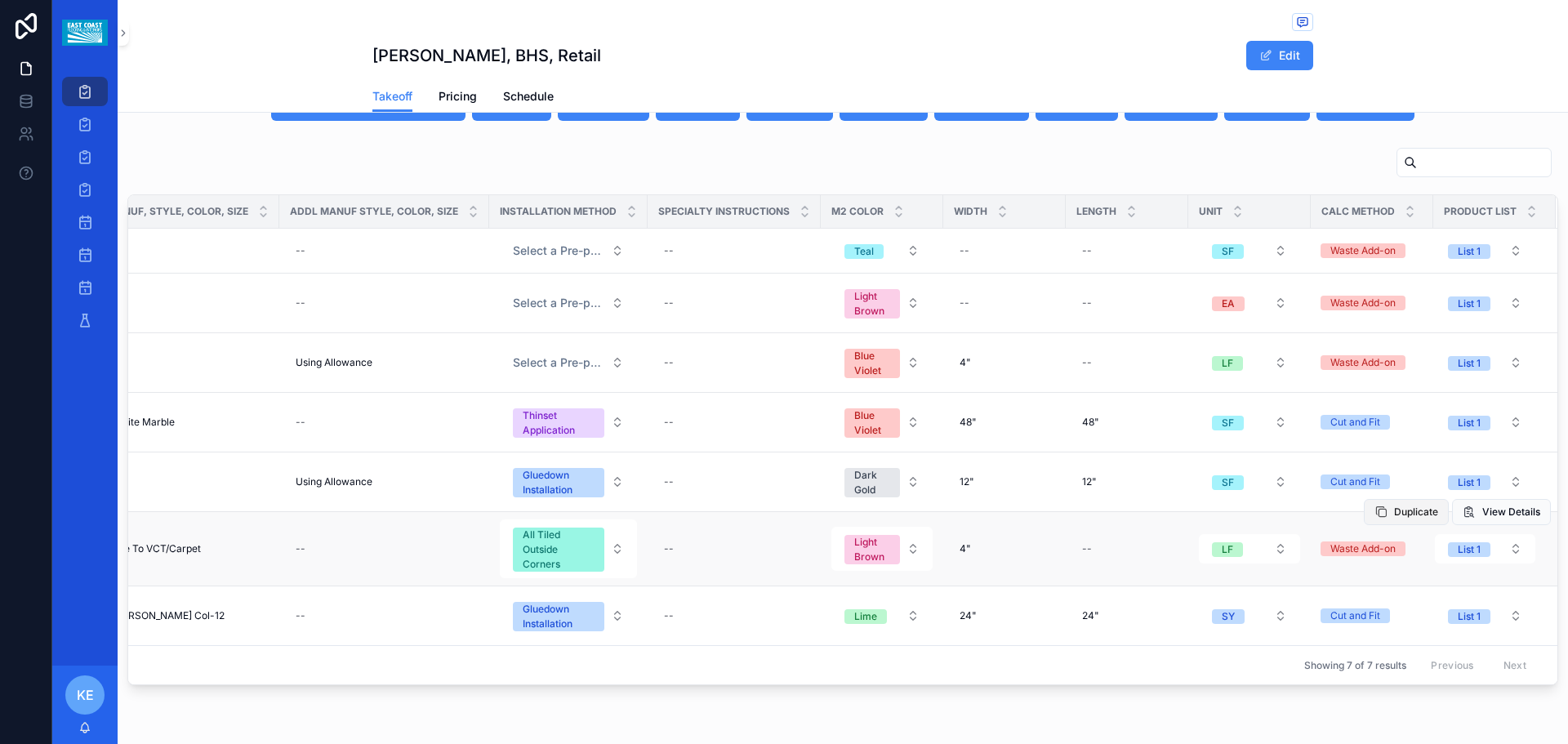
scroll to position [751, 0]
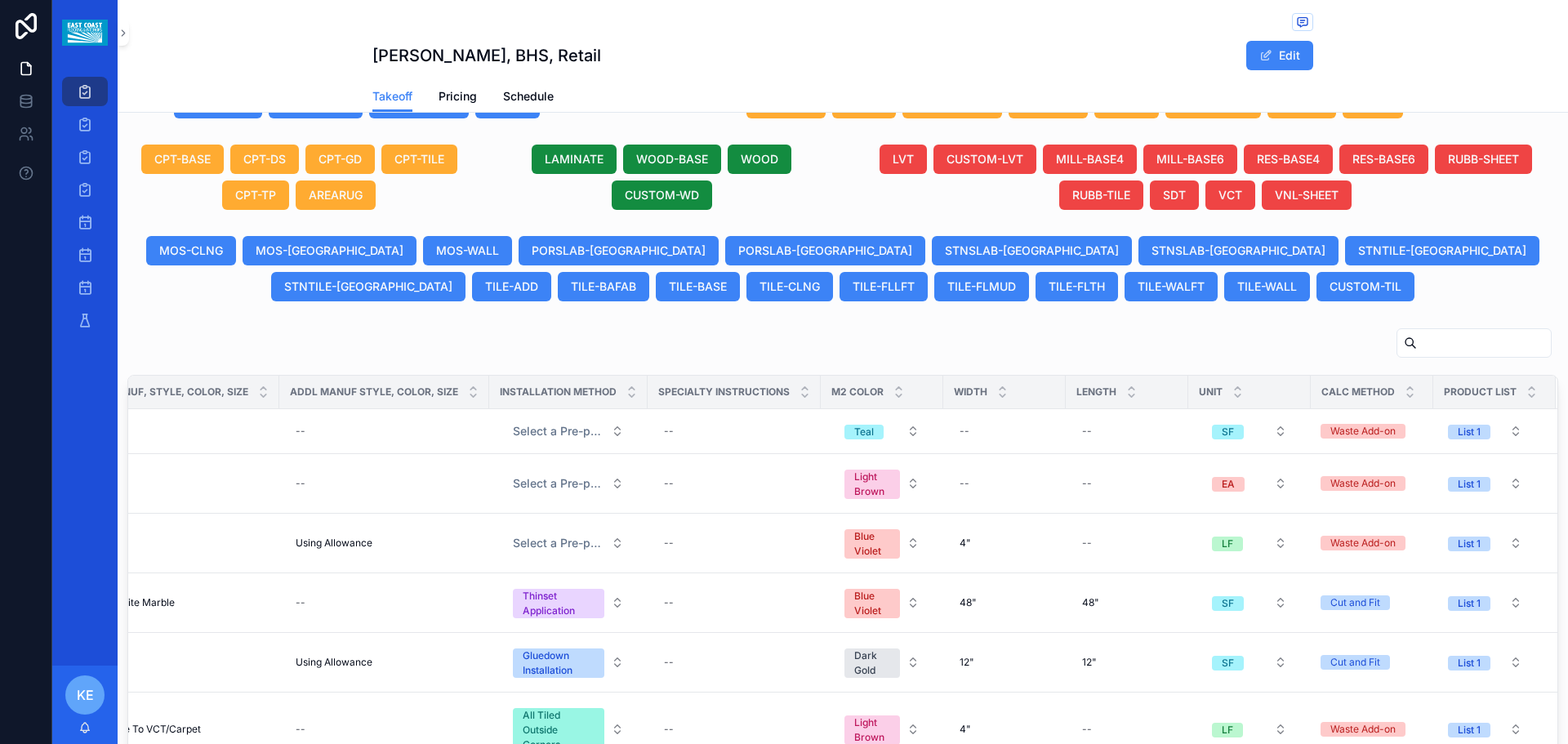
click at [1417, 351] on input "scrollable content" at bounding box center [1484, 343] width 134 height 23
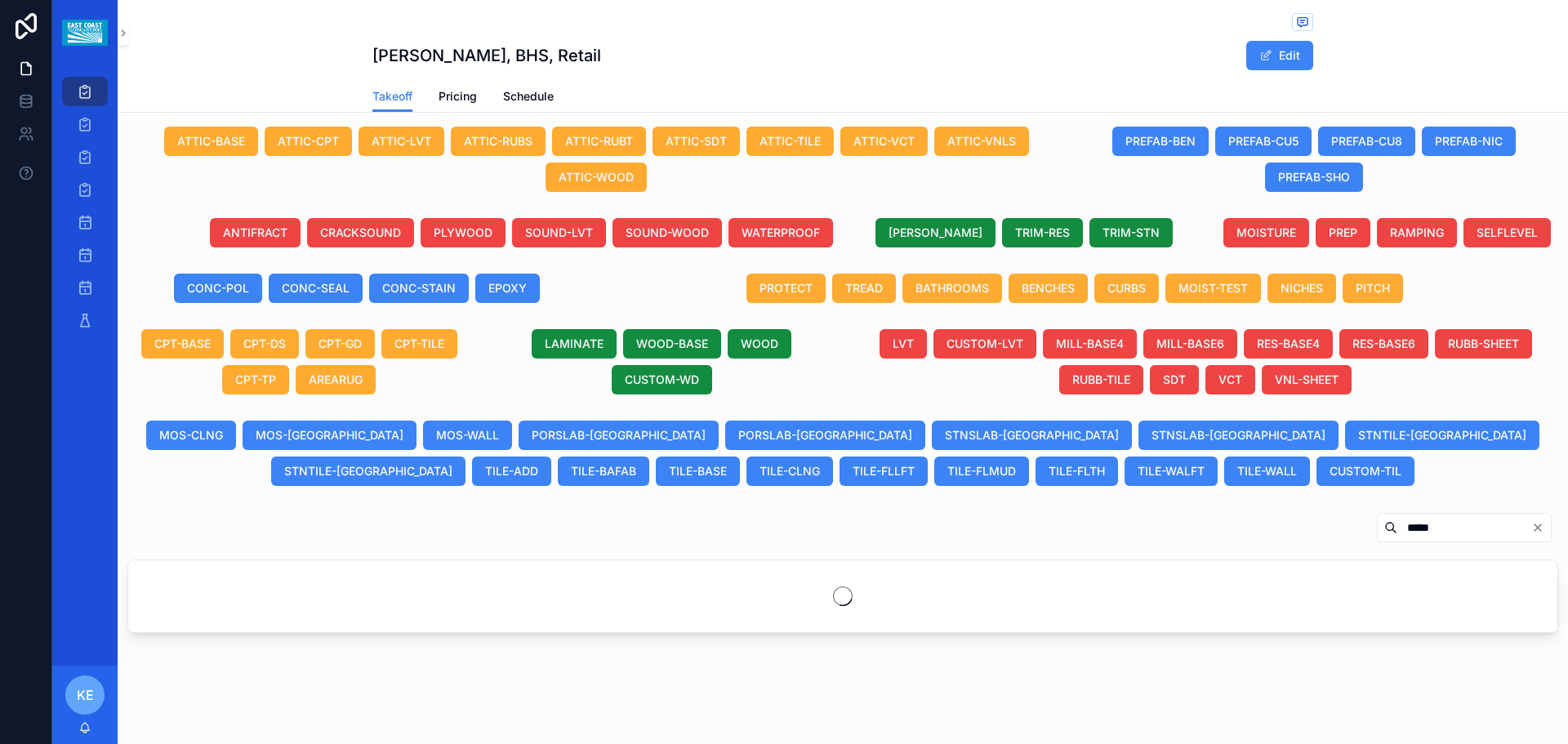
scroll to position [567, 0]
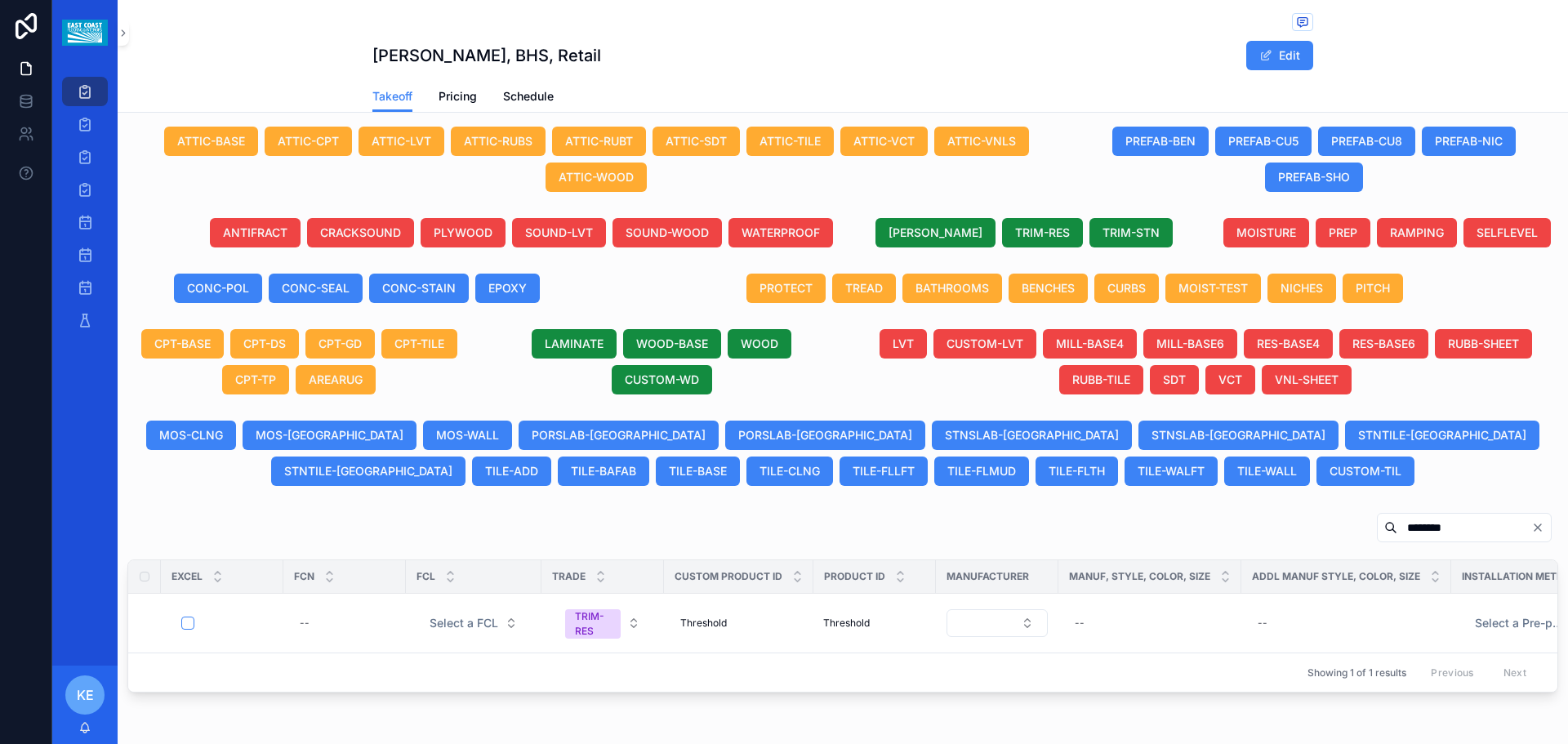
scroll to position [638, 0]
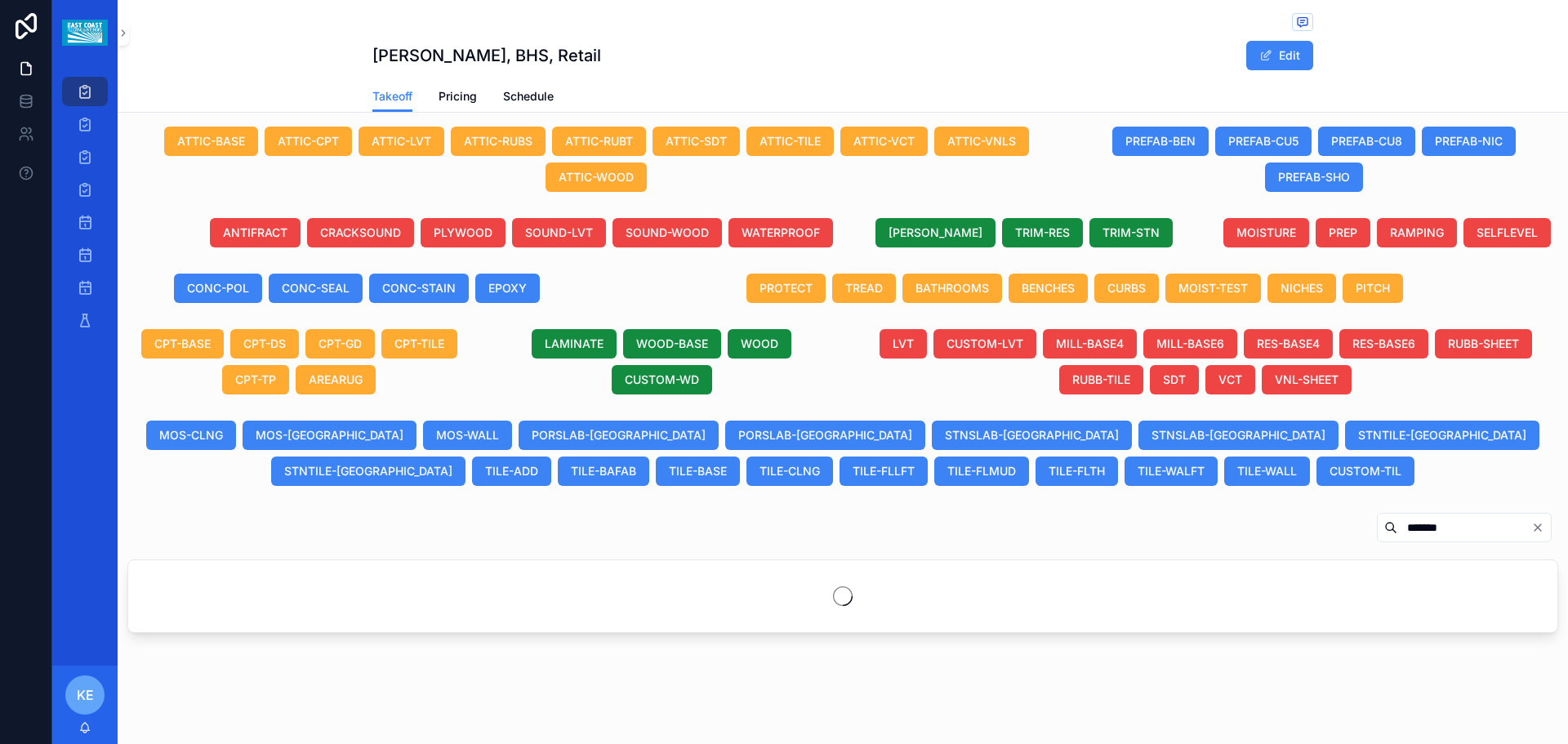
scroll to position [638, 0]
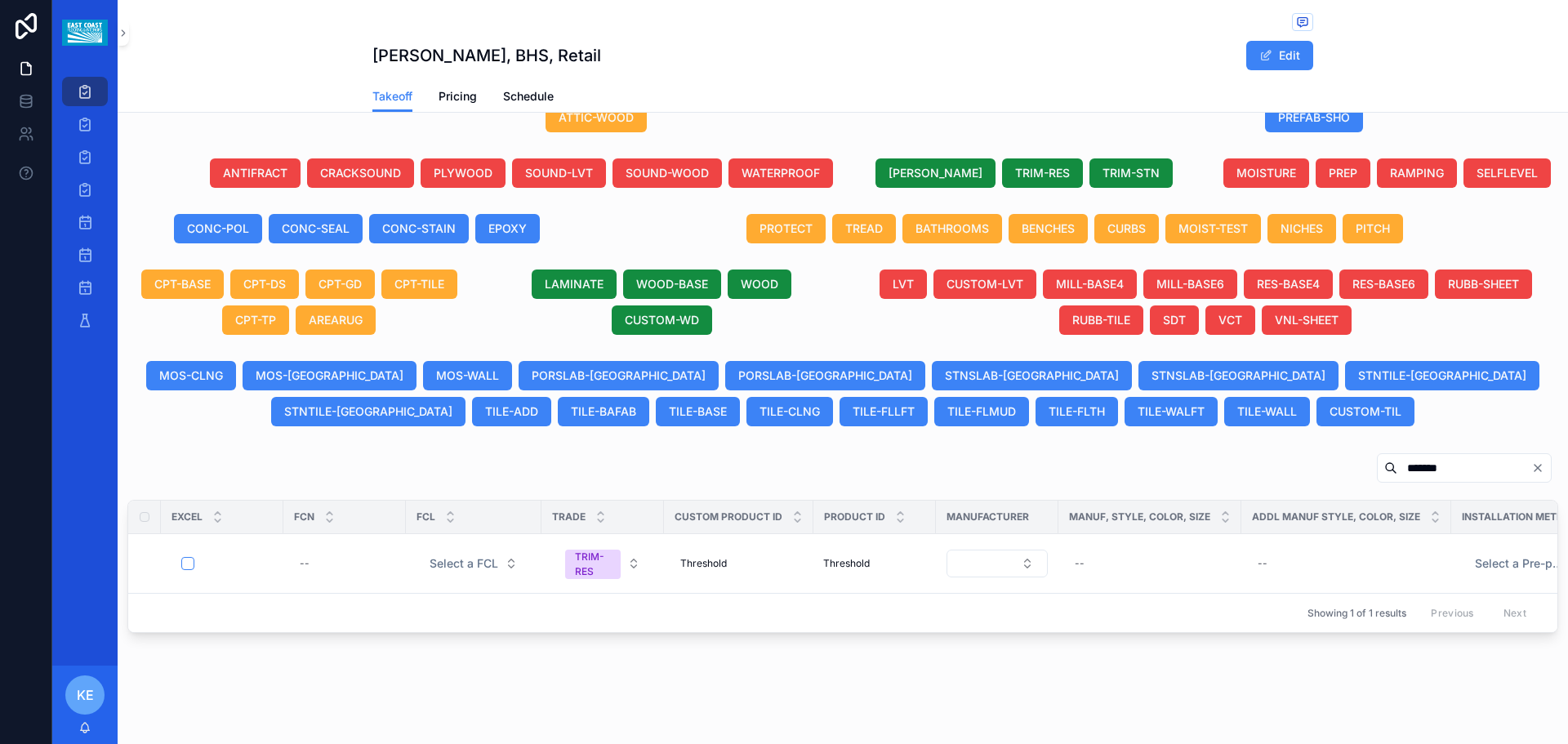
type input "*******"
click at [1517, 456] on input "*******" at bounding box center [1464, 467] width 134 height 23
click at [1532, 461] on button "Clear" at bounding box center [1541, 467] width 20 height 13
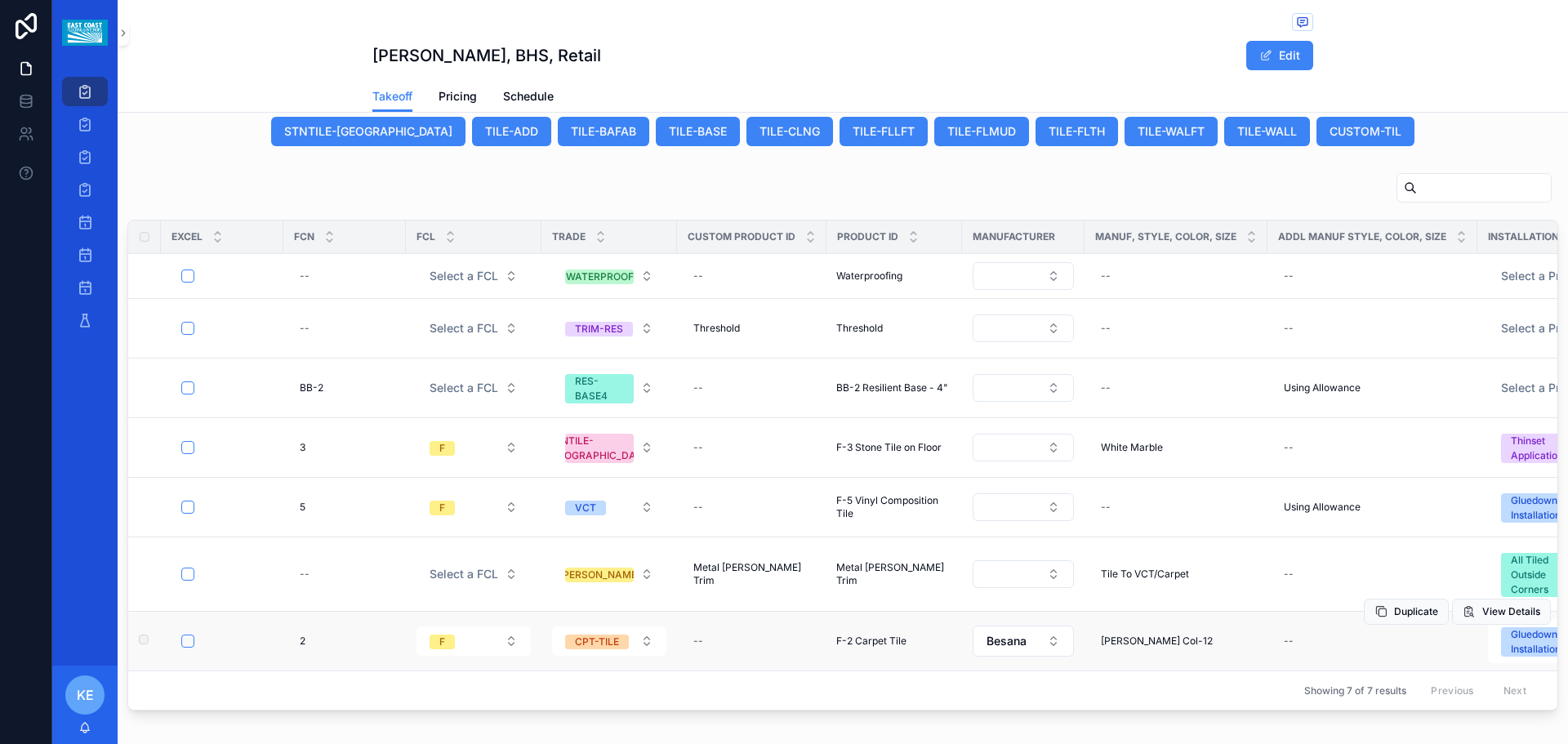
scroll to position [966, 0]
